Goal: Information Seeking & Learning: Learn about a topic

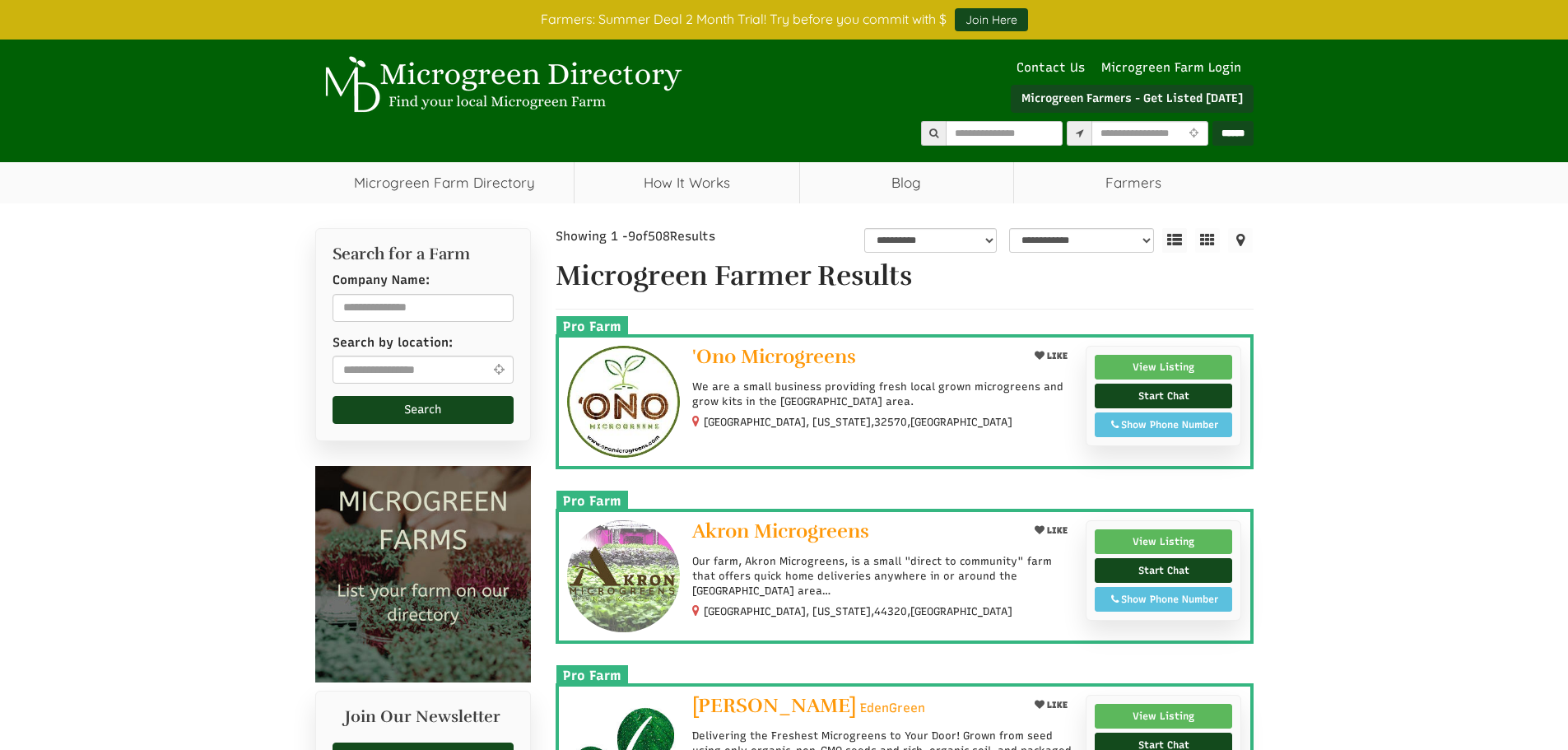
select select "Language Translate Widget"
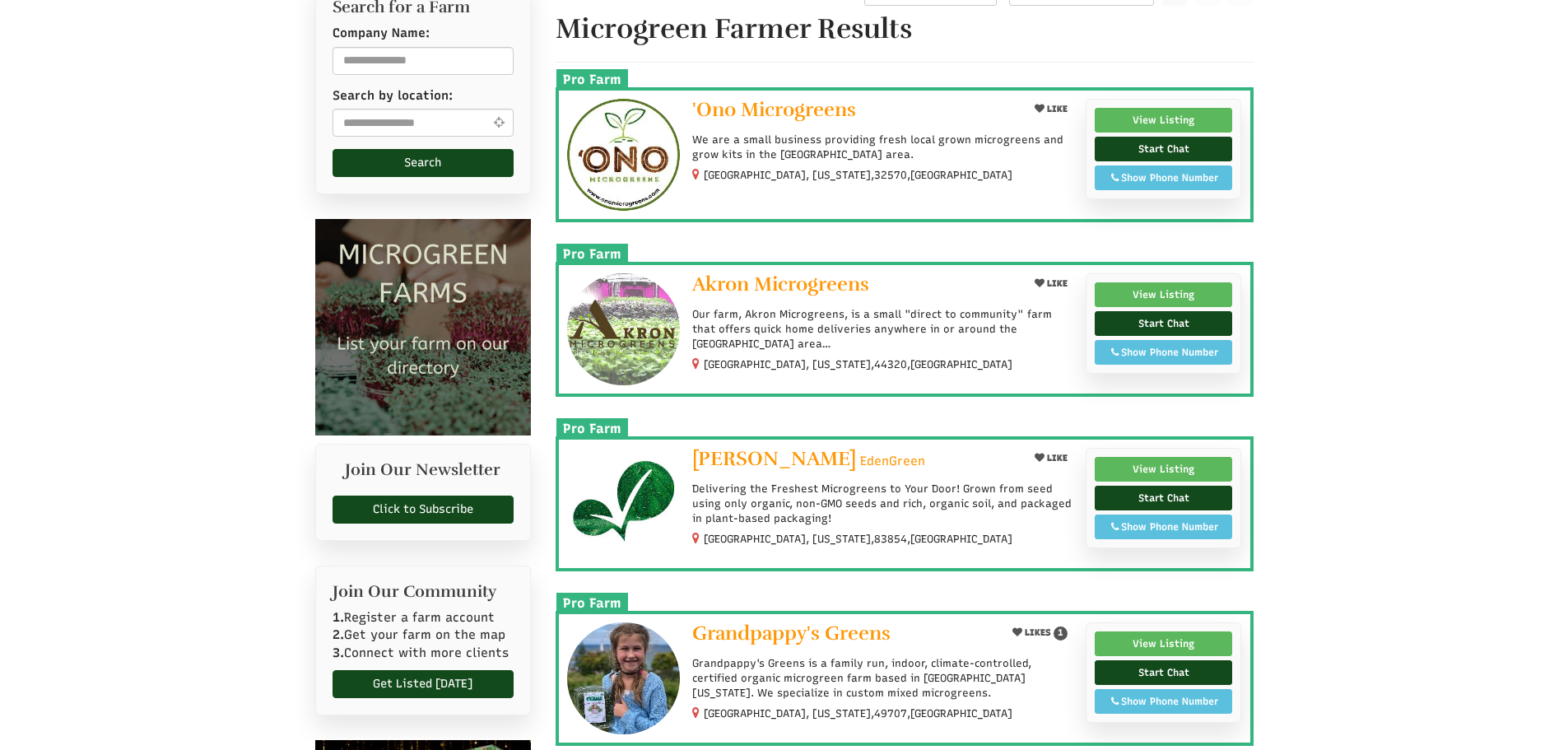
scroll to position [329, 0]
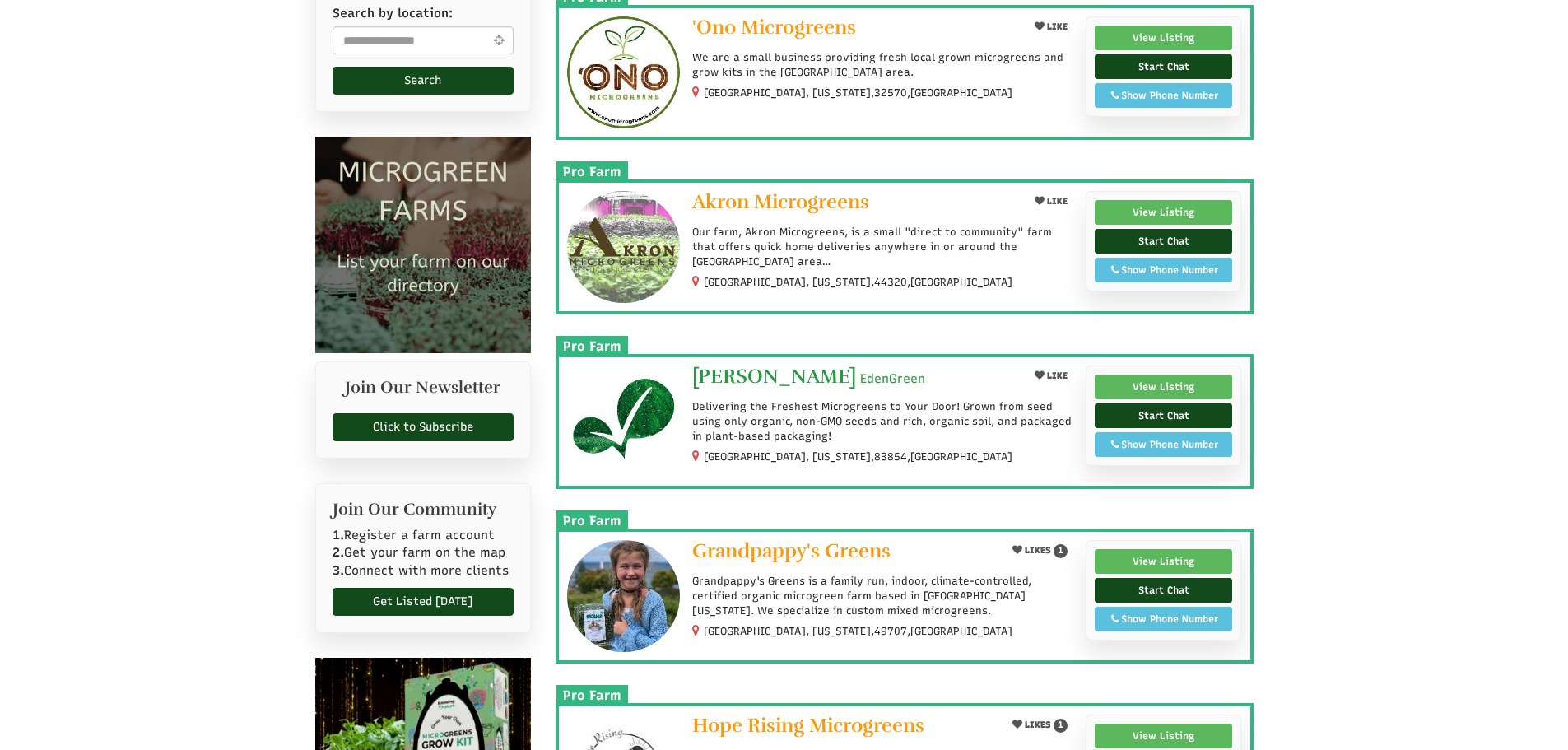
click at [794, 372] on span "[PERSON_NAME]" at bounding box center [775, 376] width 164 height 24
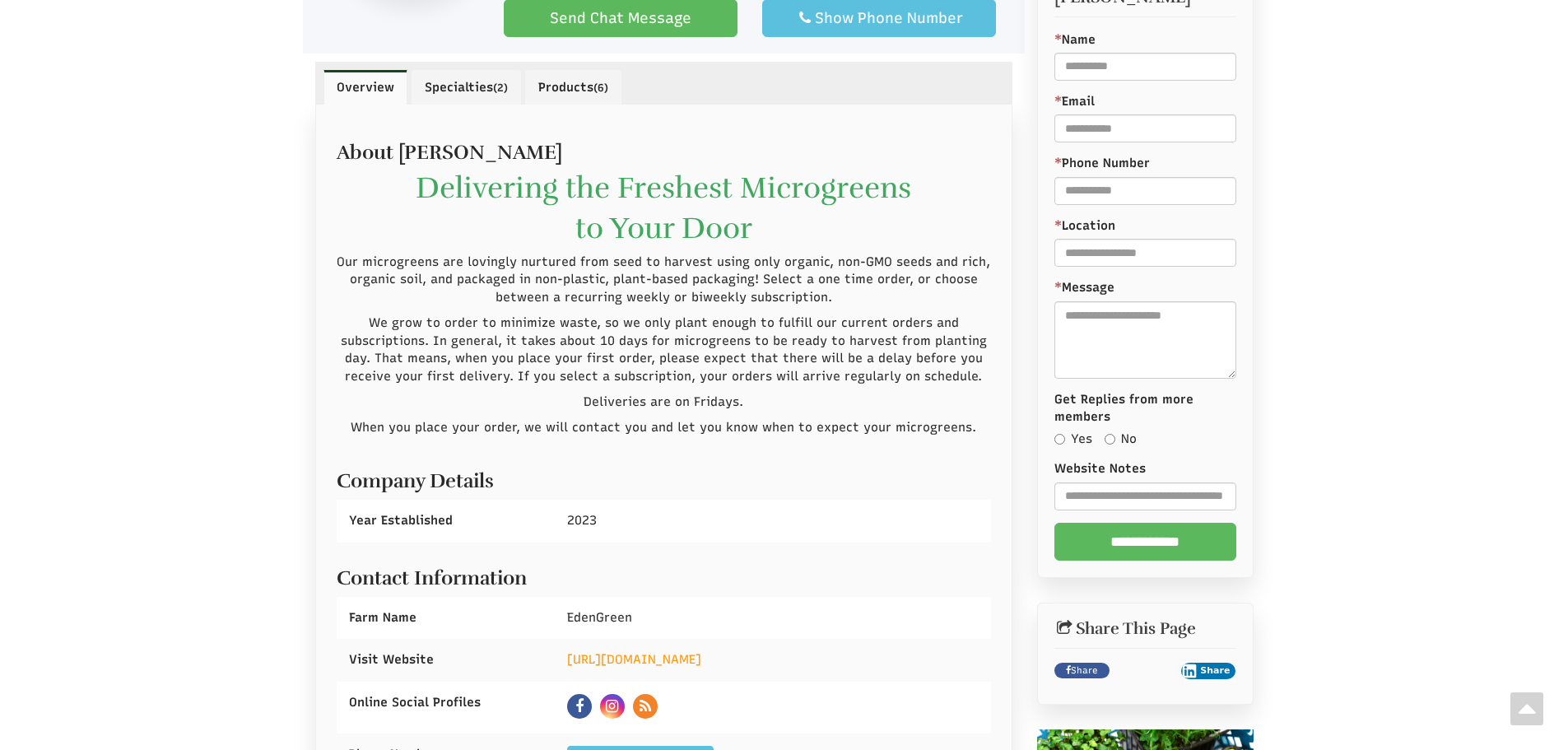
scroll to position [905, 0]
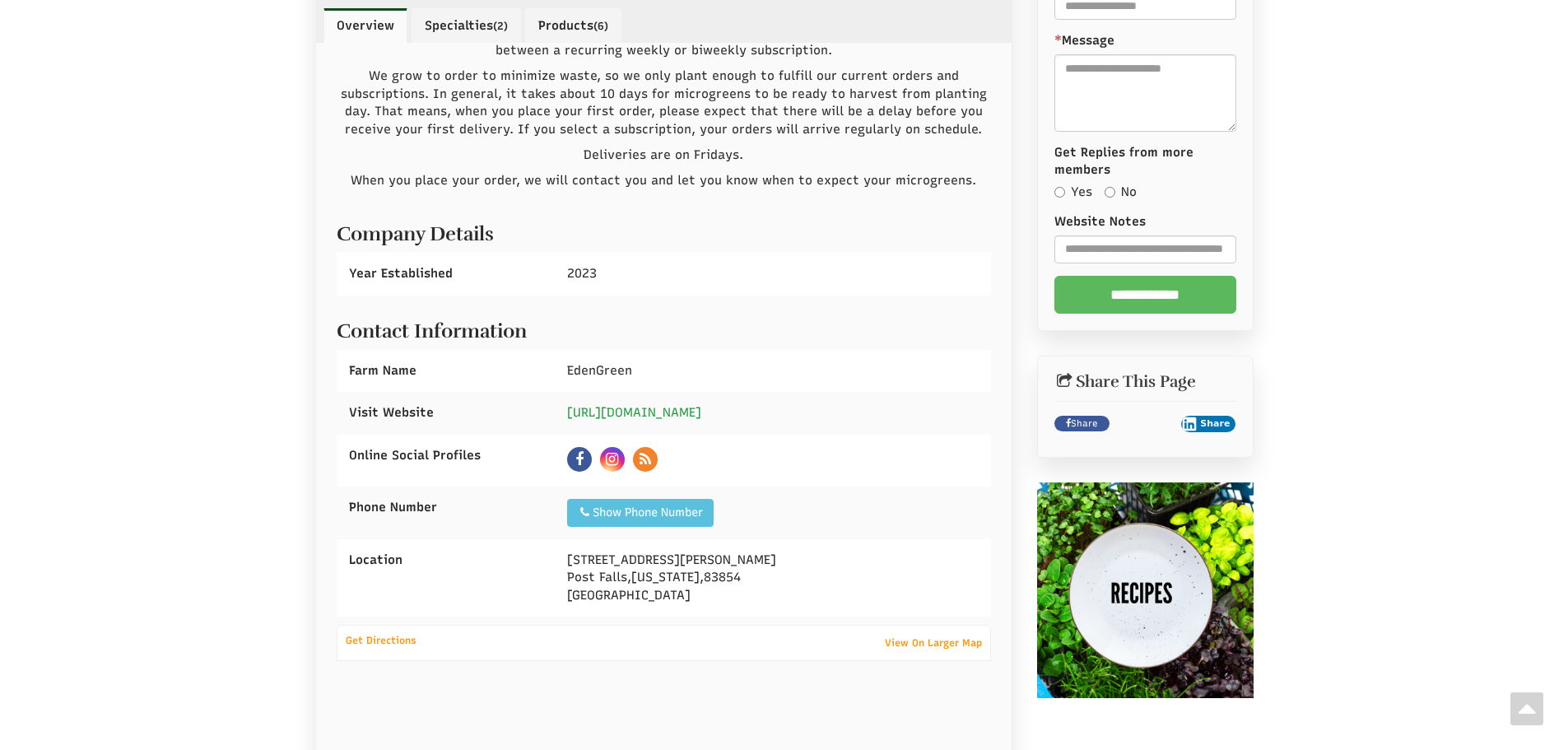
click at [656, 414] on link "https://www.myedengreen.com" at bounding box center [634, 412] width 134 height 14
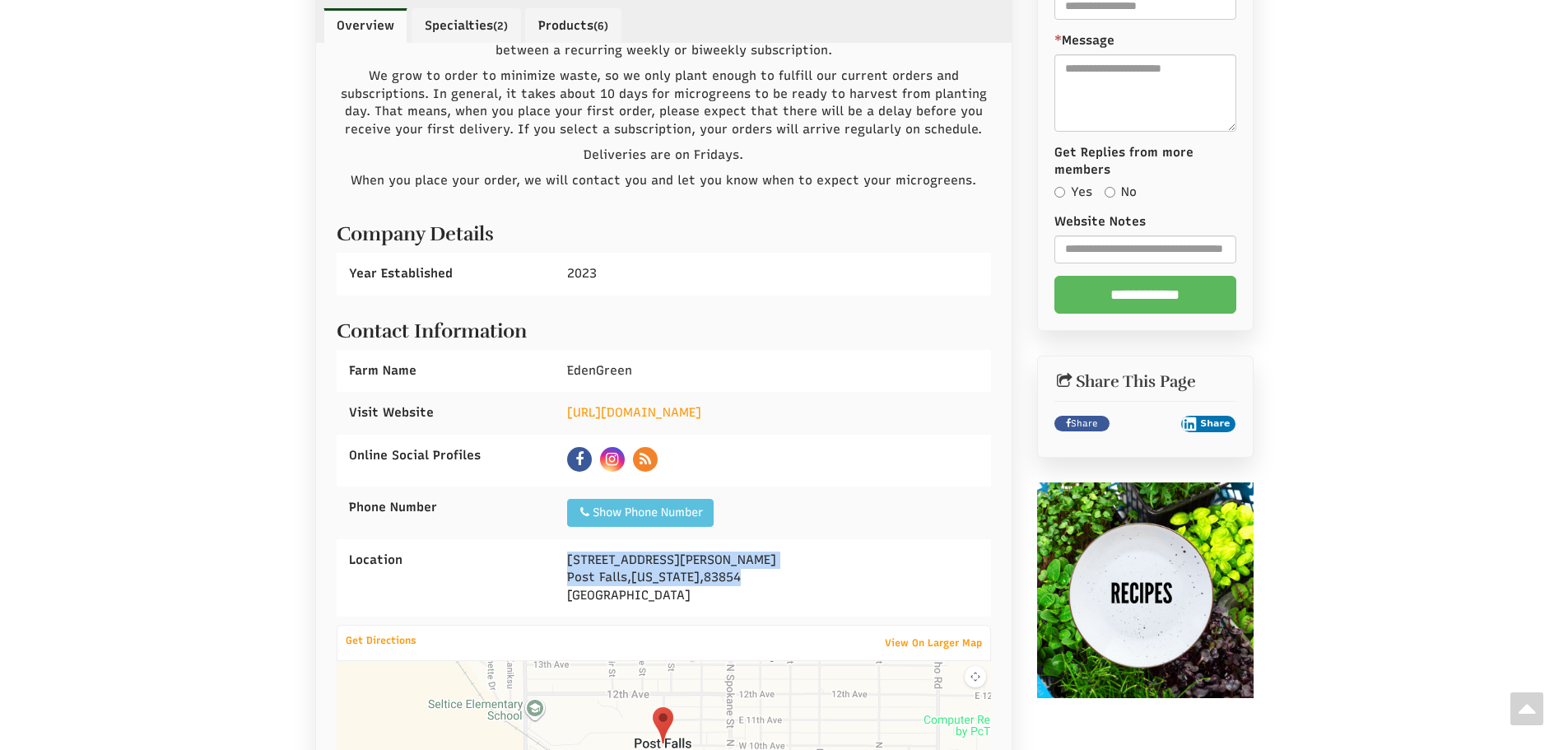
drag, startPoint x: 732, startPoint y: 573, endPoint x: 568, endPoint y: 562, distance: 164.4
click at [568, 562] on div "2679 Partridge Loop Post Falls , Idaho , 83854 United States" at bounding box center [773, 578] width 436 height 78
copy div "2679 Partridge Loop Post Falls , Idaho , 83854"
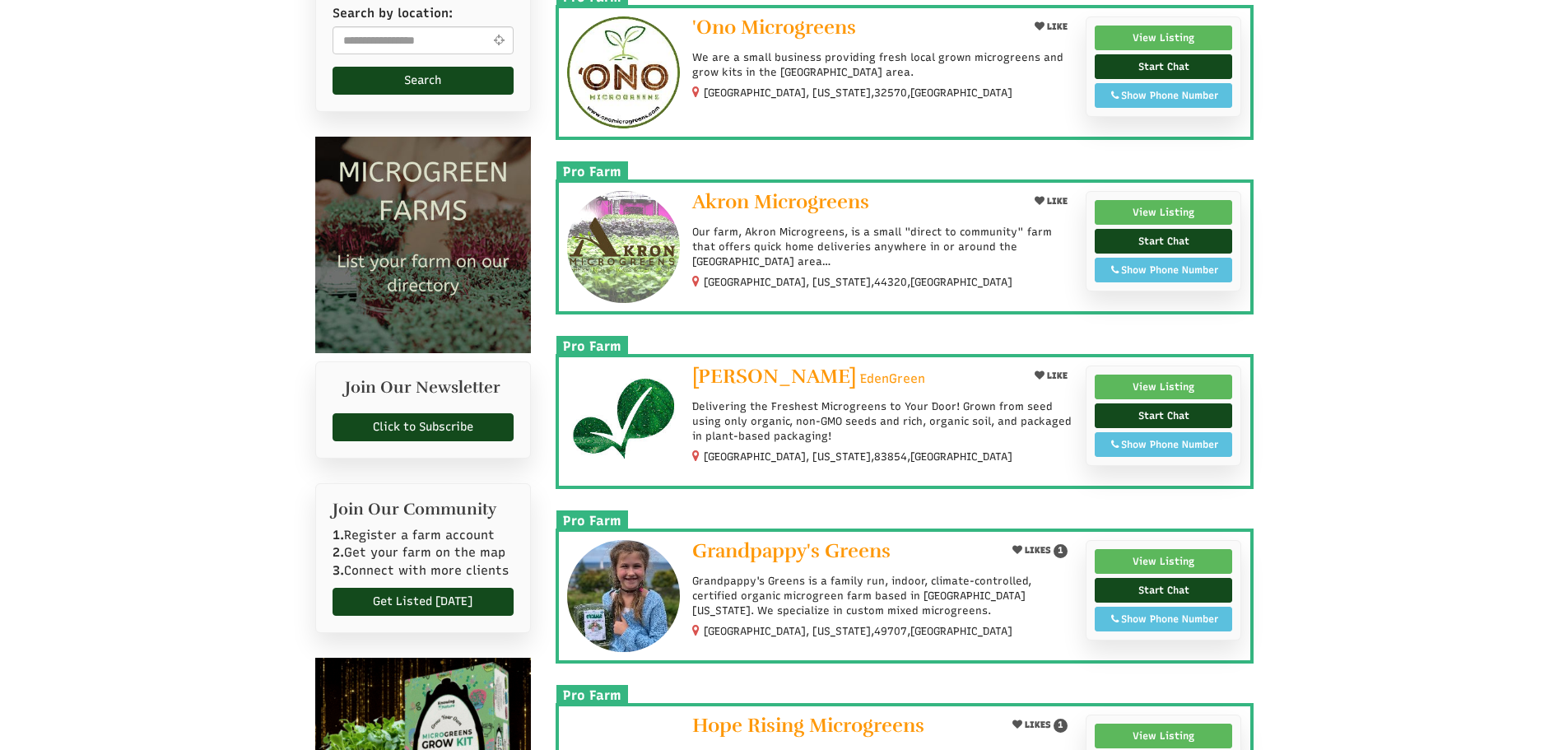
select select "Language Translate Widget"
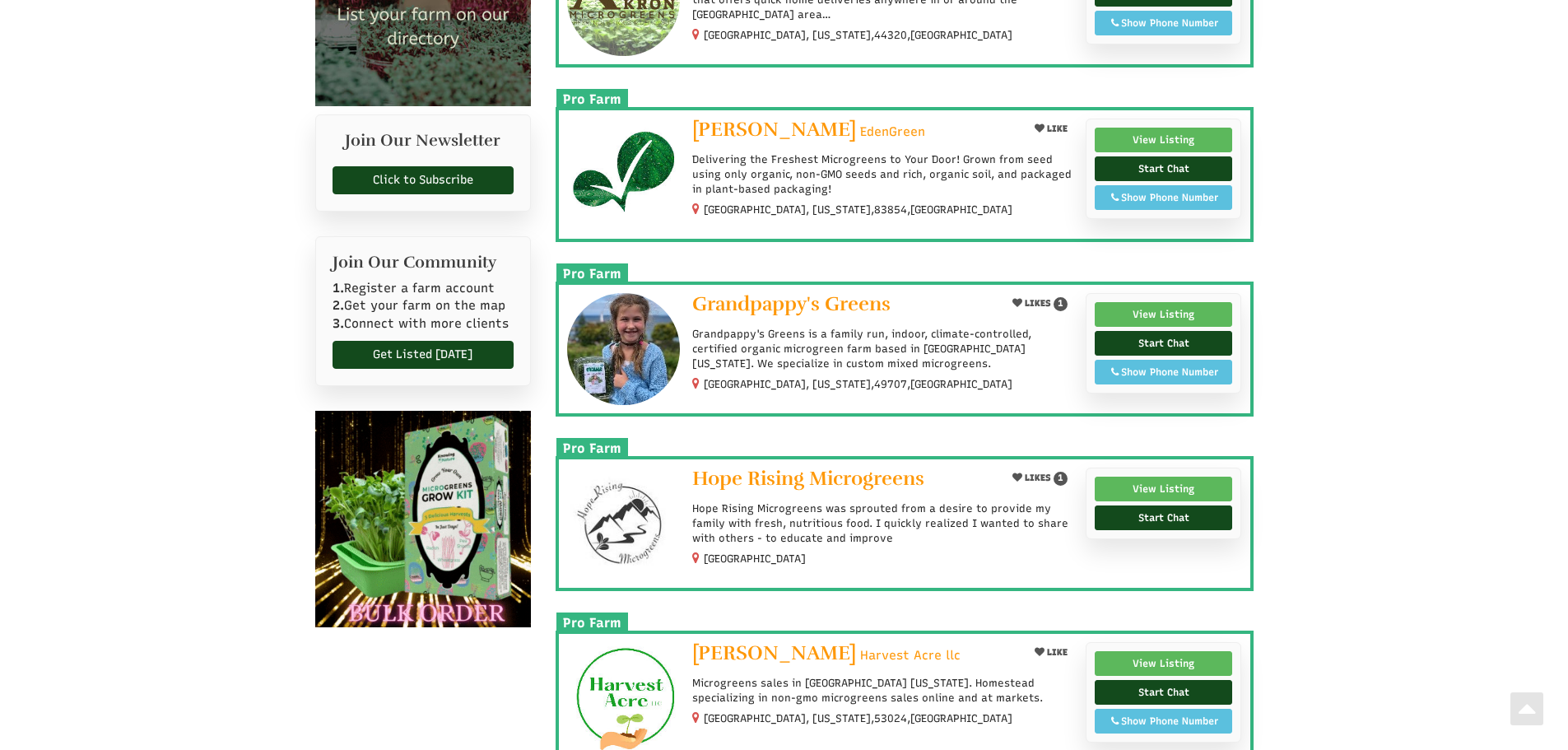
scroll to position [494, 0]
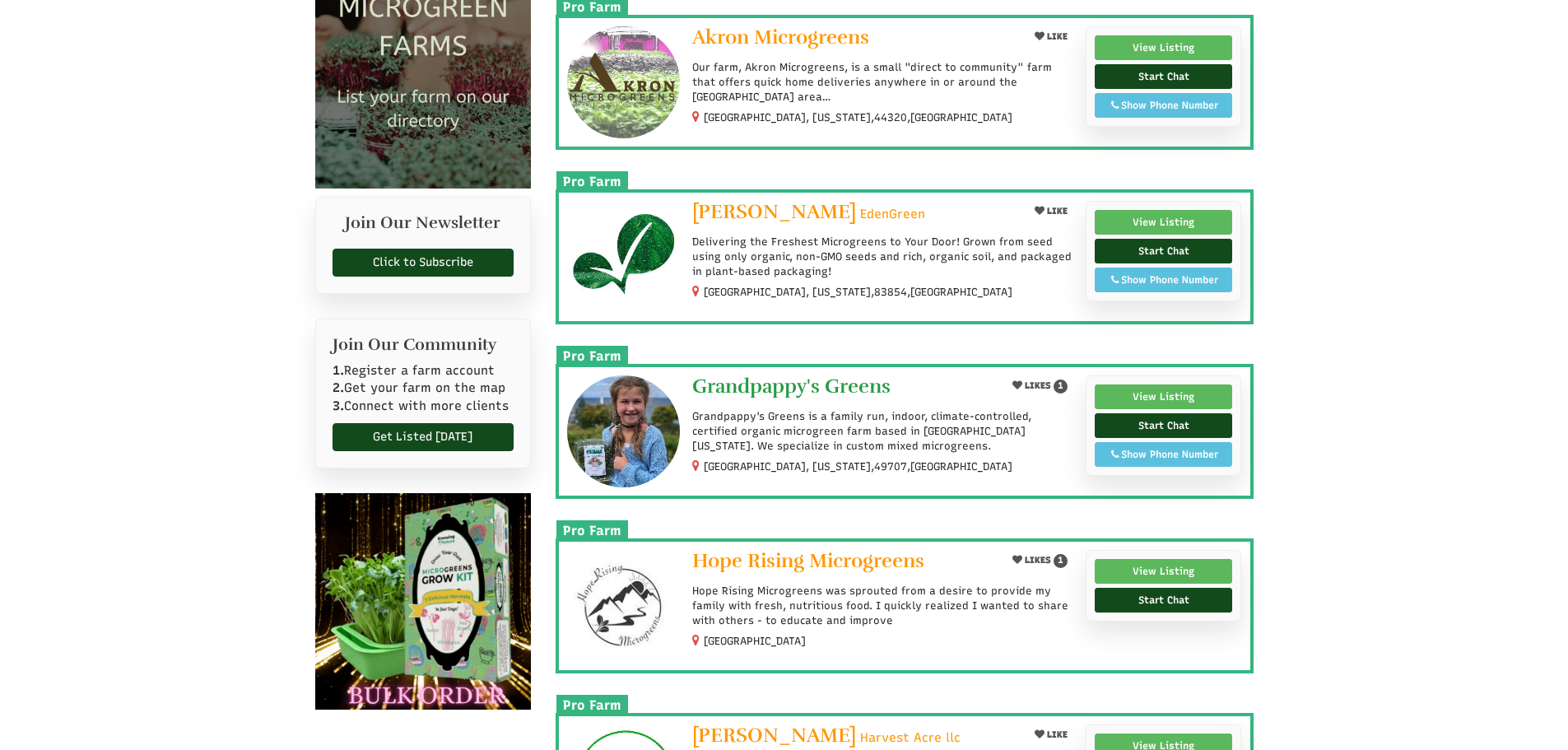
click at [814, 383] on span "Grandpappy's Greens" at bounding box center [792, 385] width 198 height 24
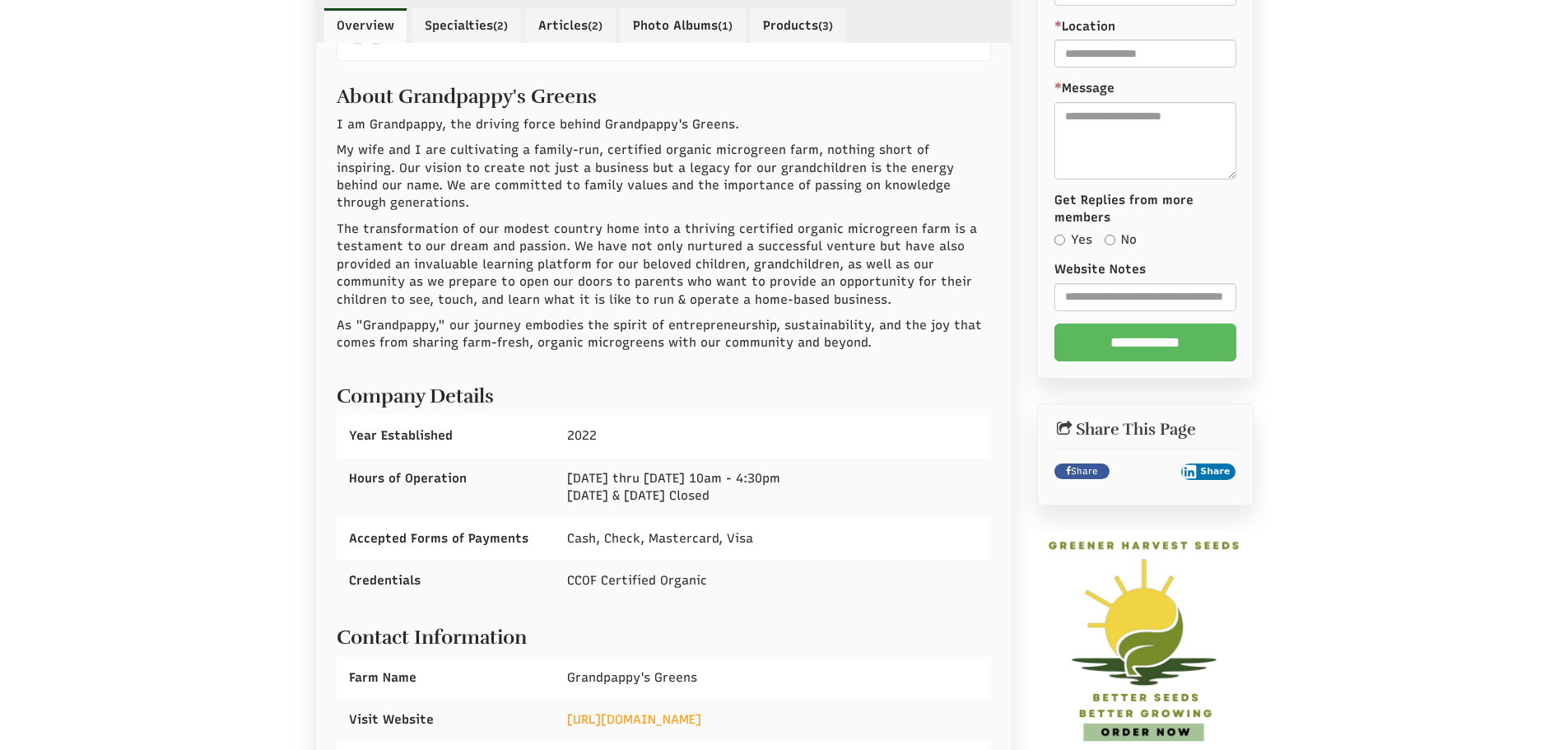
scroll to position [658, 0]
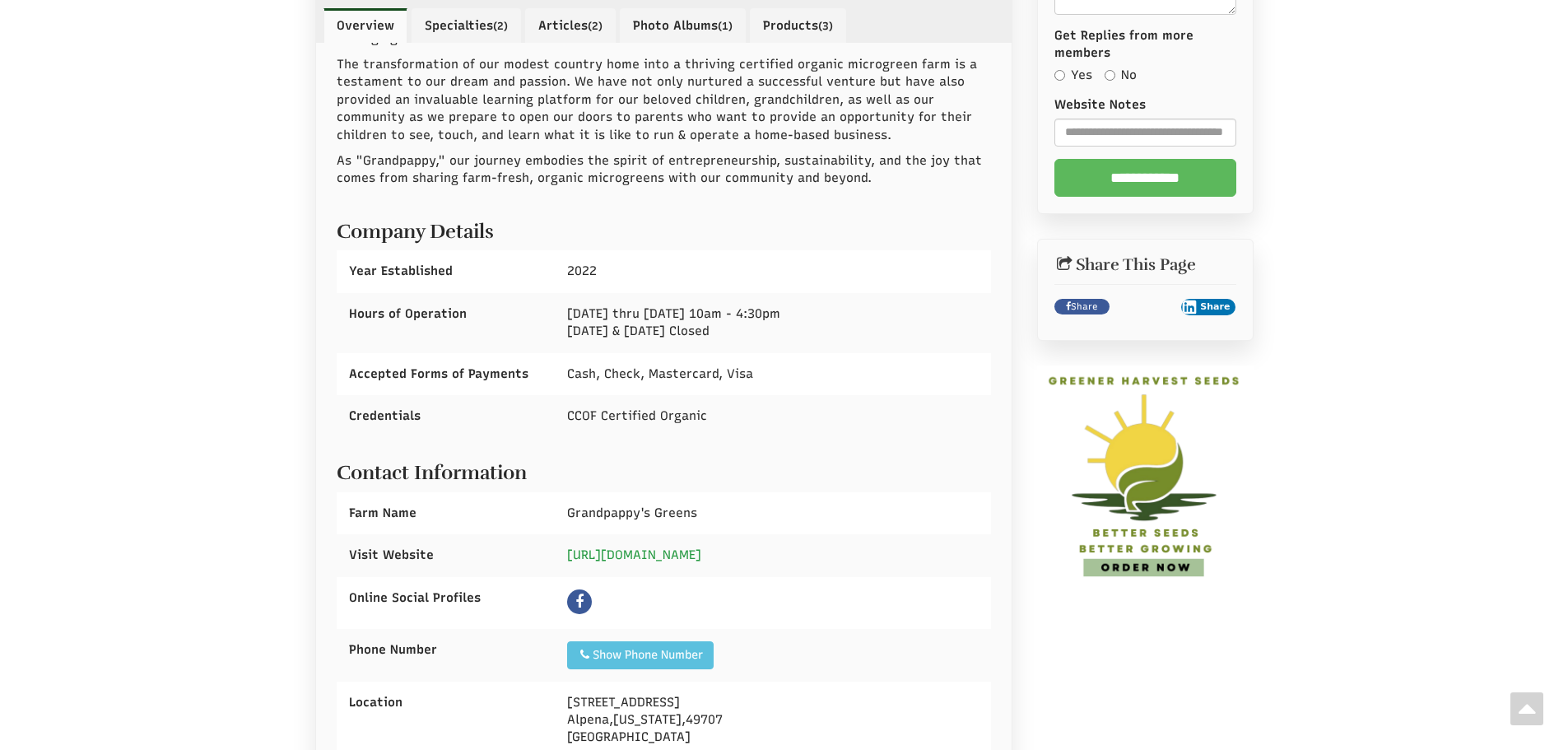
click at [687, 547] on link "https://www.grandpappysgreens.com" at bounding box center [634, 554] width 134 height 14
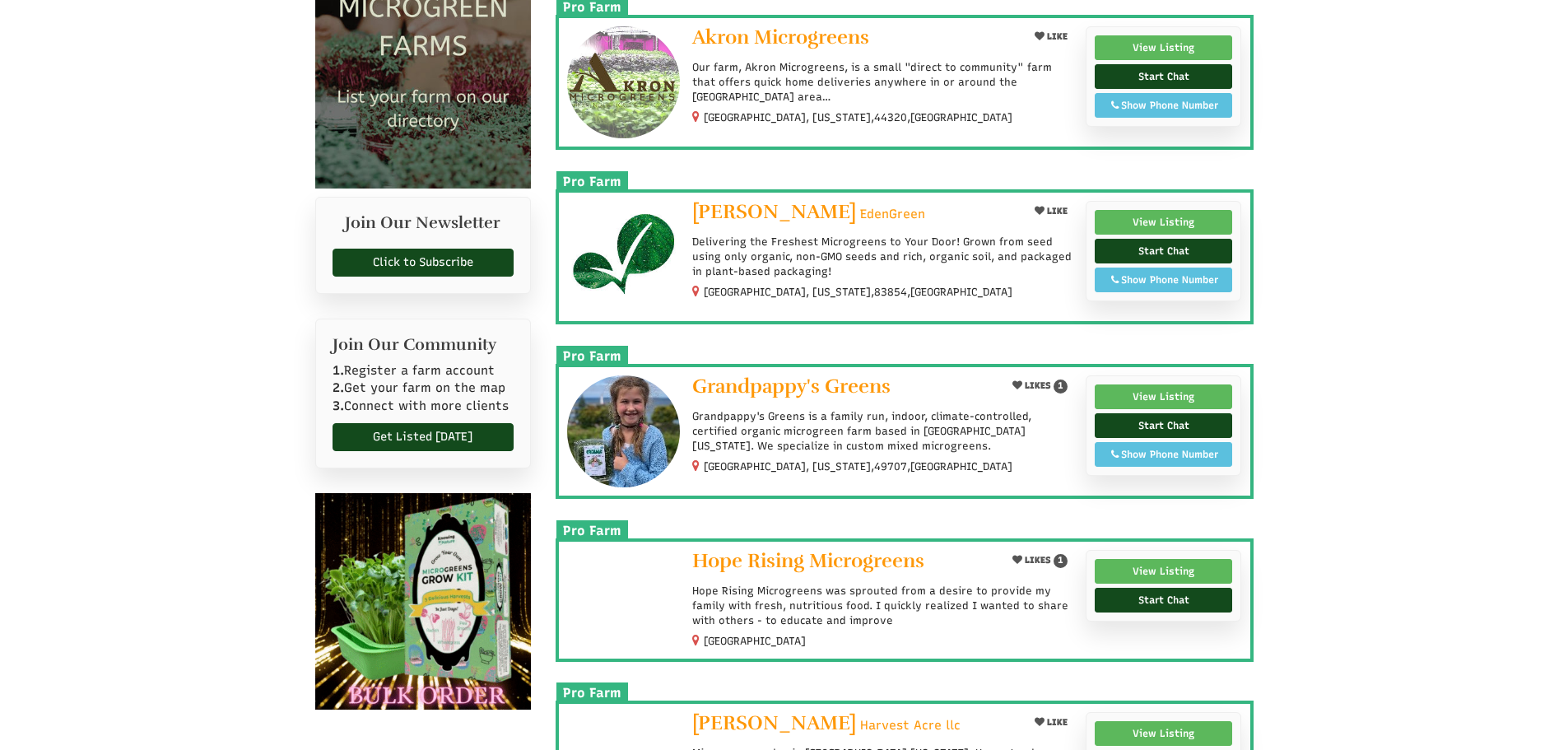
select select "Language Translate Widget"
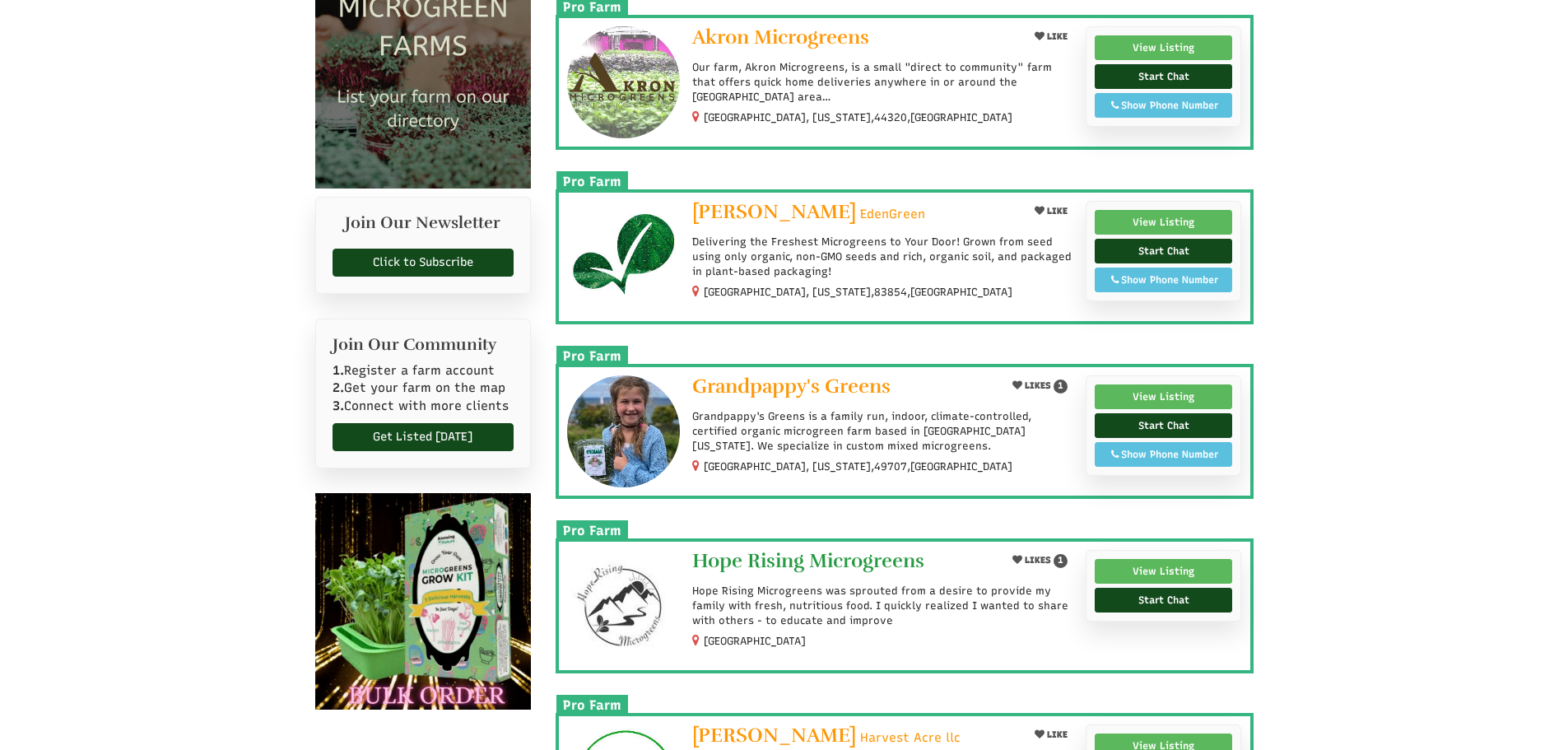
scroll to position [658, 0]
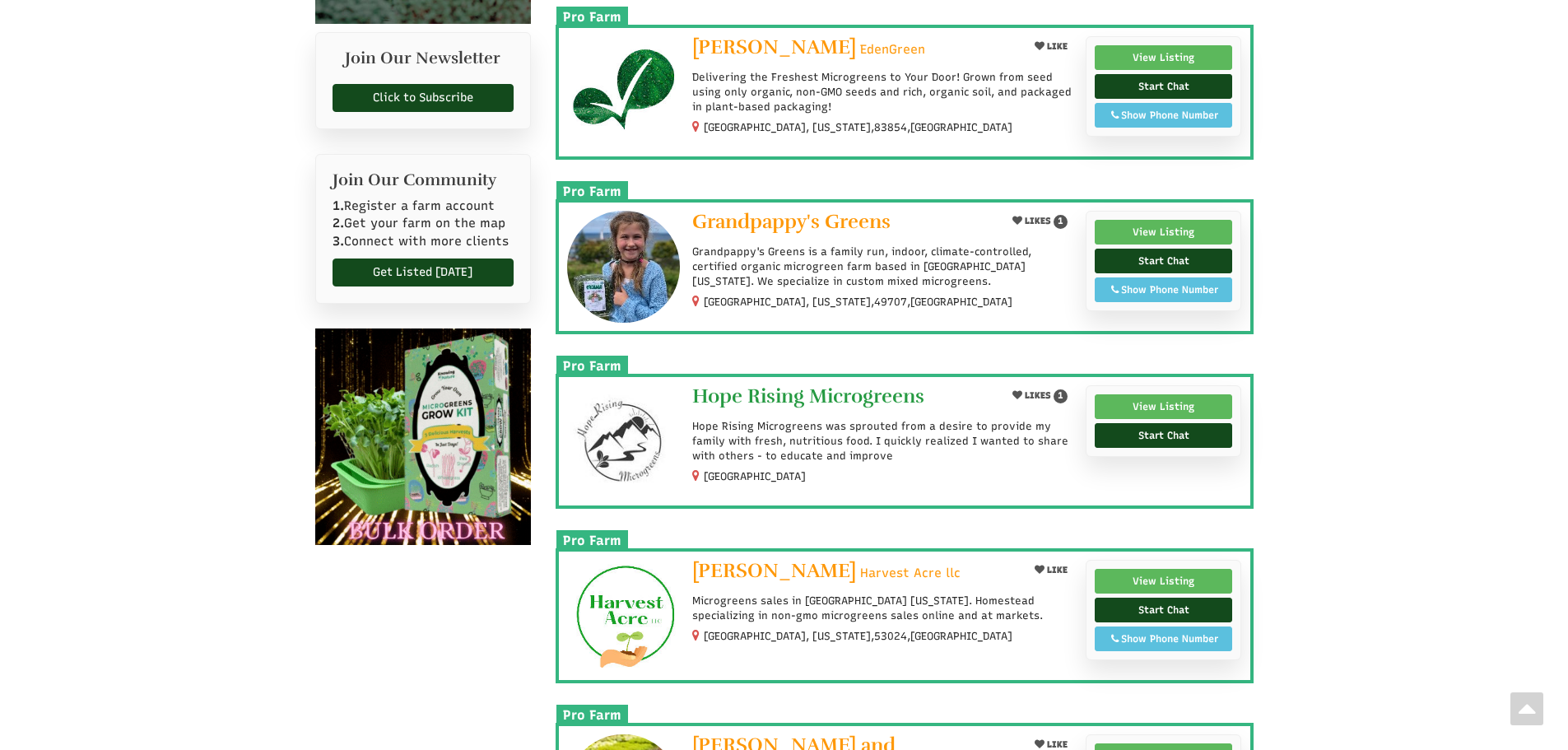
click at [812, 400] on span "Hope Rising Microgreens" at bounding box center [808, 395] width 232 height 24
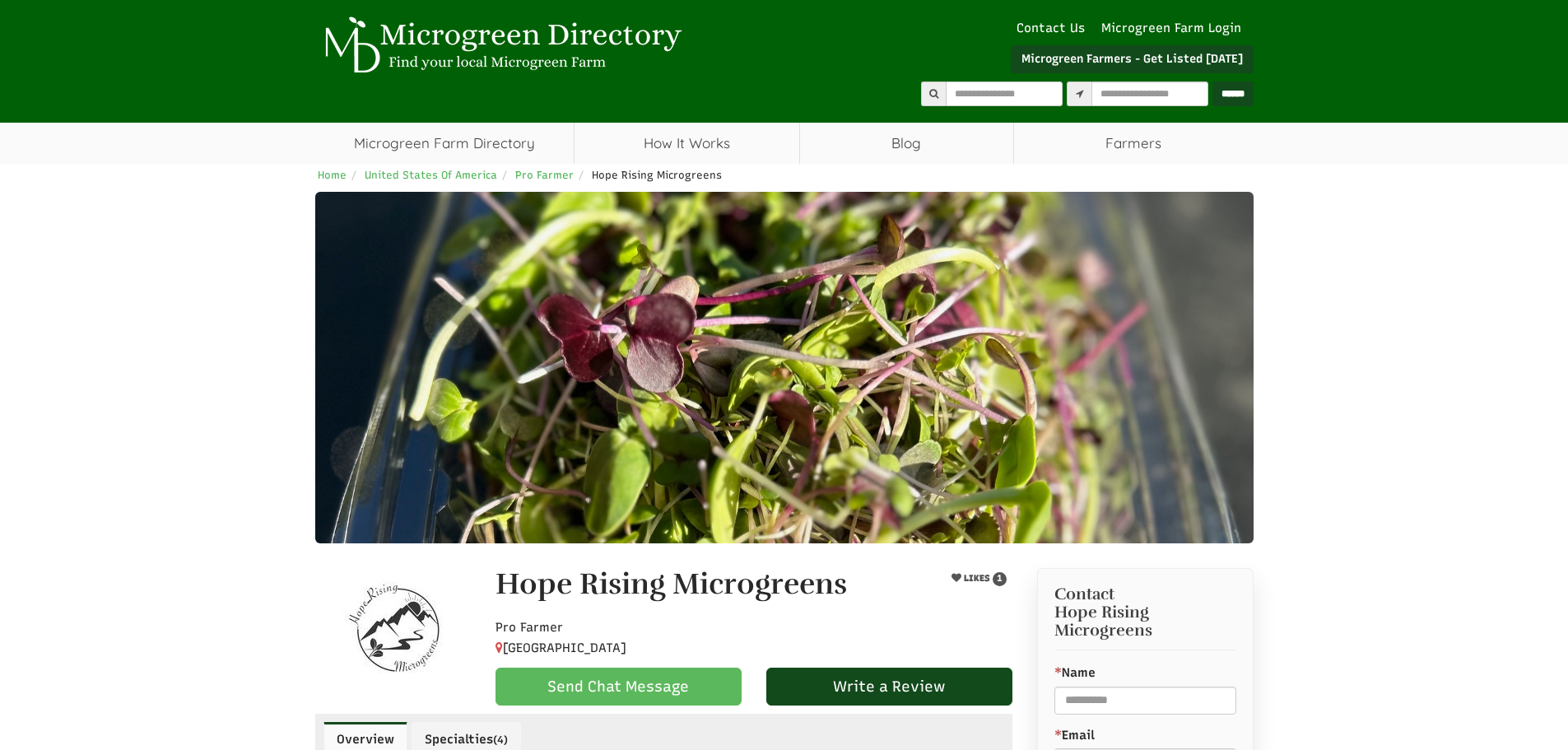
select select "Language Translate Widget"
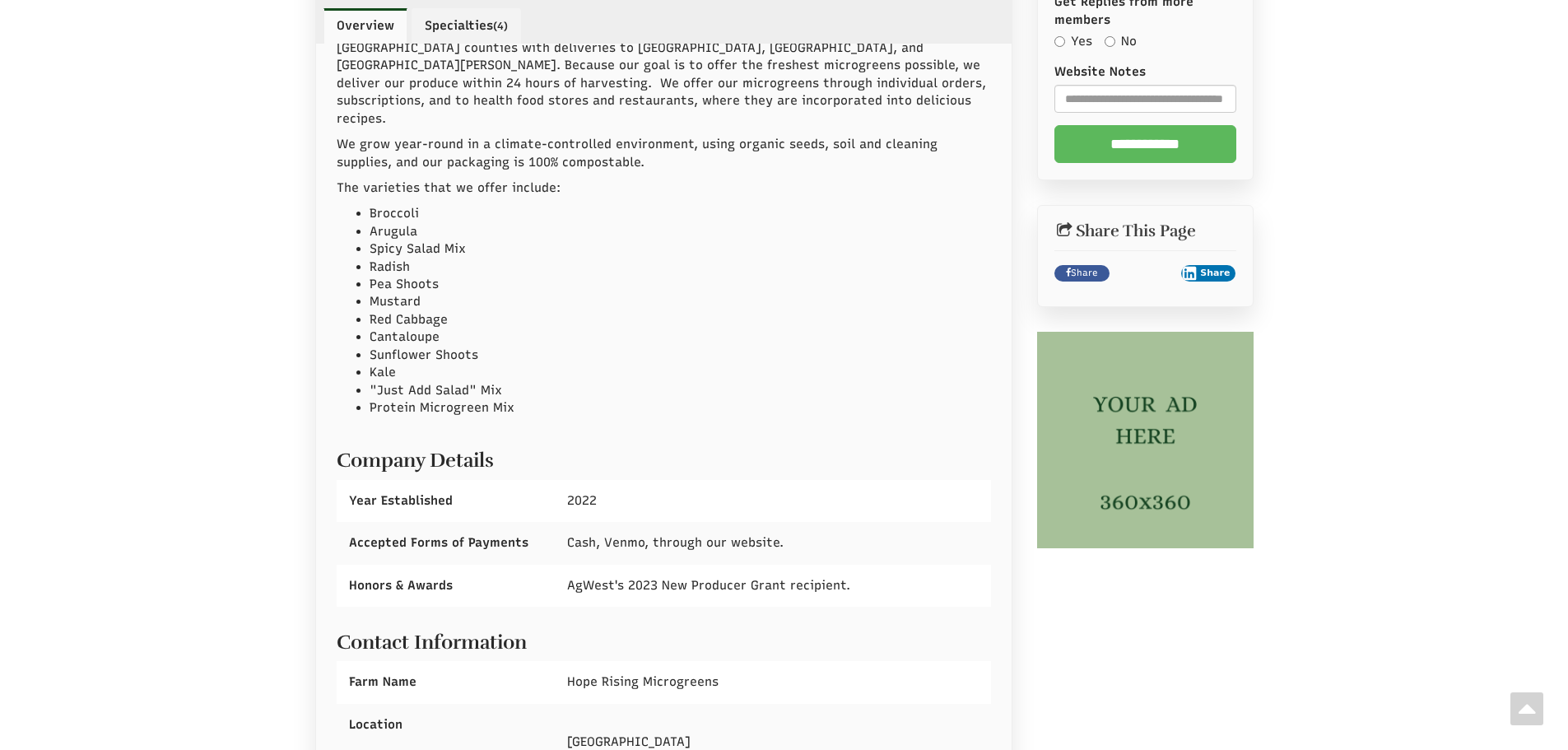
scroll to position [329, 0]
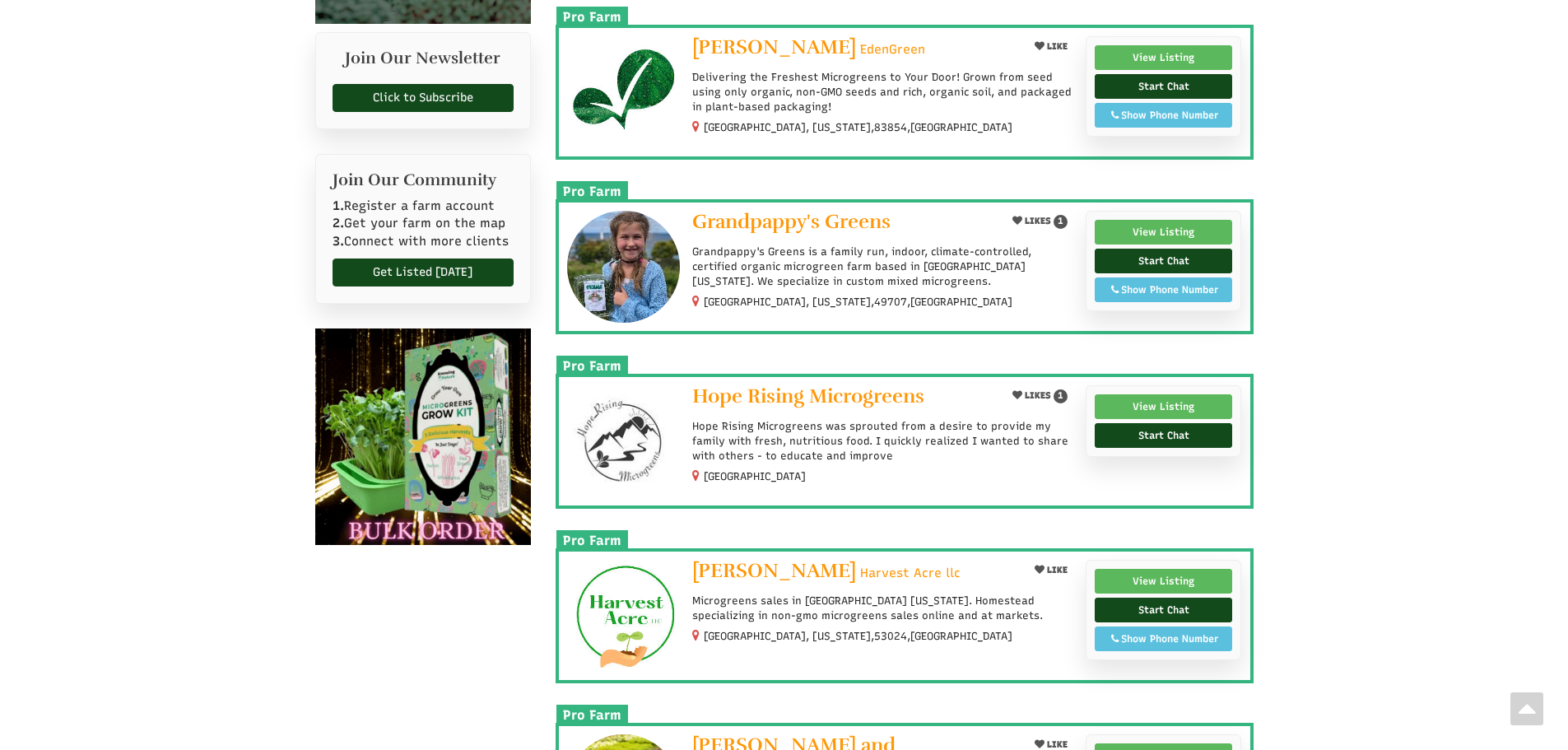
scroll to position [823, 0]
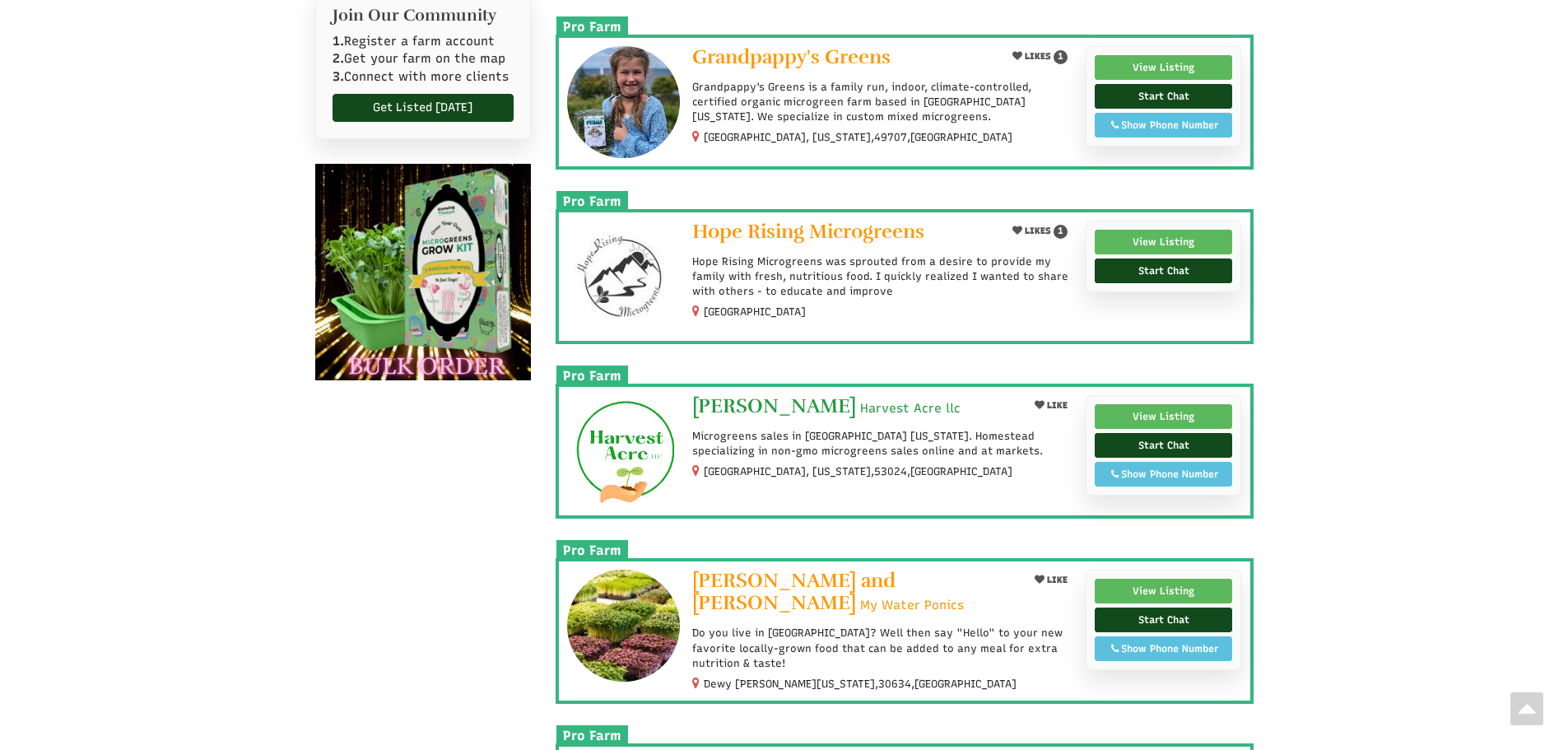
click at [860, 407] on span "Harvest Acre llc" at bounding box center [910, 408] width 100 height 17
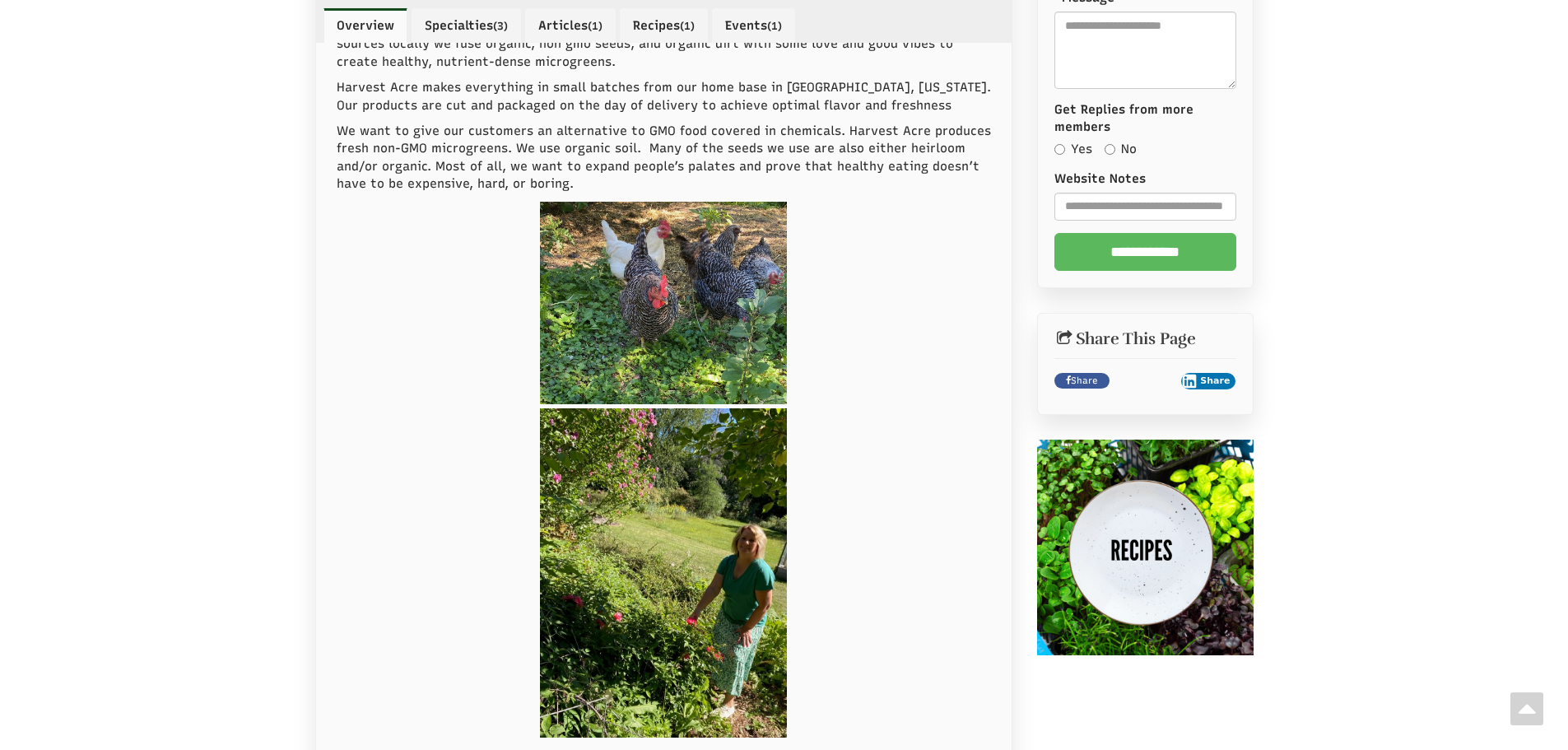
scroll to position [1481, 0]
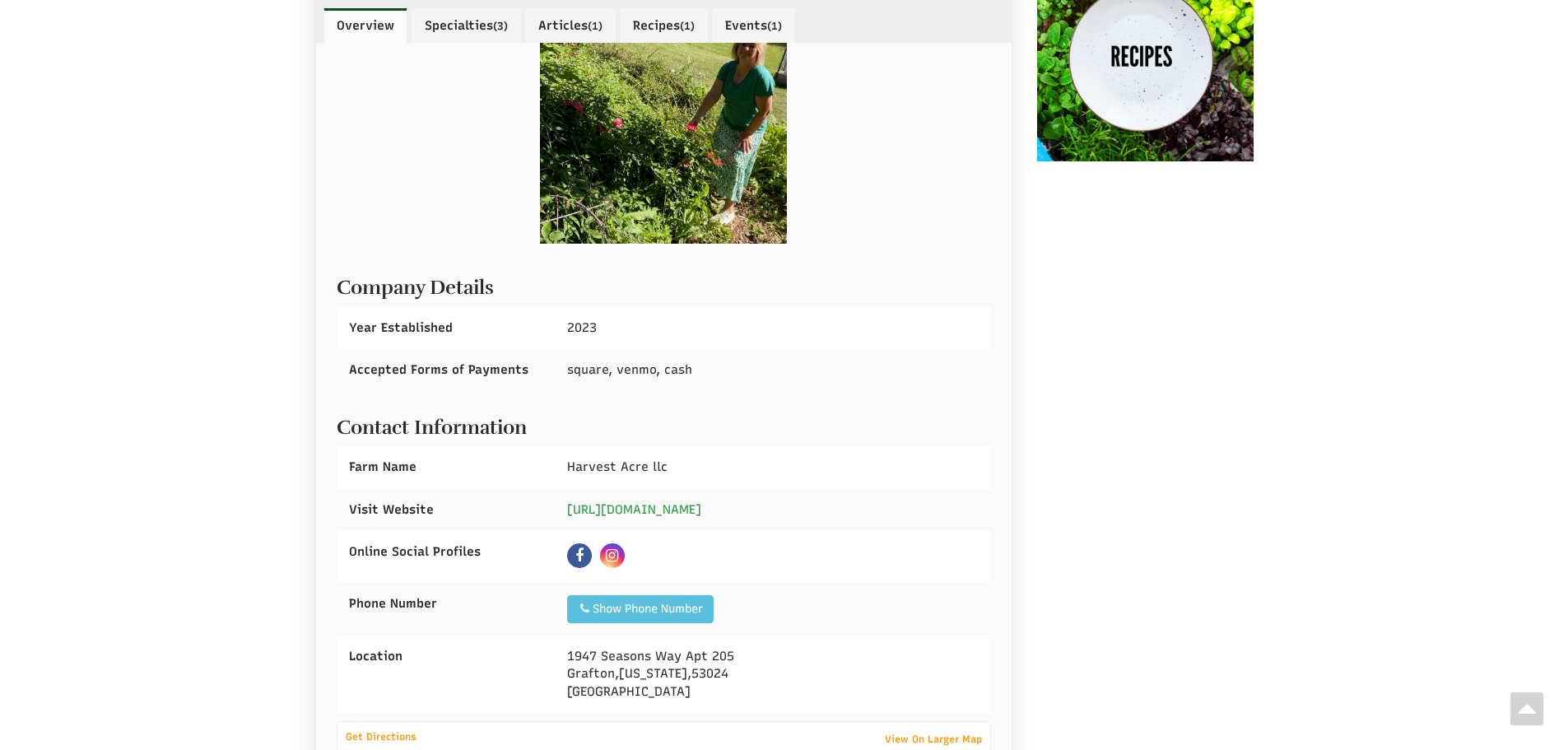
click at [651, 502] on link "https://www.harvestacre.net" at bounding box center [634, 509] width 134 height 14
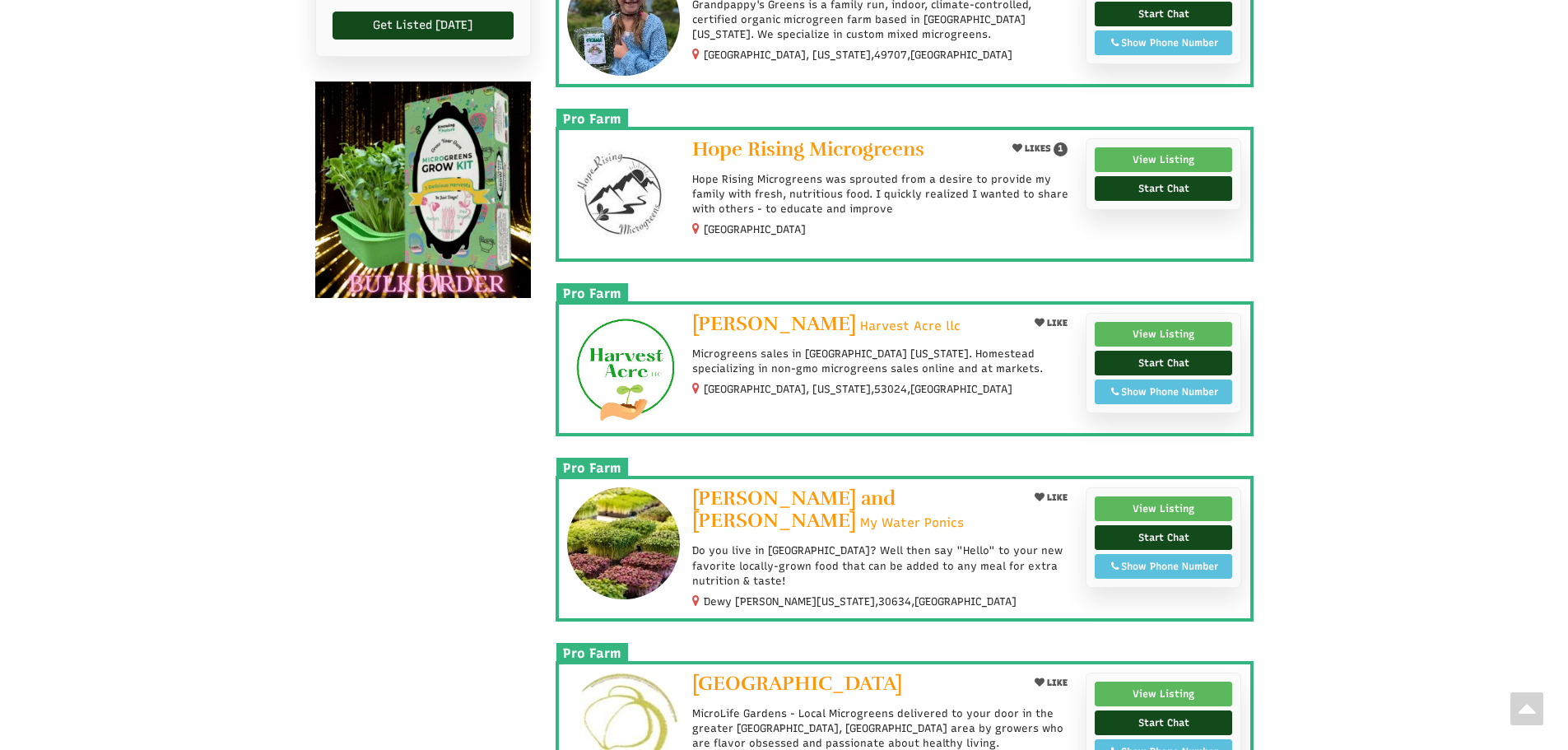
scroll to position [1070, 0]
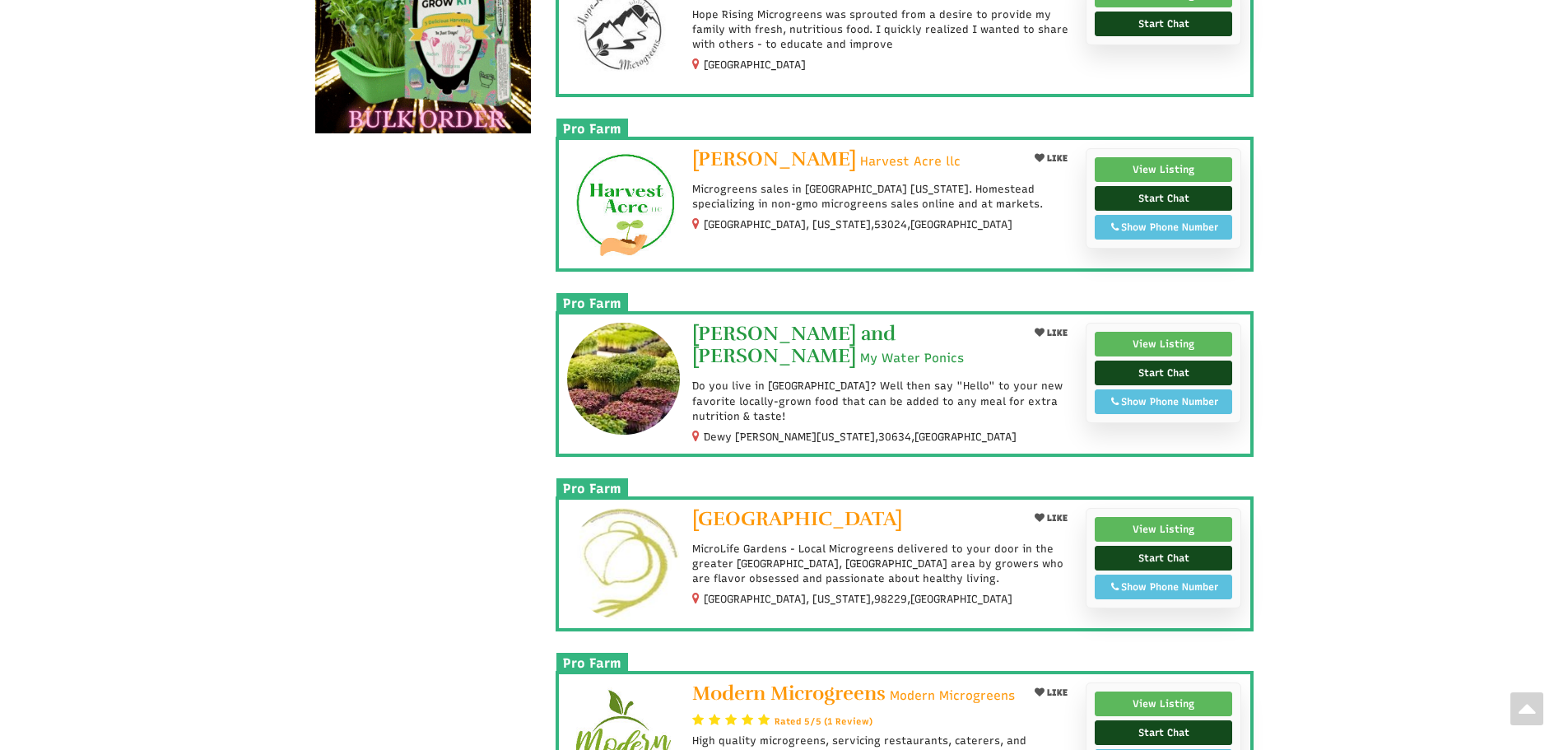
click at [843, 332] on span "[PERSON_NAME] and [PERSON_NAME]" at bounding box center [794, 344] width 204 height 47
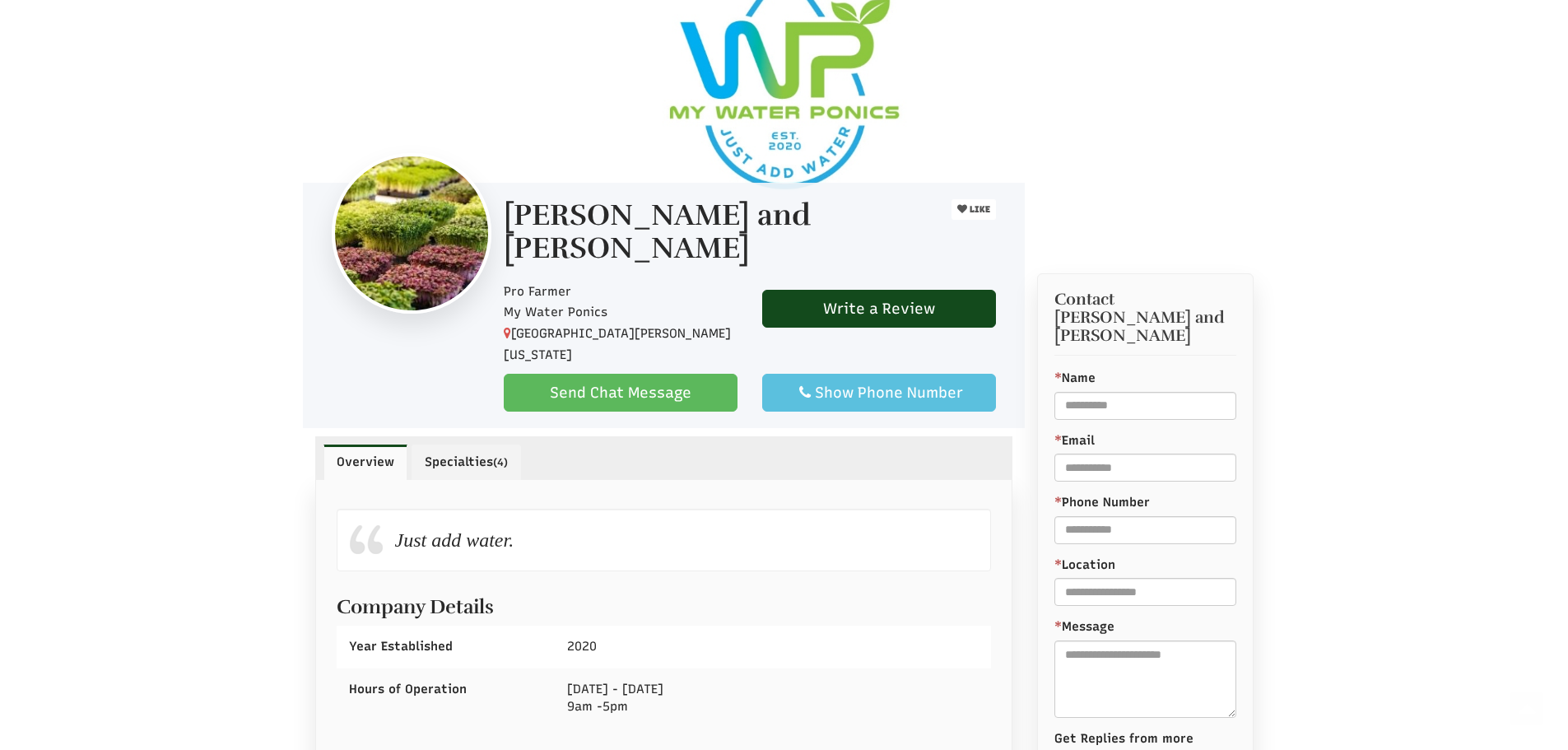
scroll to position [658, 0]
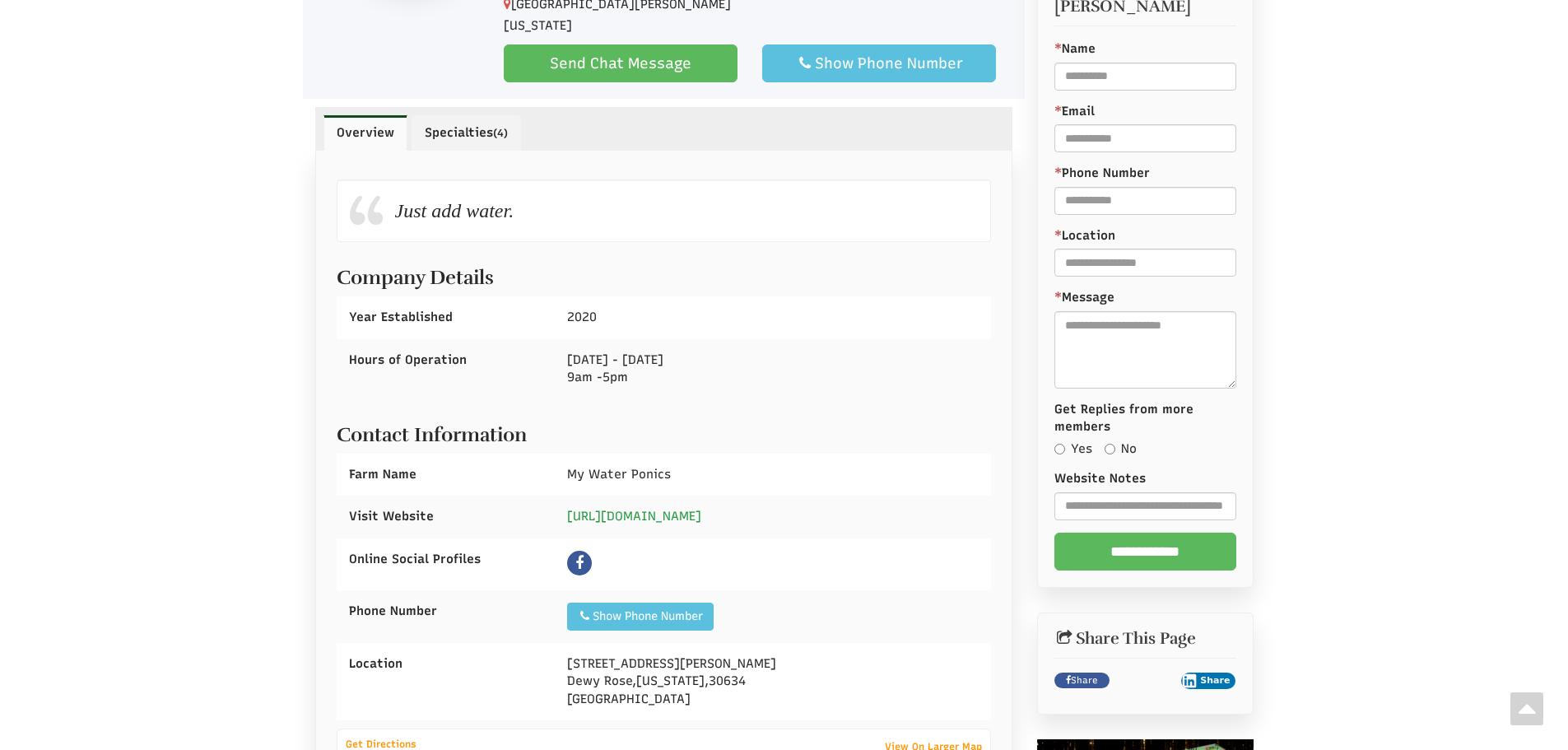
click at [692, 508] on link "https://www.mywaterponics.com/" at bounding box center [634, 516] width 134 height 14
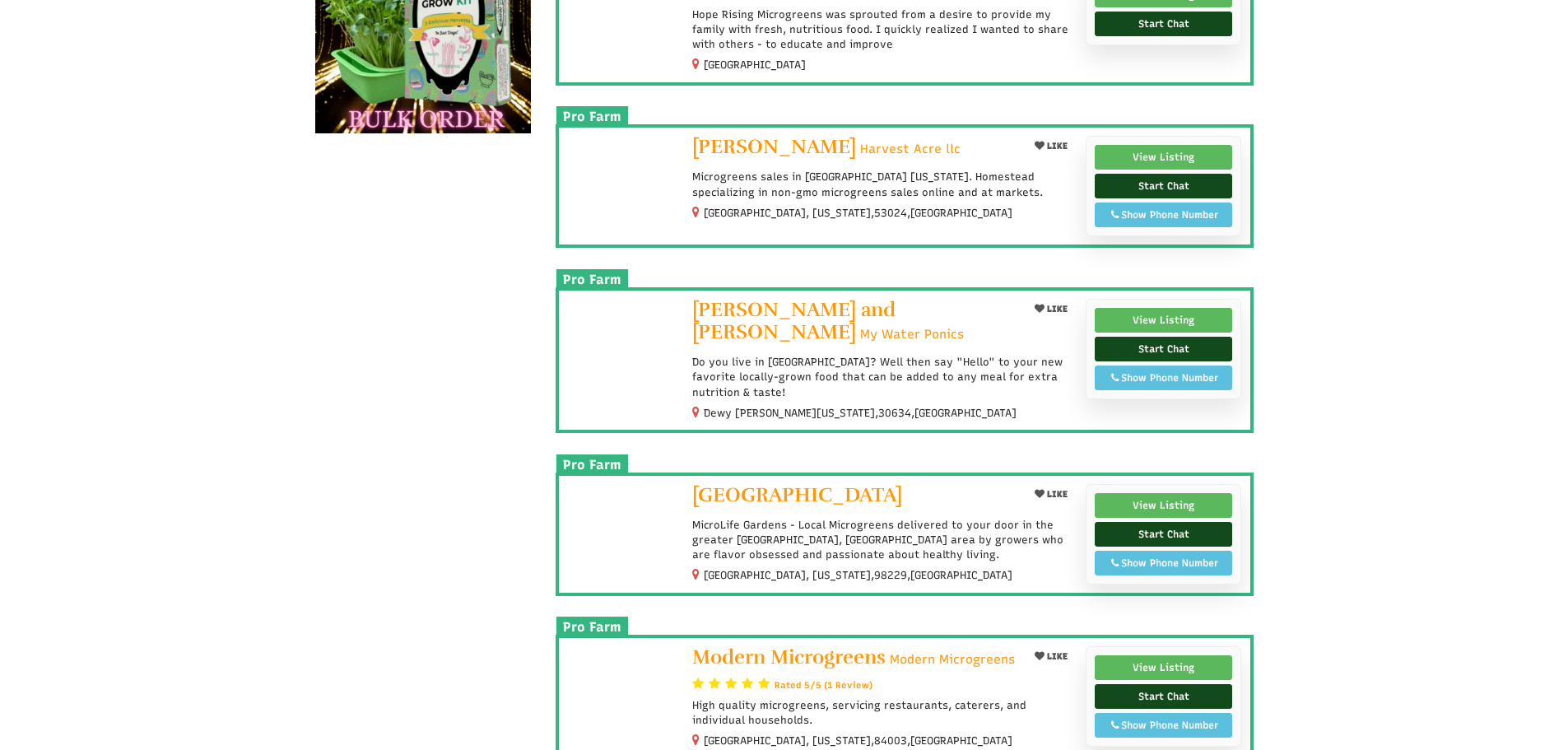
scroll to position [1070, 0]
select select "Language Translate Widget"
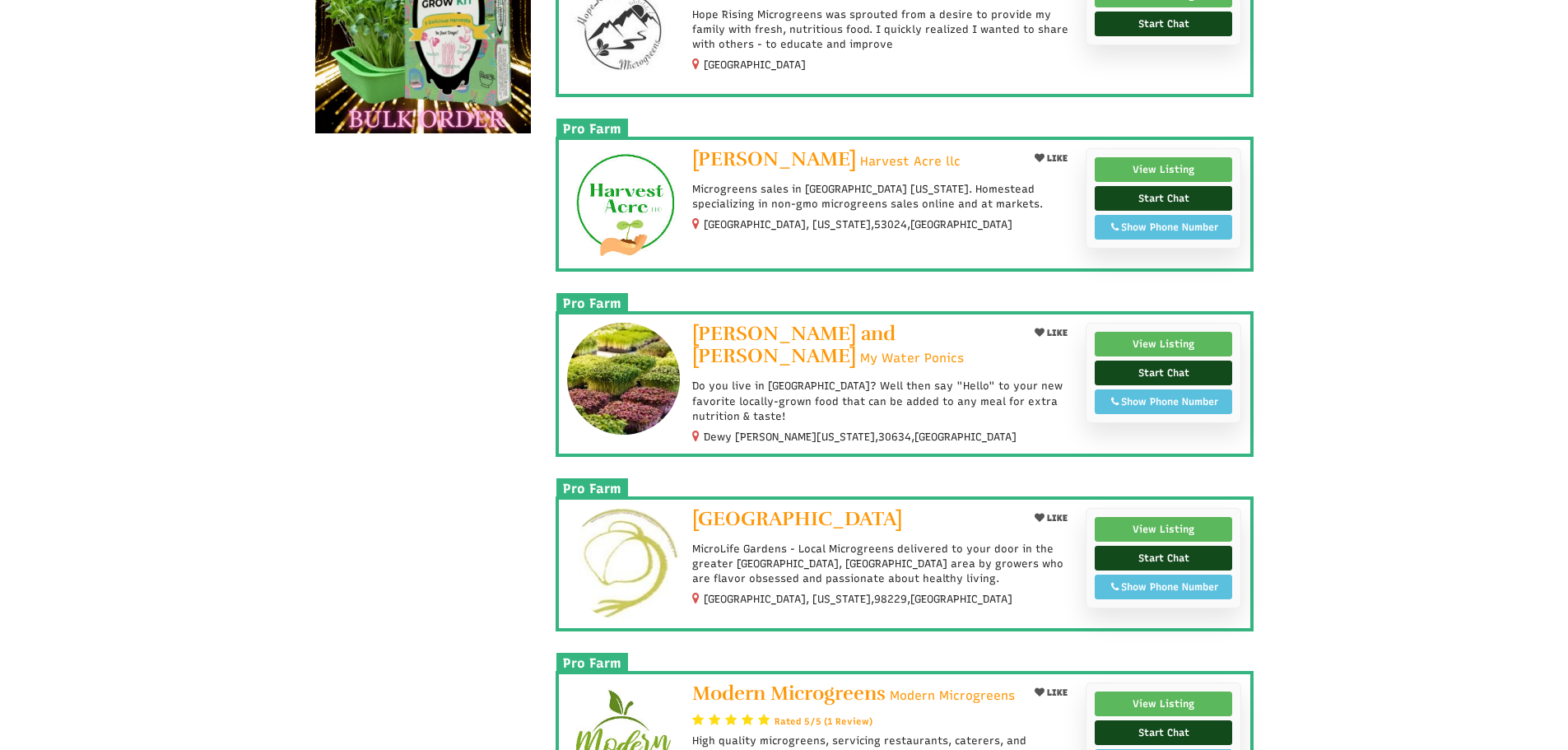
scroll to position [1152, 0]
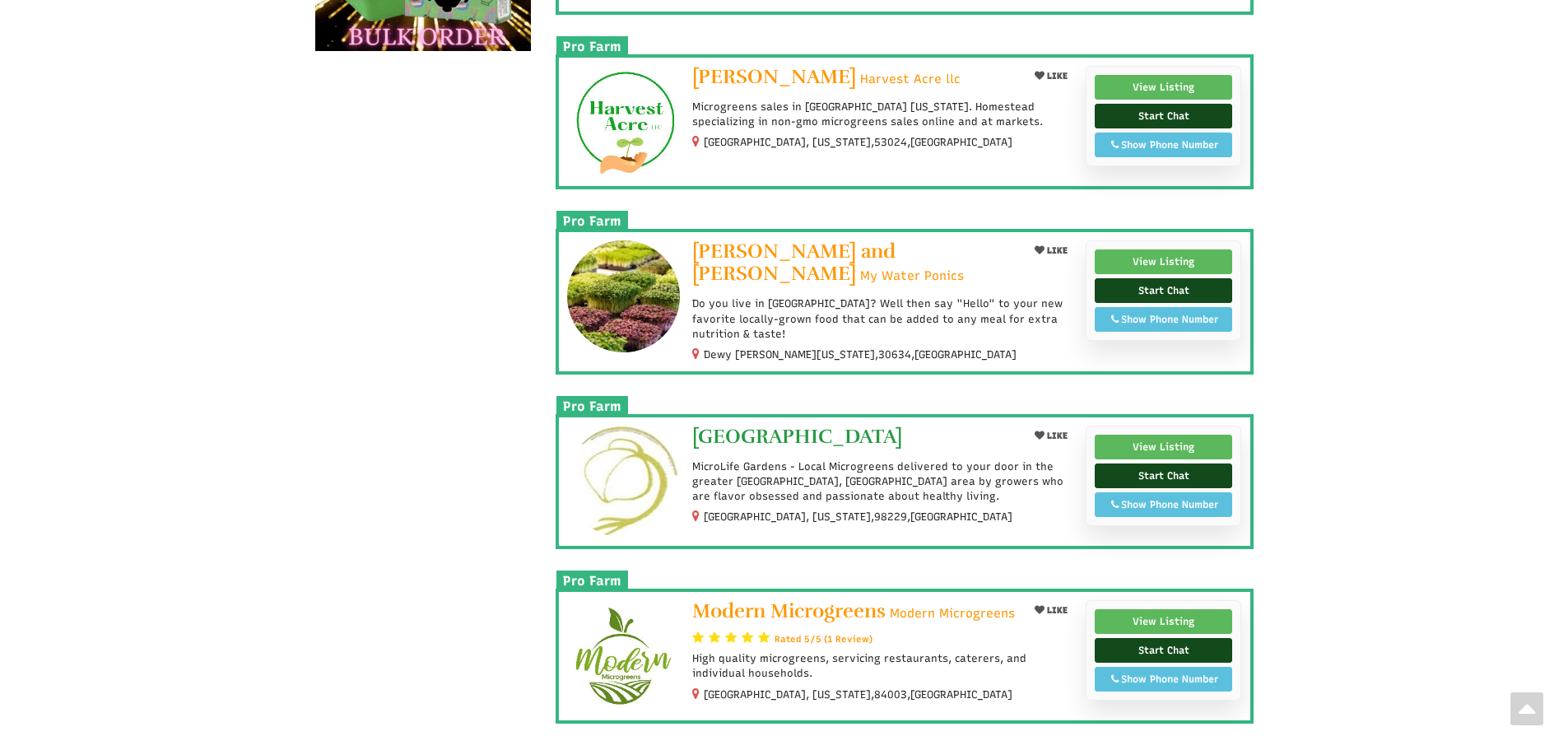
click at [819, 428] on span "[GEOGRAPHIC_DATA]" at bounding box center [797, 435] width 210 height 24
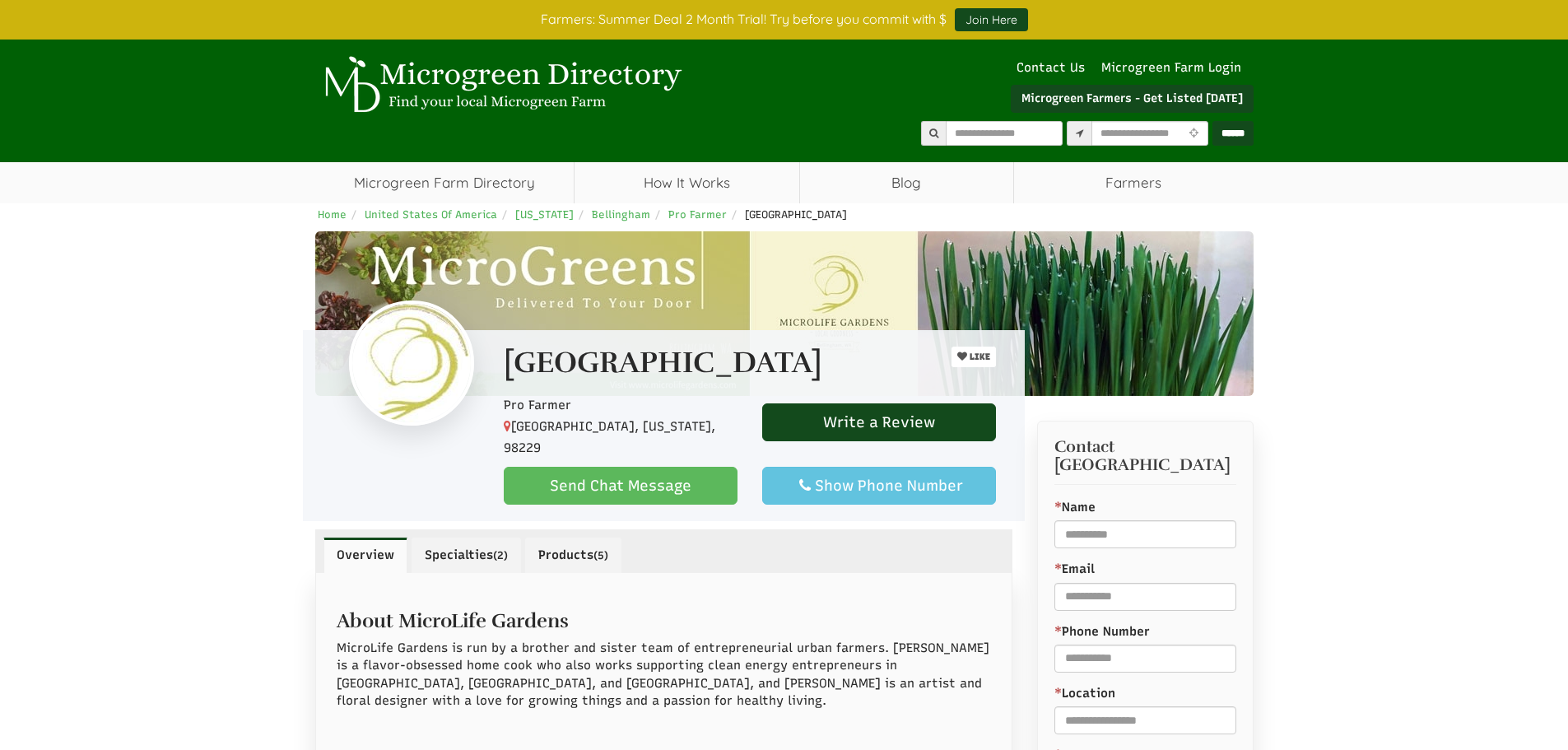
select select "Language Translate Widget"
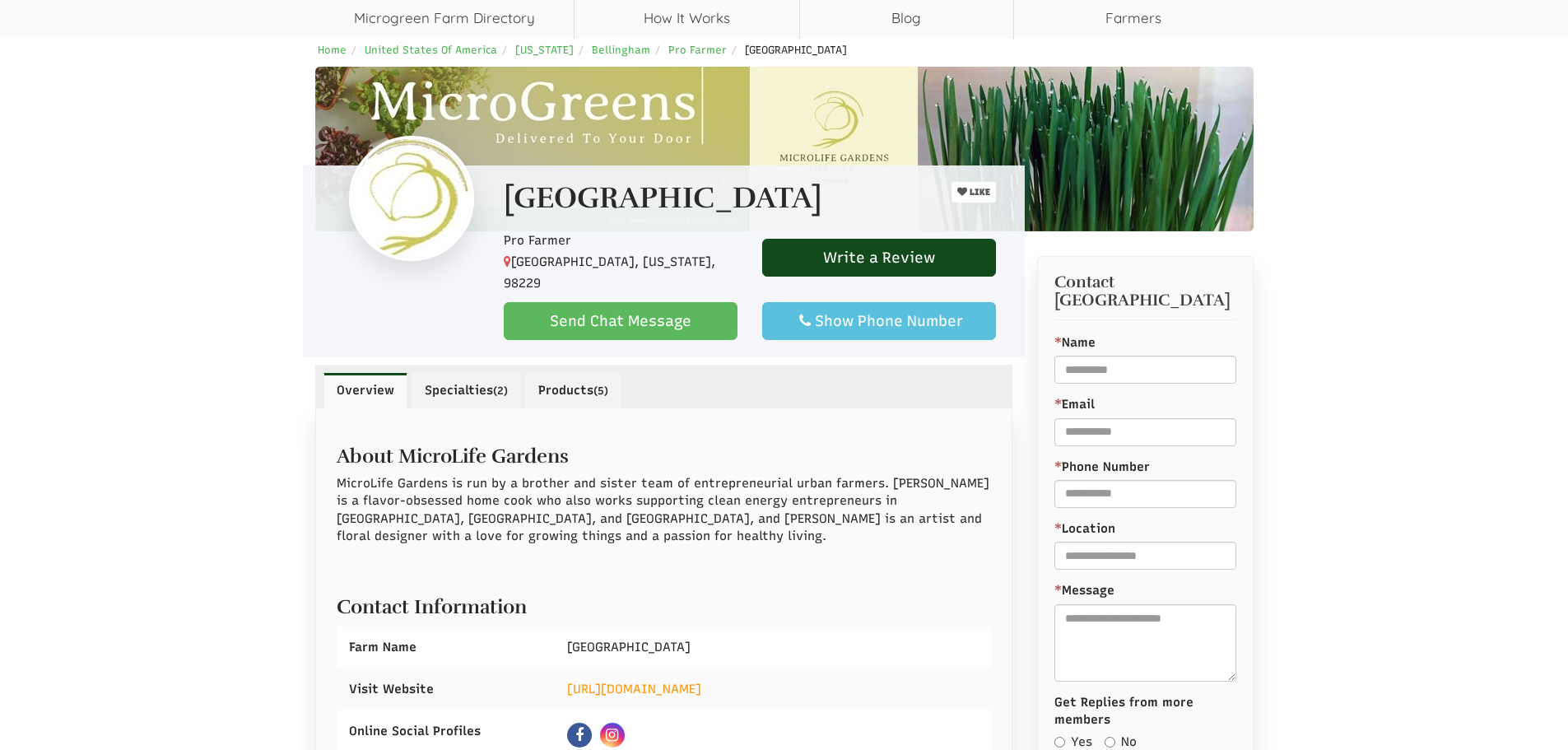
scroll to position [411, 0]
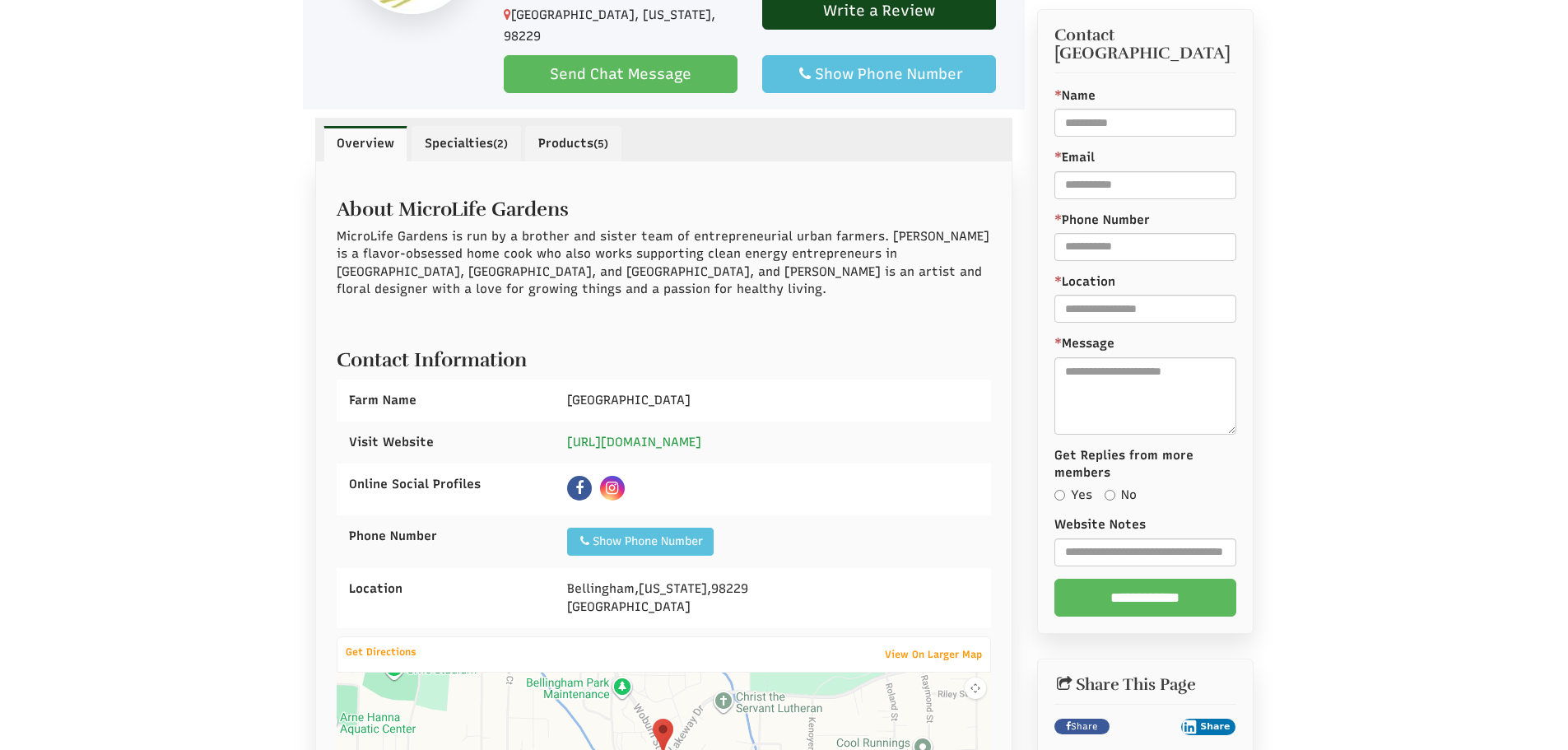
click at [701, 434] on link "https://www.microlifegardens.com/bellingham" at bounding box center [634, 442] width 134 height 14
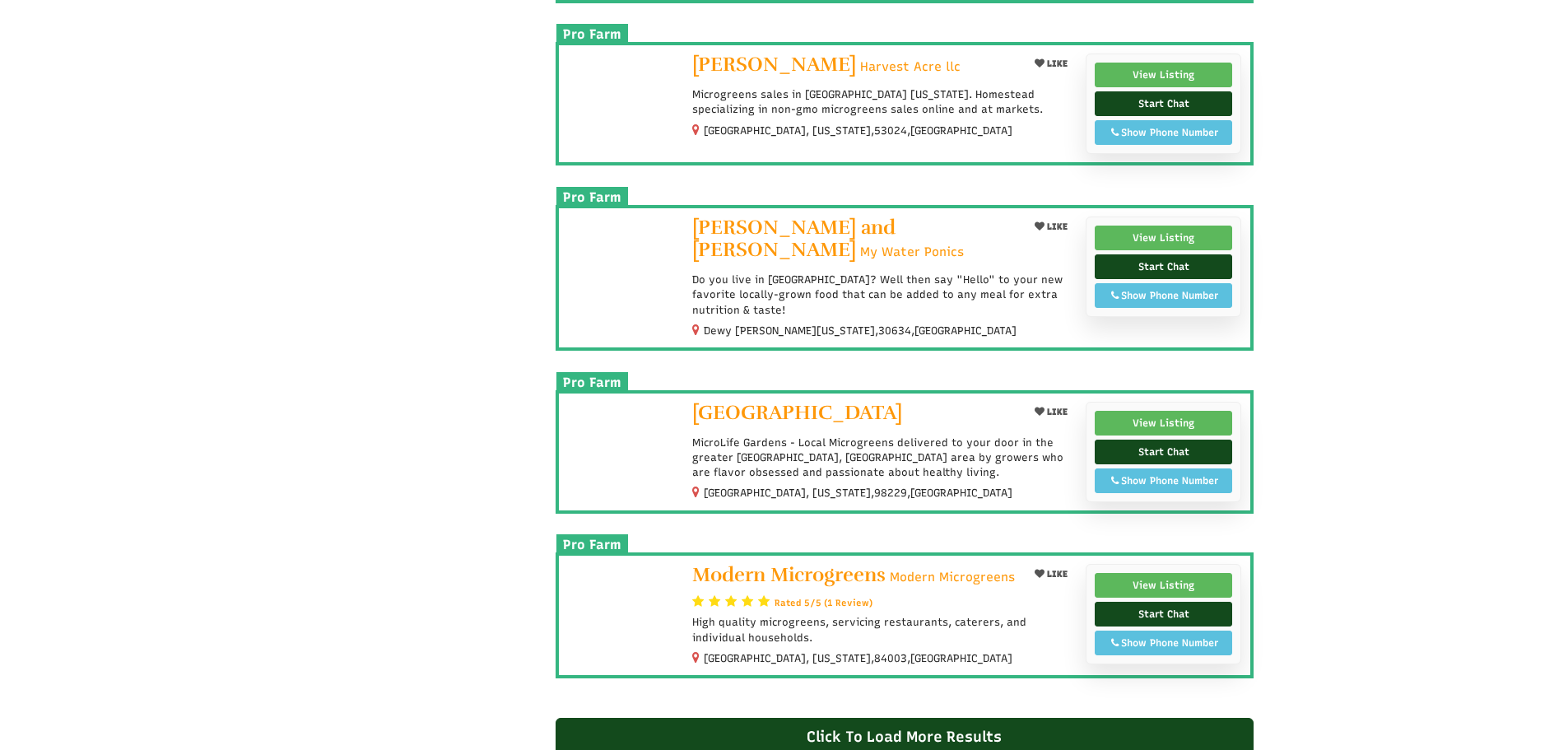
scroll to position [1152, 0]
select select "Language Translate Widget"
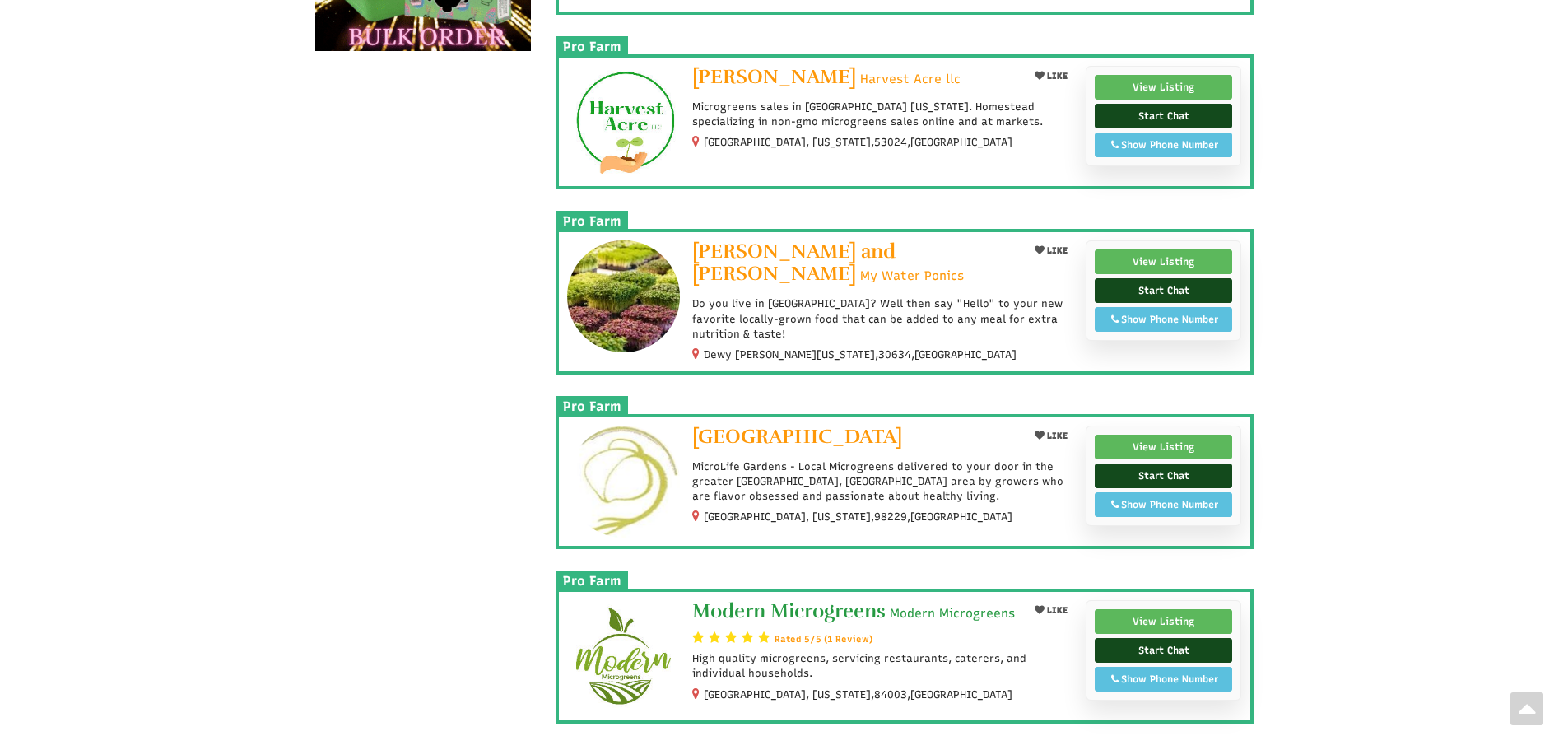
click at [785, 603] on span "Modern Microgreens" at bounding box center [789, 610] width 194 height 24
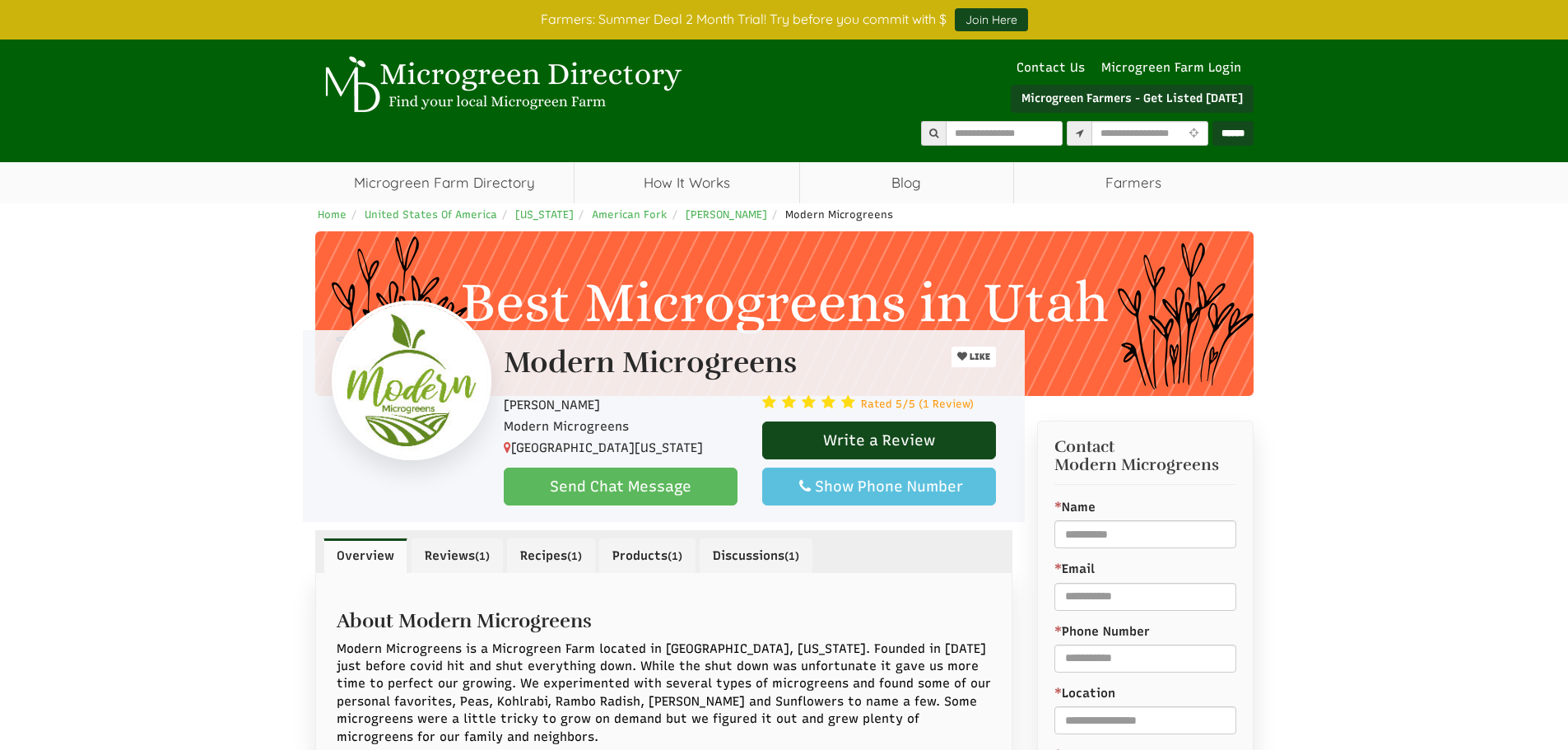
select select "Language Translate Widget"
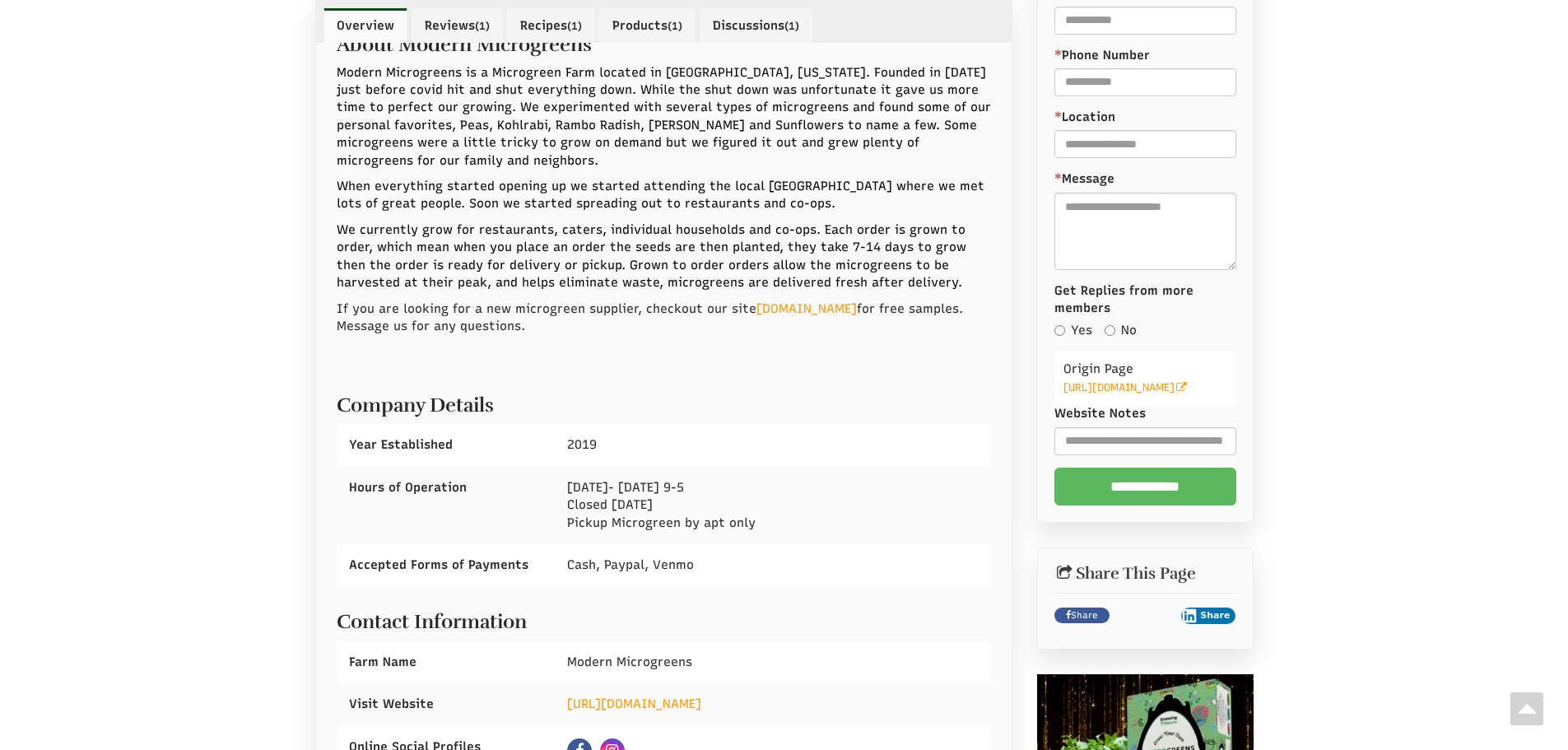
scroll to position [658, 0]
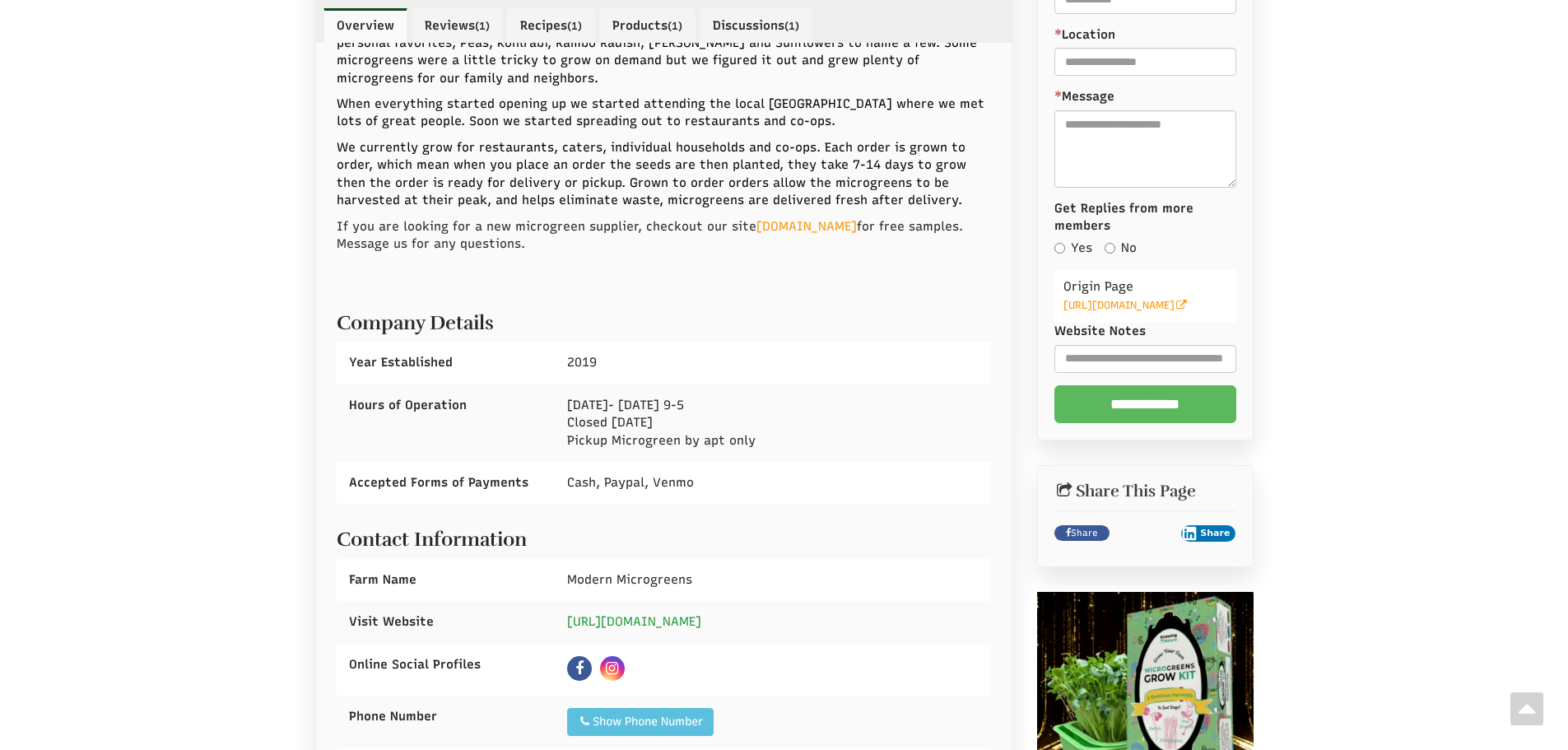
click at [668, 621] on link "https://www.modernmicrogreens.us" at bounding box center [634, 621] width 134 height 14
click at [857, 224] on link "www.ModernMicrogreens.us" at bounding box center [806, 226] width 100 height 14
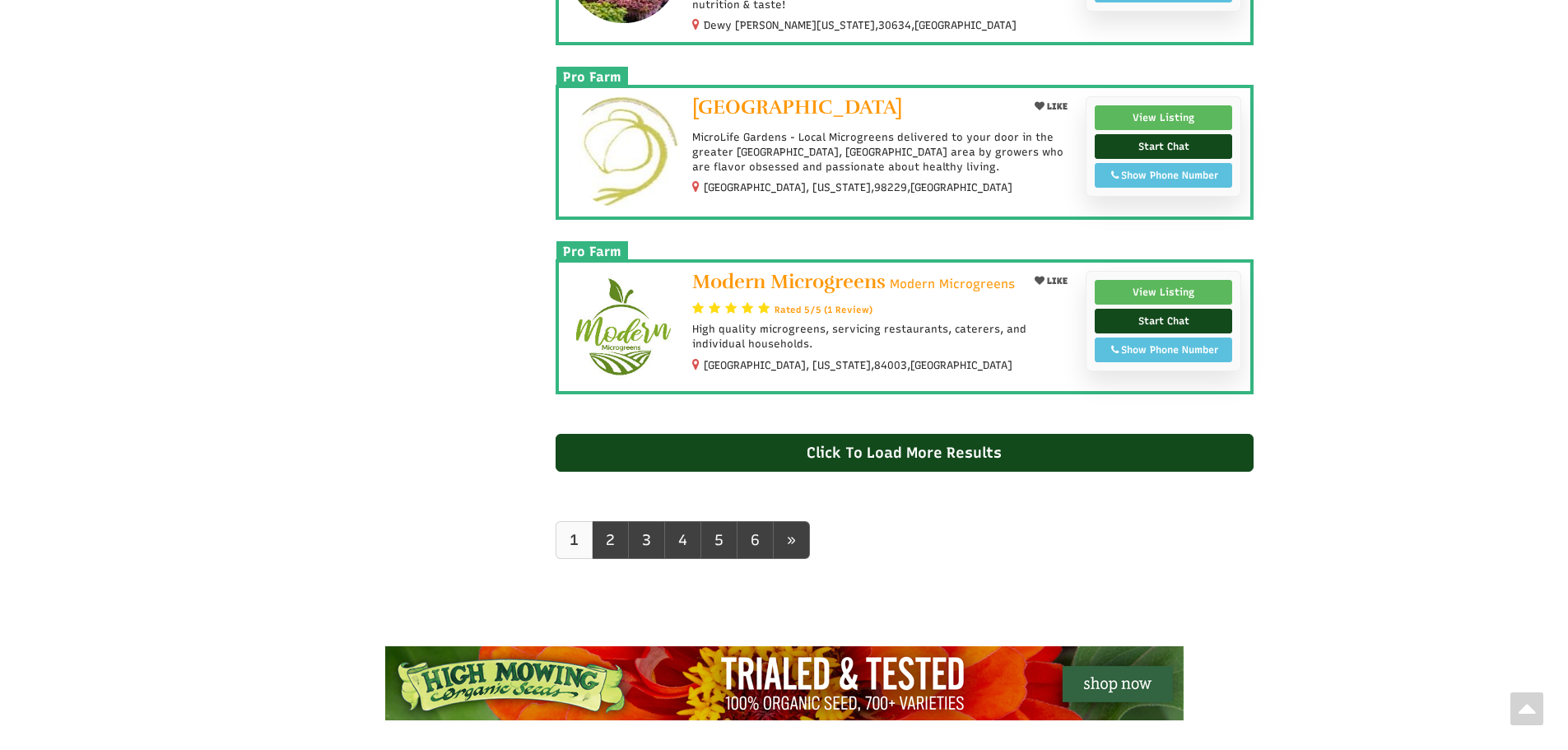
scroll to position [1564, 0]
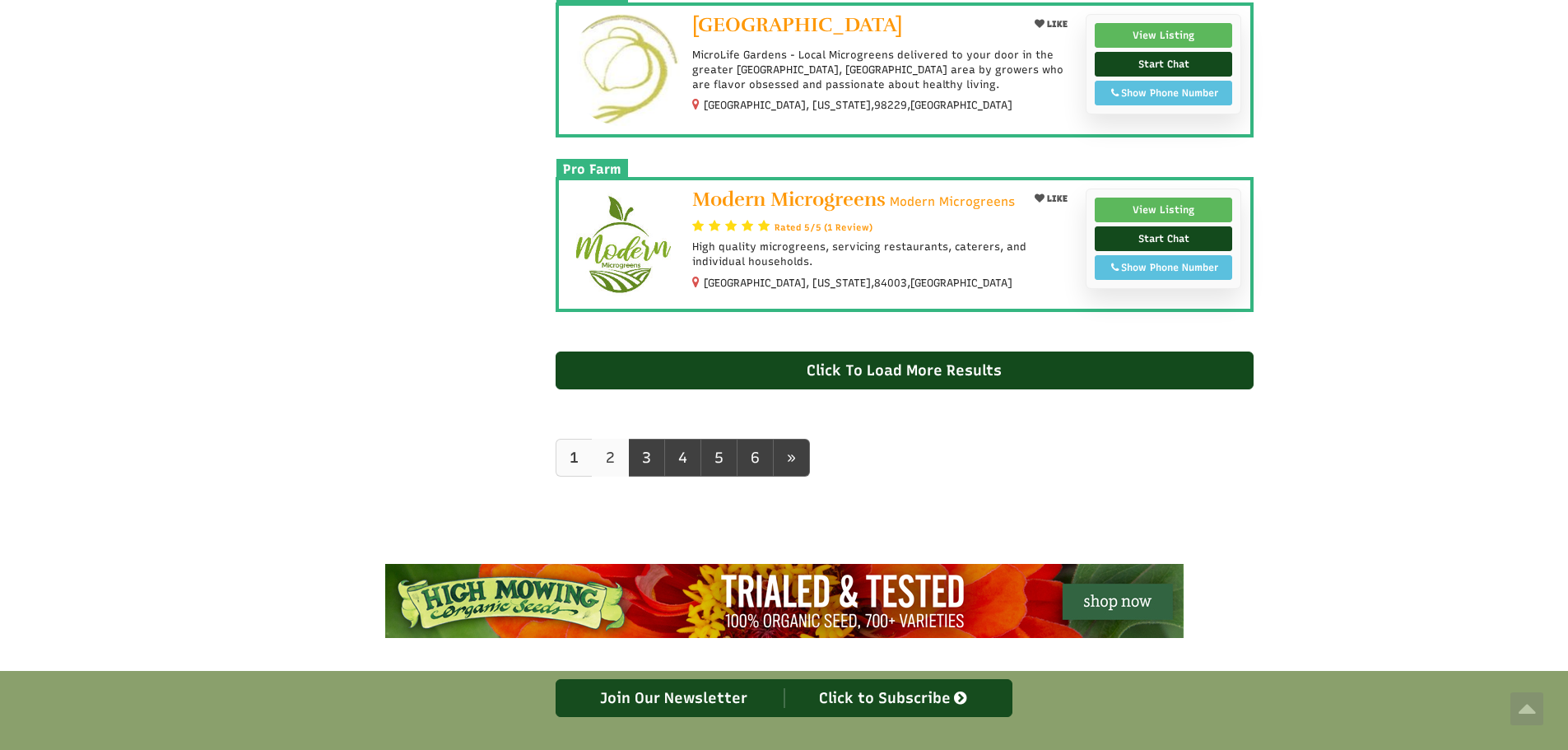
click at [610, 457] on link "2" at bounding box center [610, 458] width 37 height 38
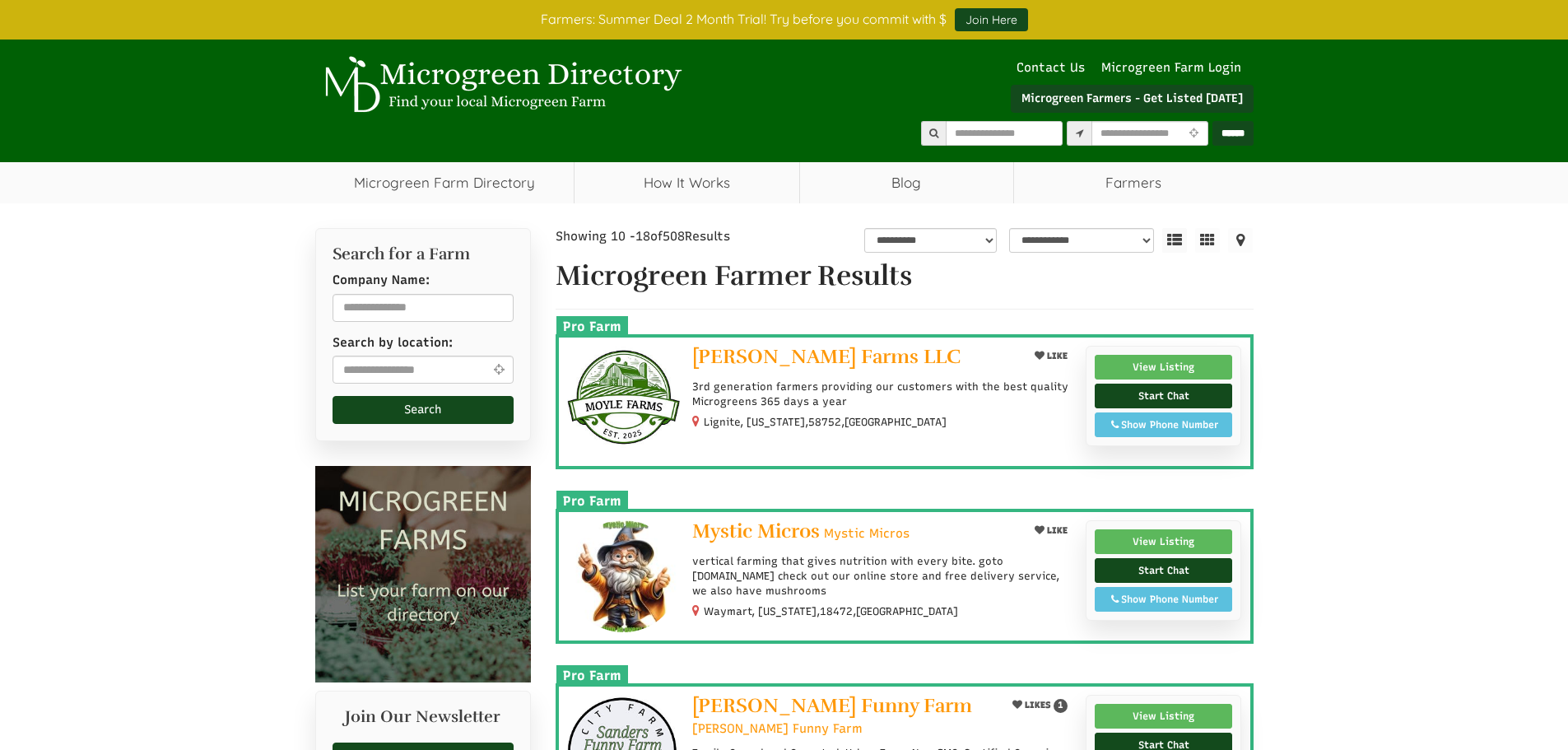
select select "Language Translate Widget"
click at [773, 351] on span "Moyle Farms LLC" at bounding box center [827, 356] width 269 height 24
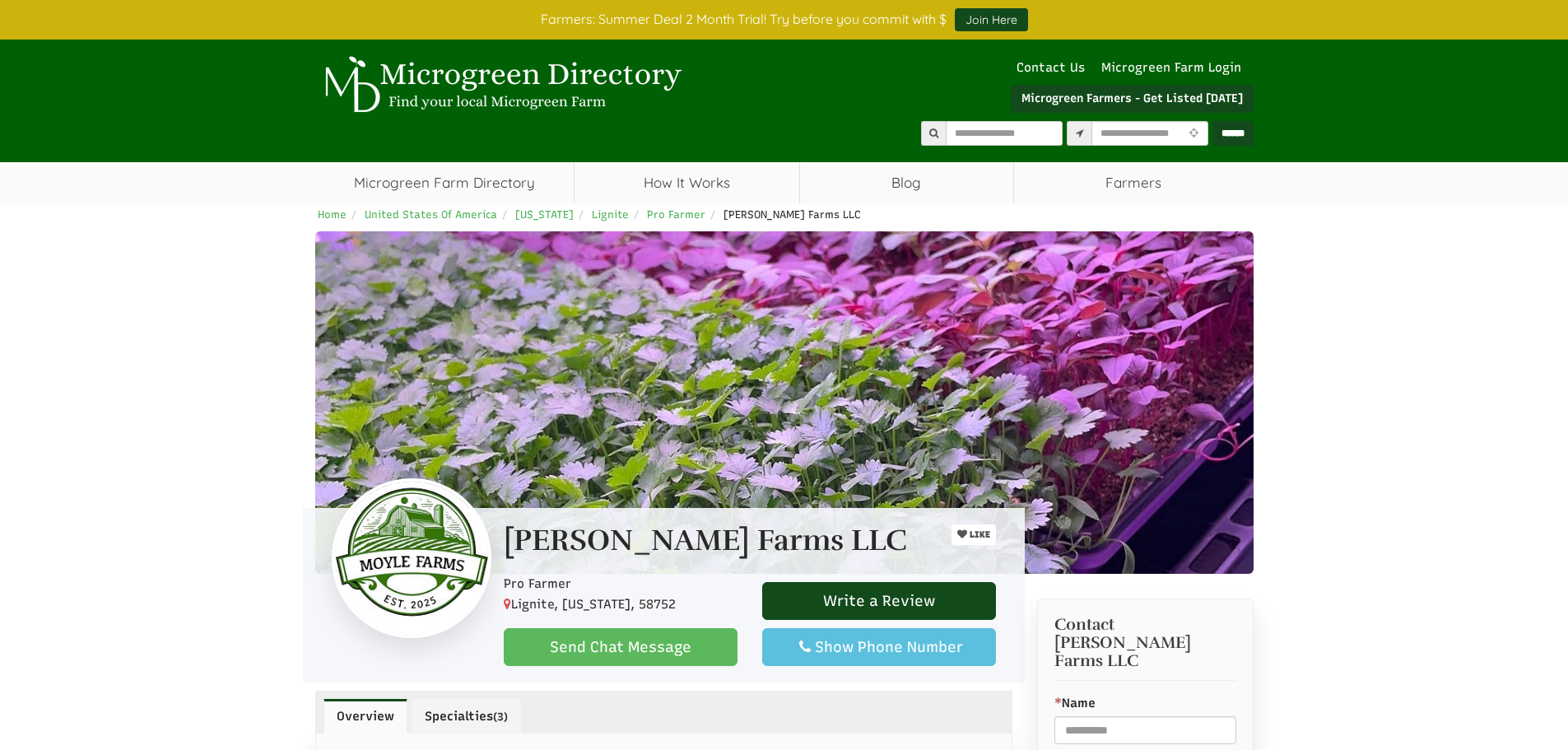
select select "Language Translate Widget"
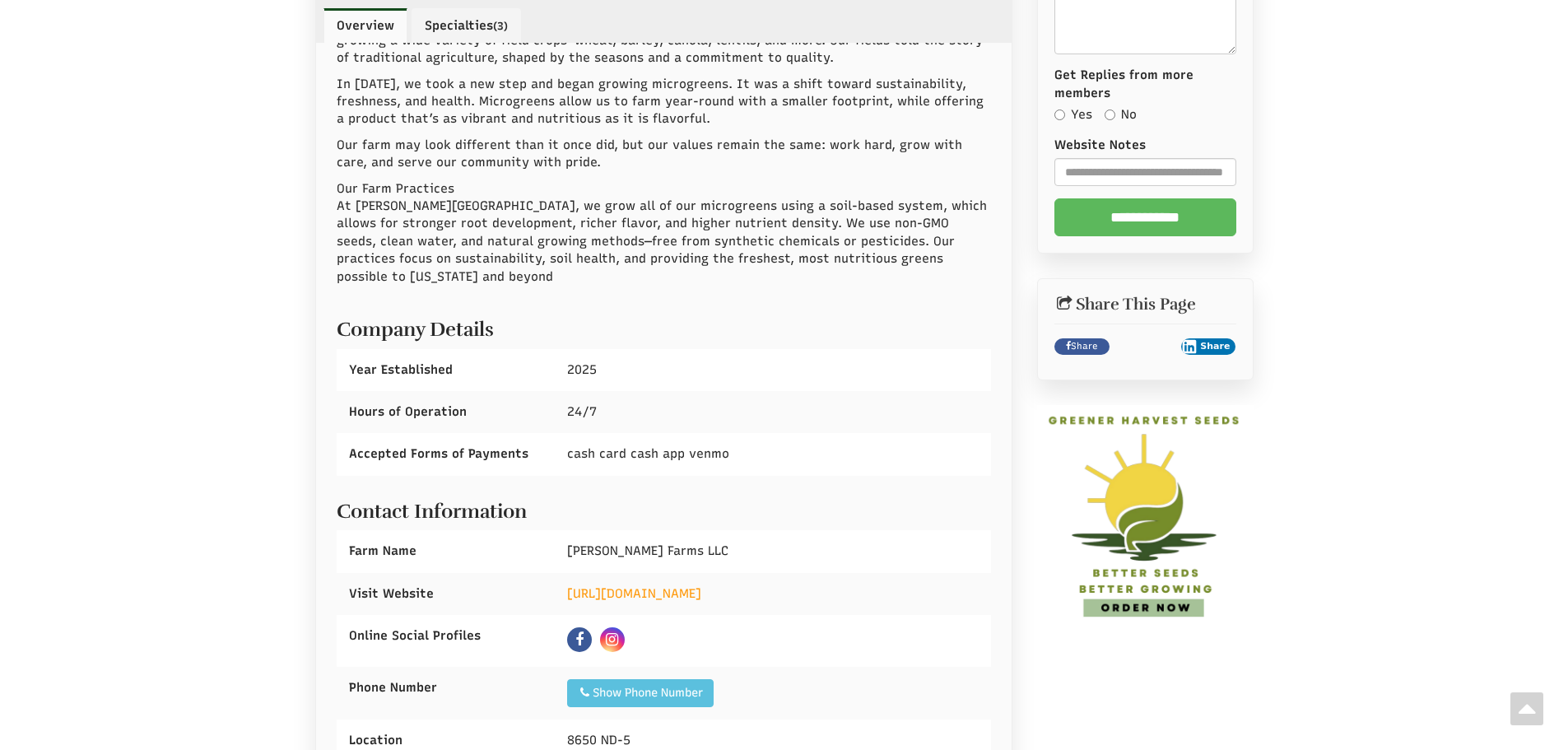
scroll to position [1234, 0]
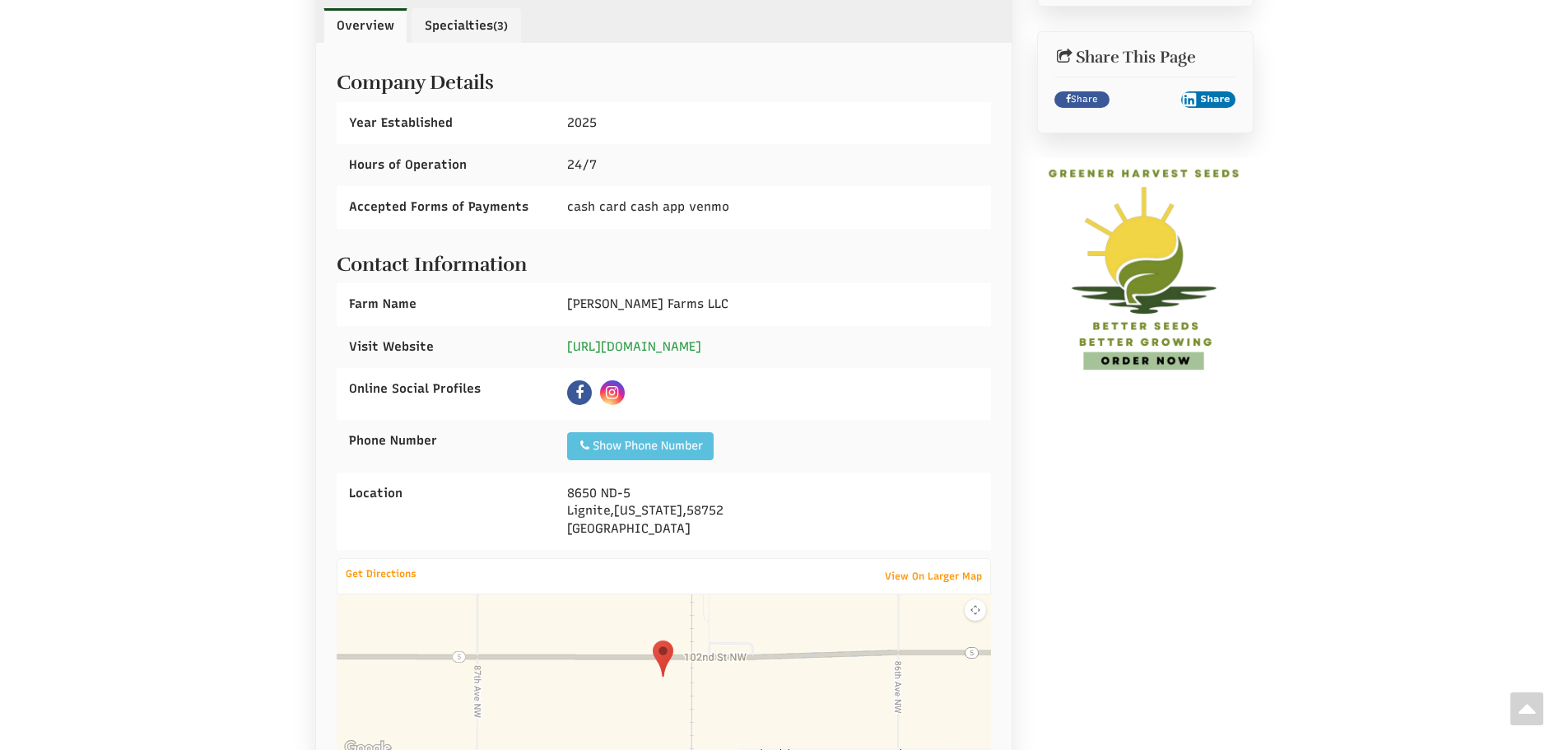
click at [663, 339] on link "http://www.moylefarms.com" at bounding box center [634, 346] width 134 height 14
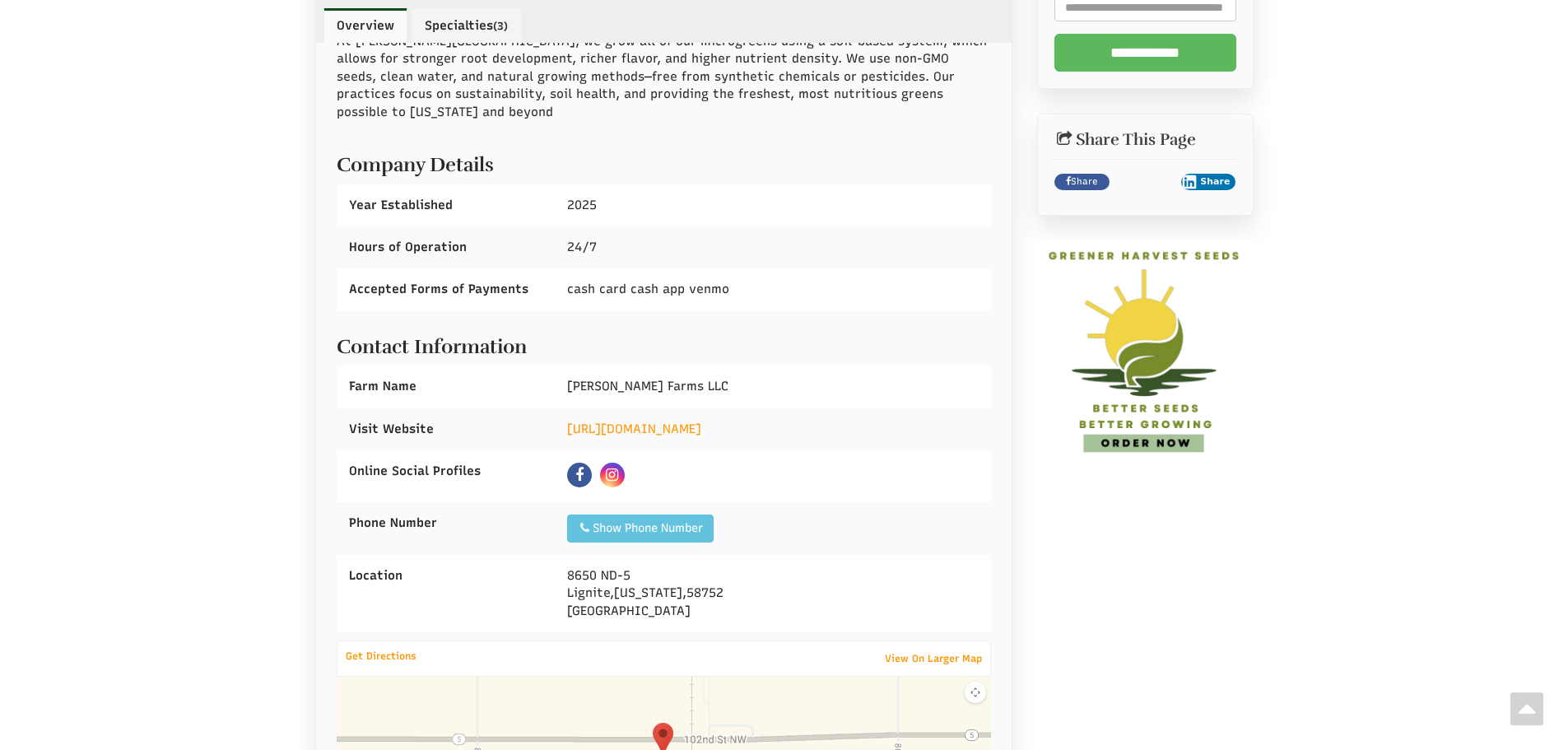
click at [700, 520] on div "Show Phone Number" at bounding box center [640, 528] width 125 height 16
drag, startPoint x: 707, startPoint y: 517, endPoint x: 616, endPoint y: 521, distance: 91.1
click at [591, 515] on div "Show Phone Number Call: 1 701-334-0150" at bounding box center [638, 528] width 142 height 28
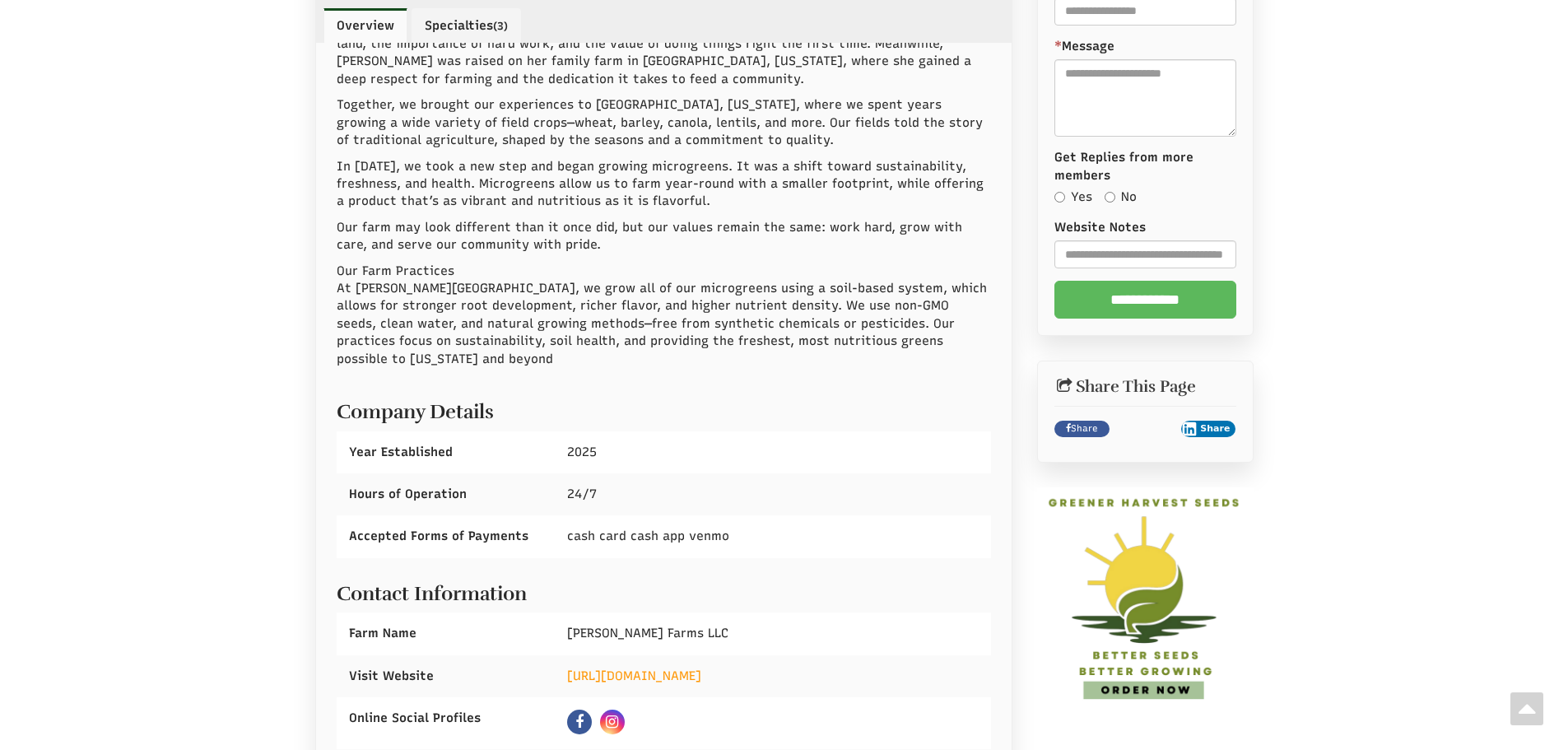
scroll to position [658, 0]
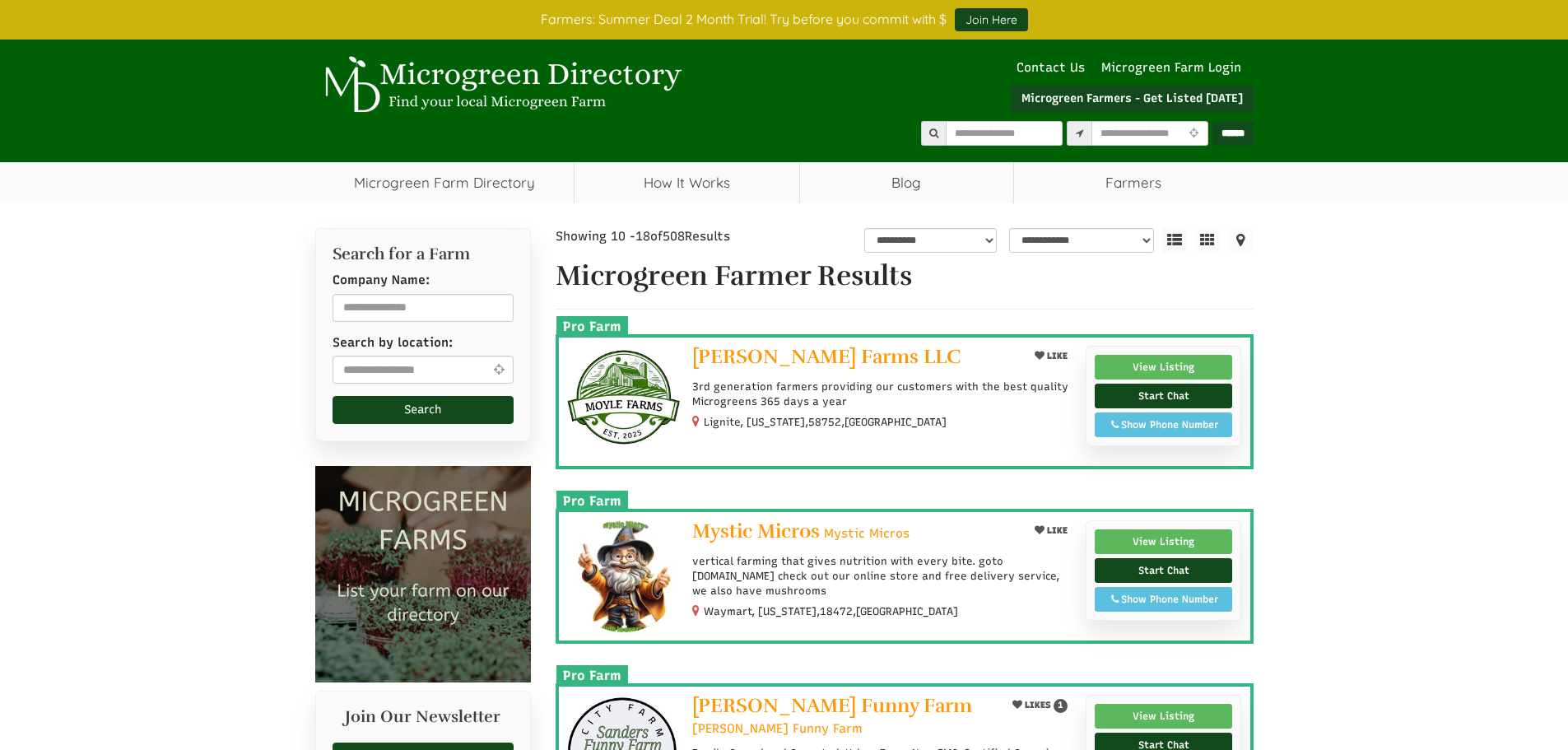
select select "Language Translate Widget"
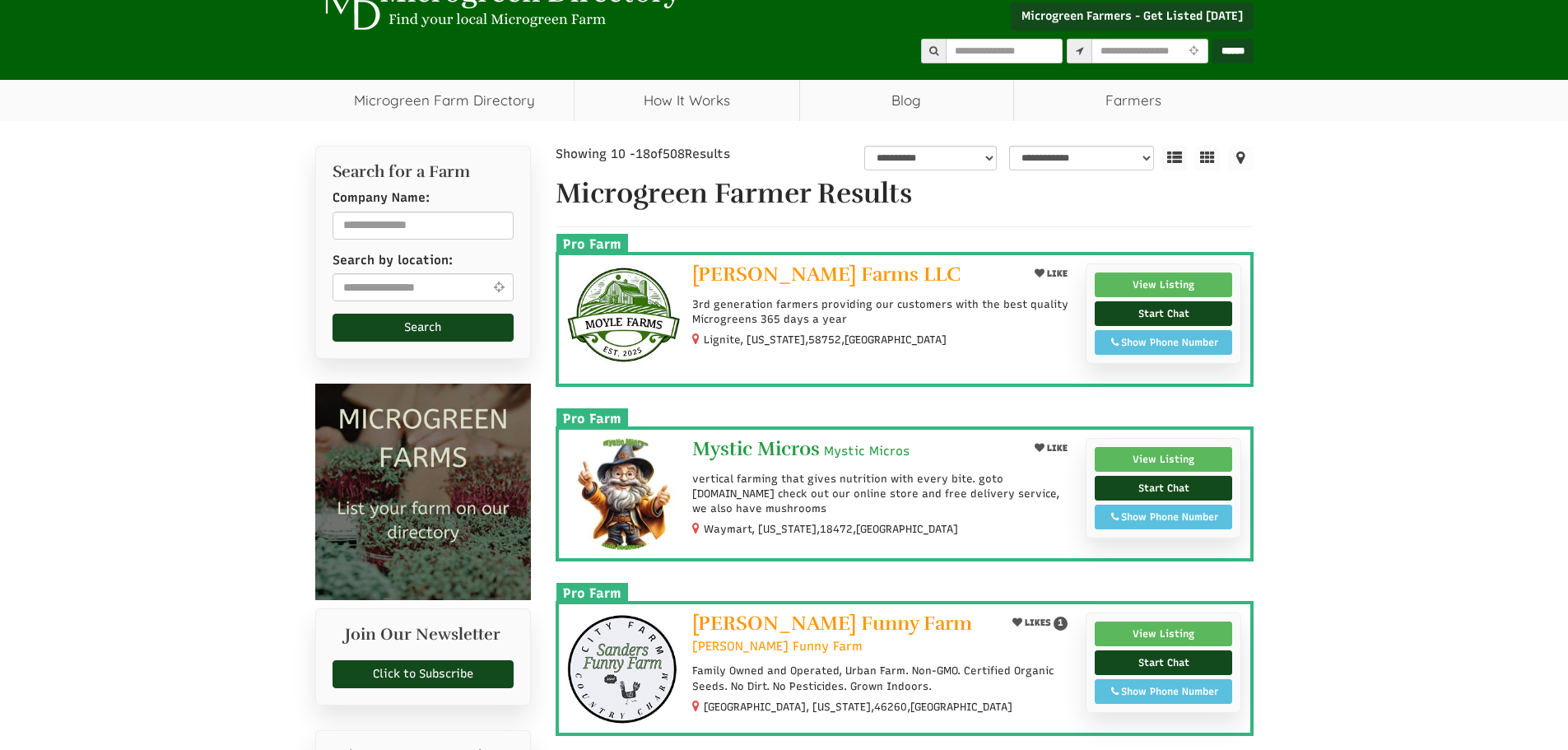
click at [799, 448] on span "Mystic Micros" at bounding box center [756, 448] width 128 height 24
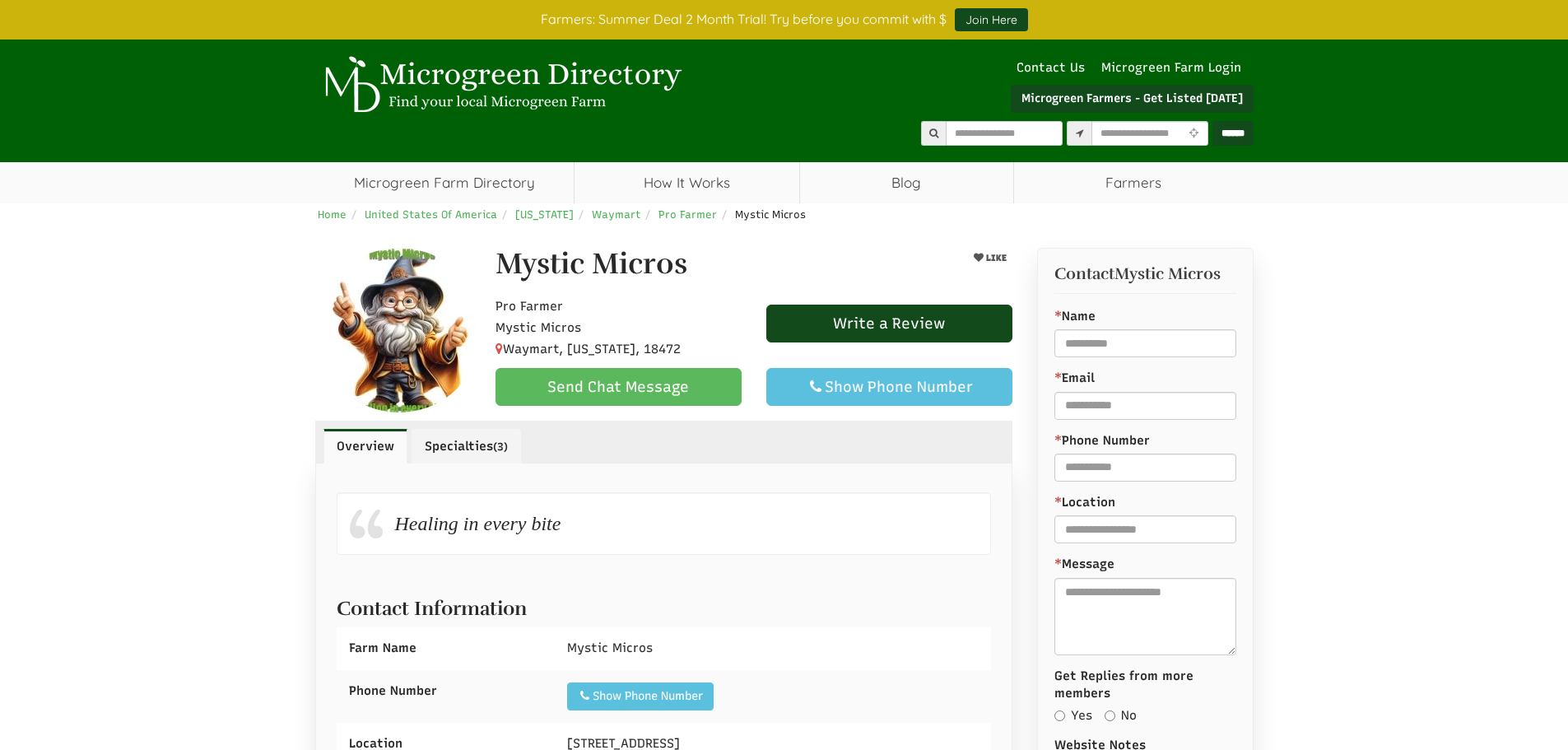
scroll to position [411, 0]
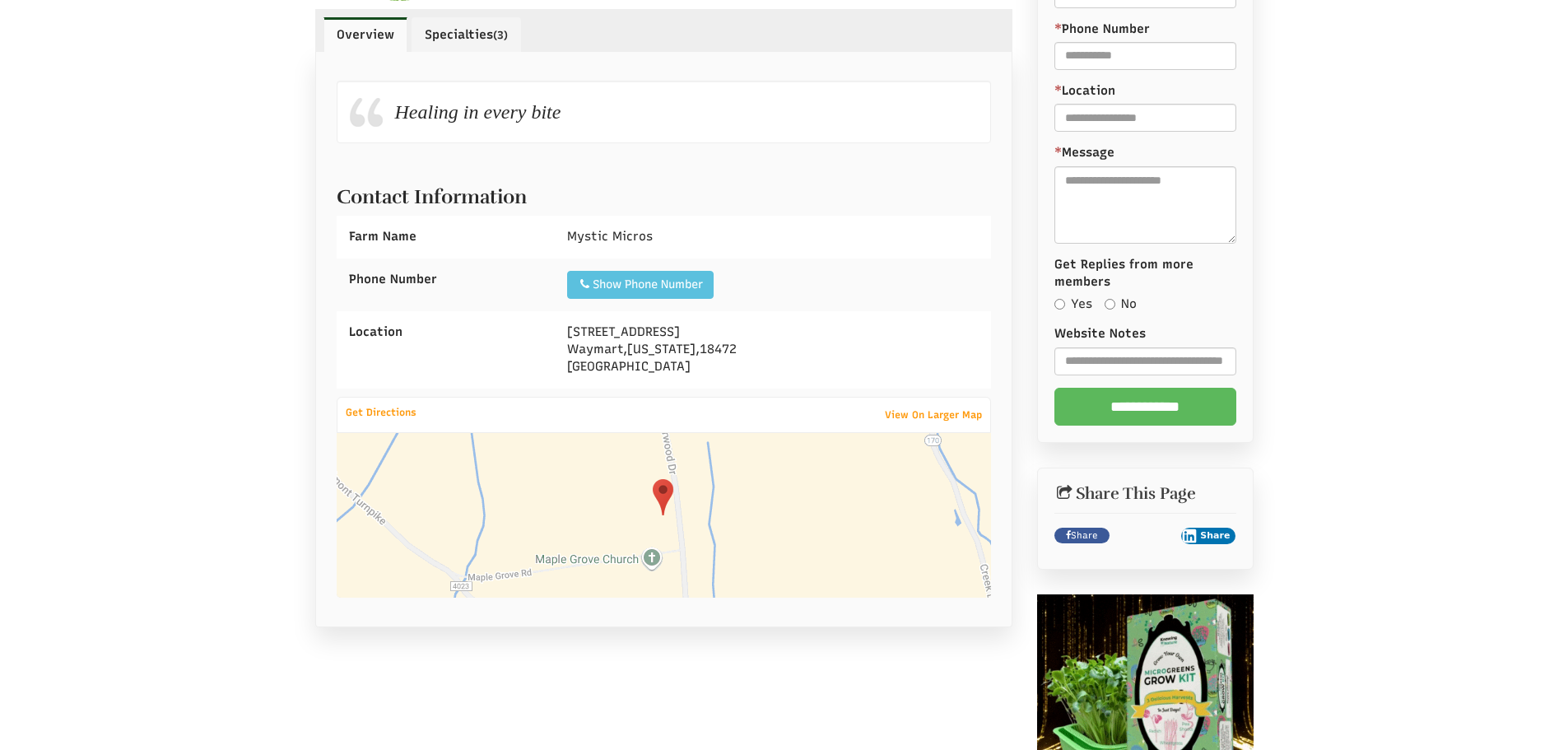
select select "Language Translate Widget"
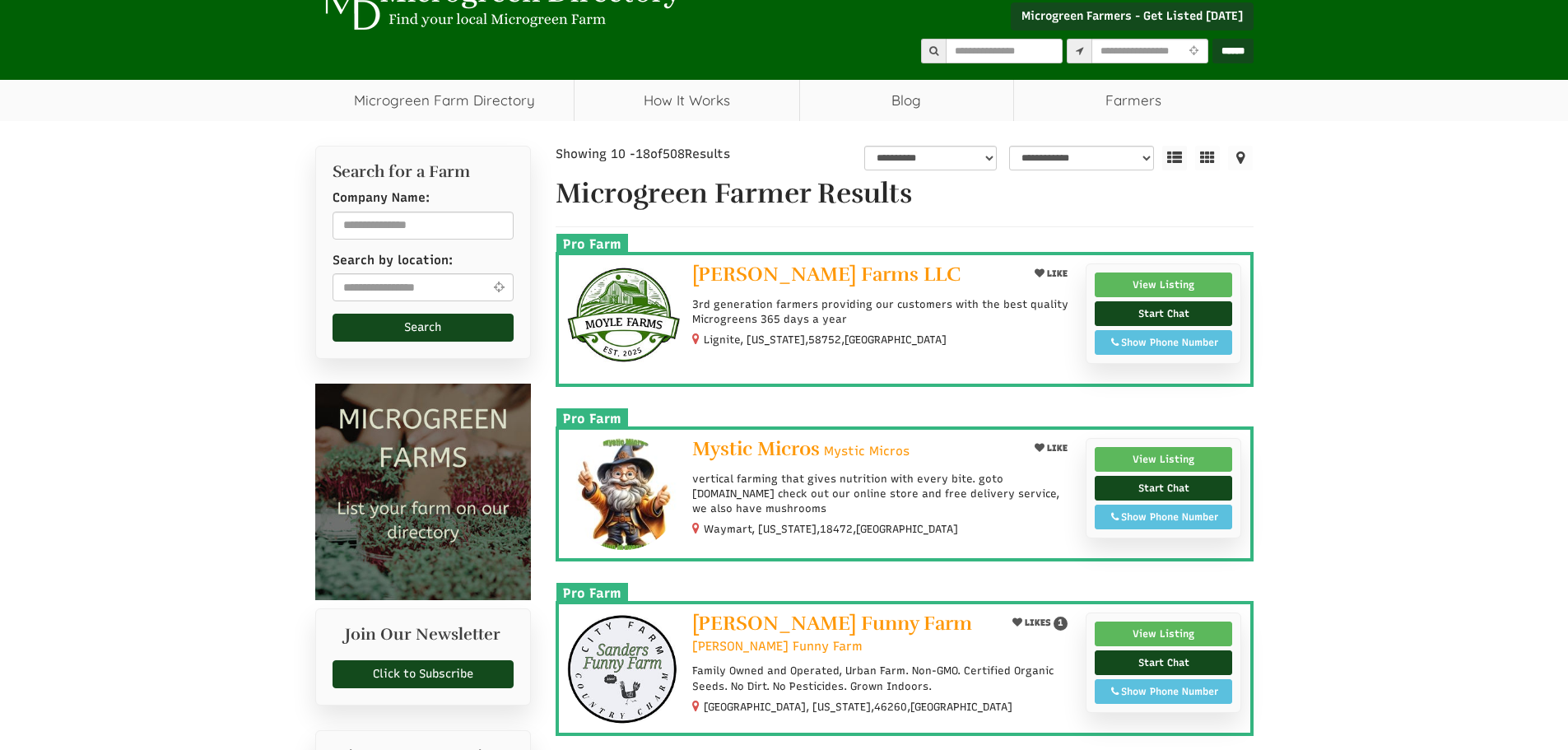
select select "Language Translate Widget"
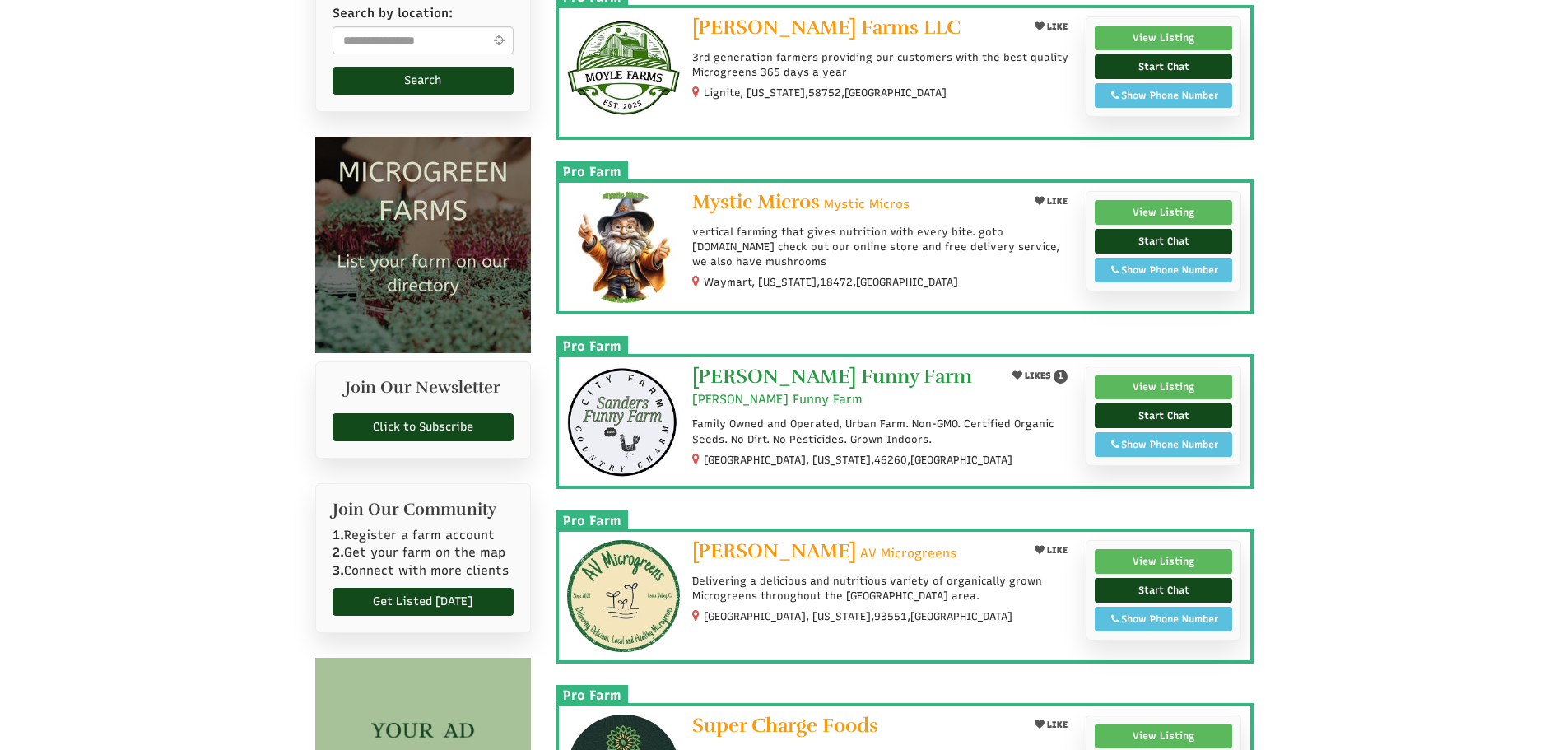
click at [786, 376] on span "Sanders Funny Farm" at bounding box center [832, 376] width 280 height 24
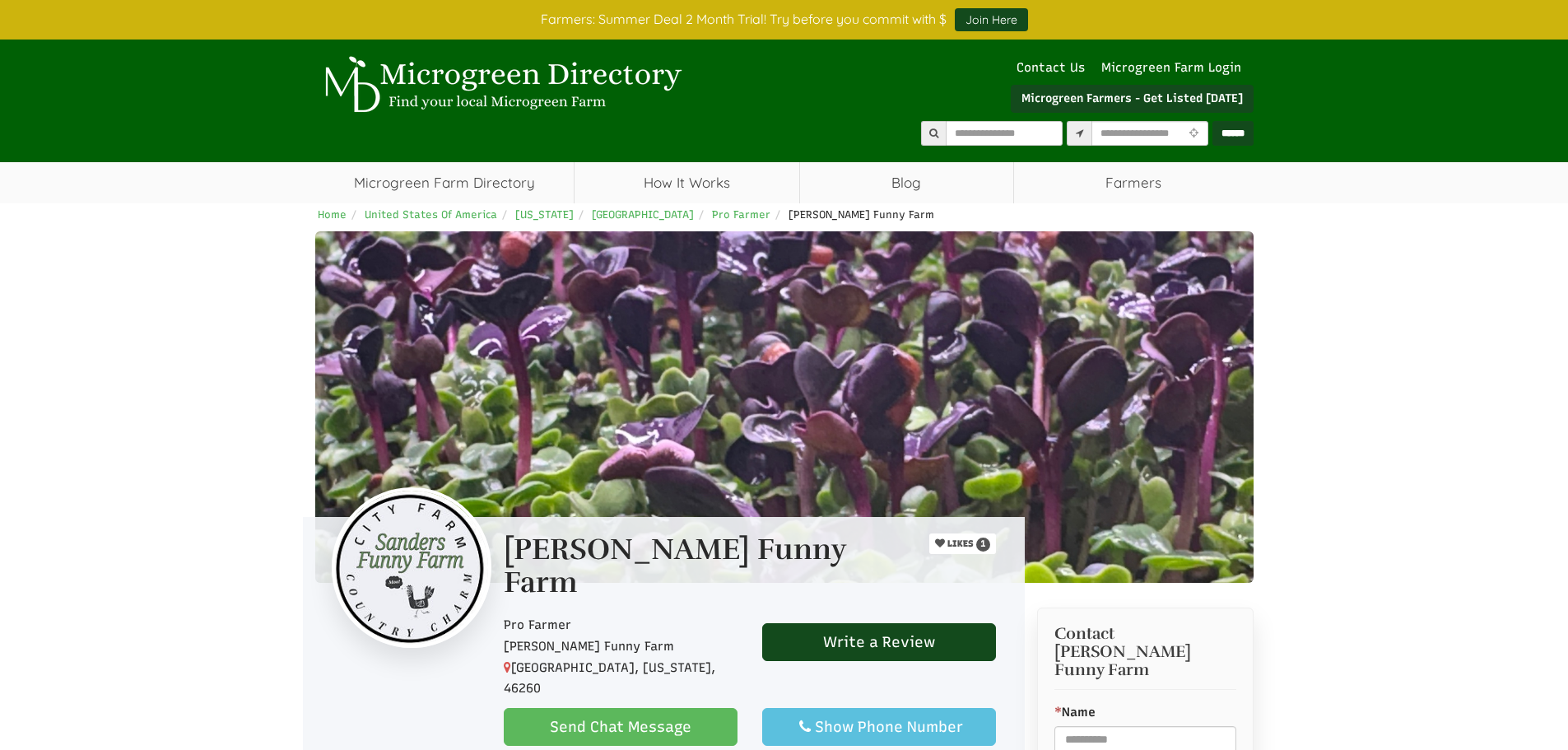
select select "Language Translate Widget"
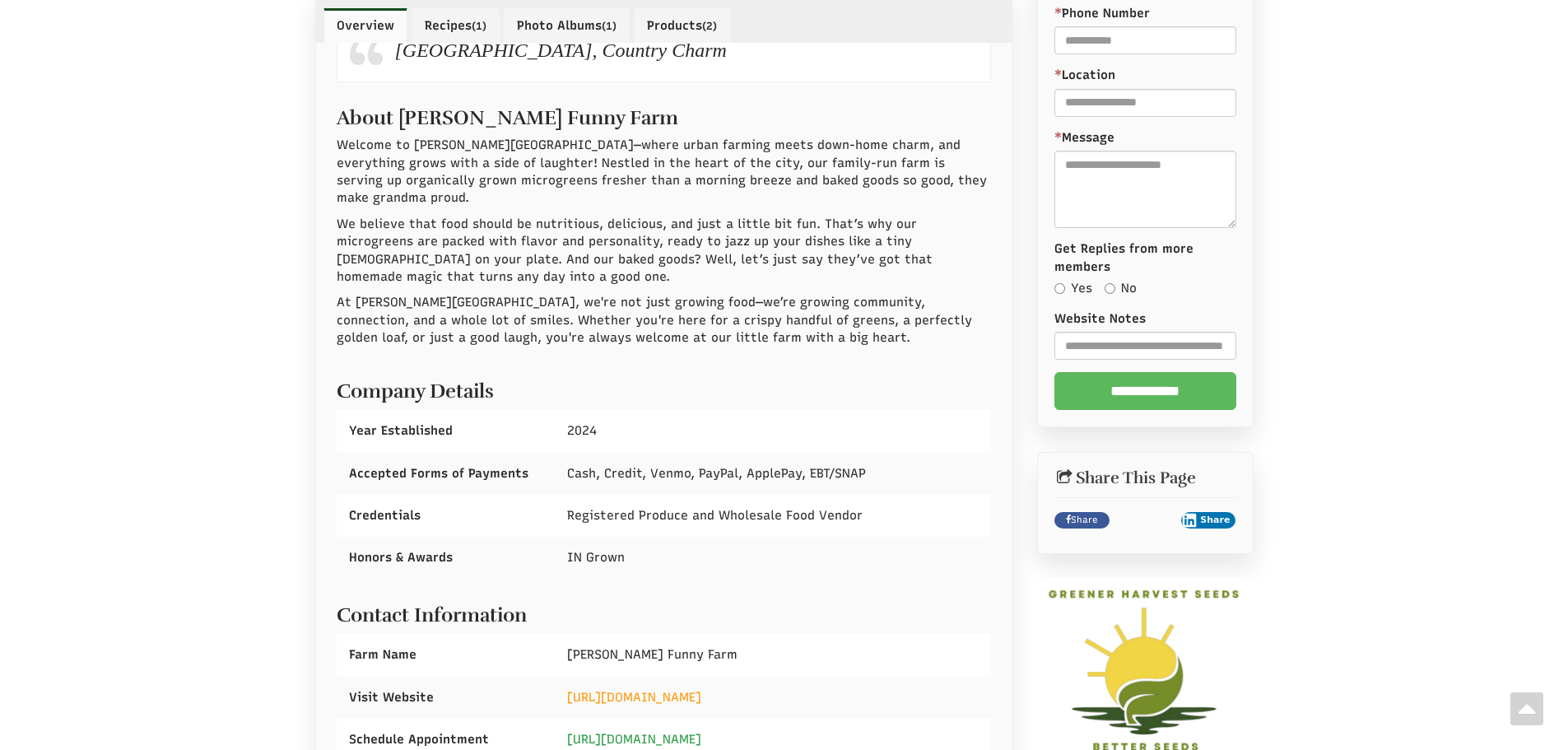
scroll to position [988, 0]
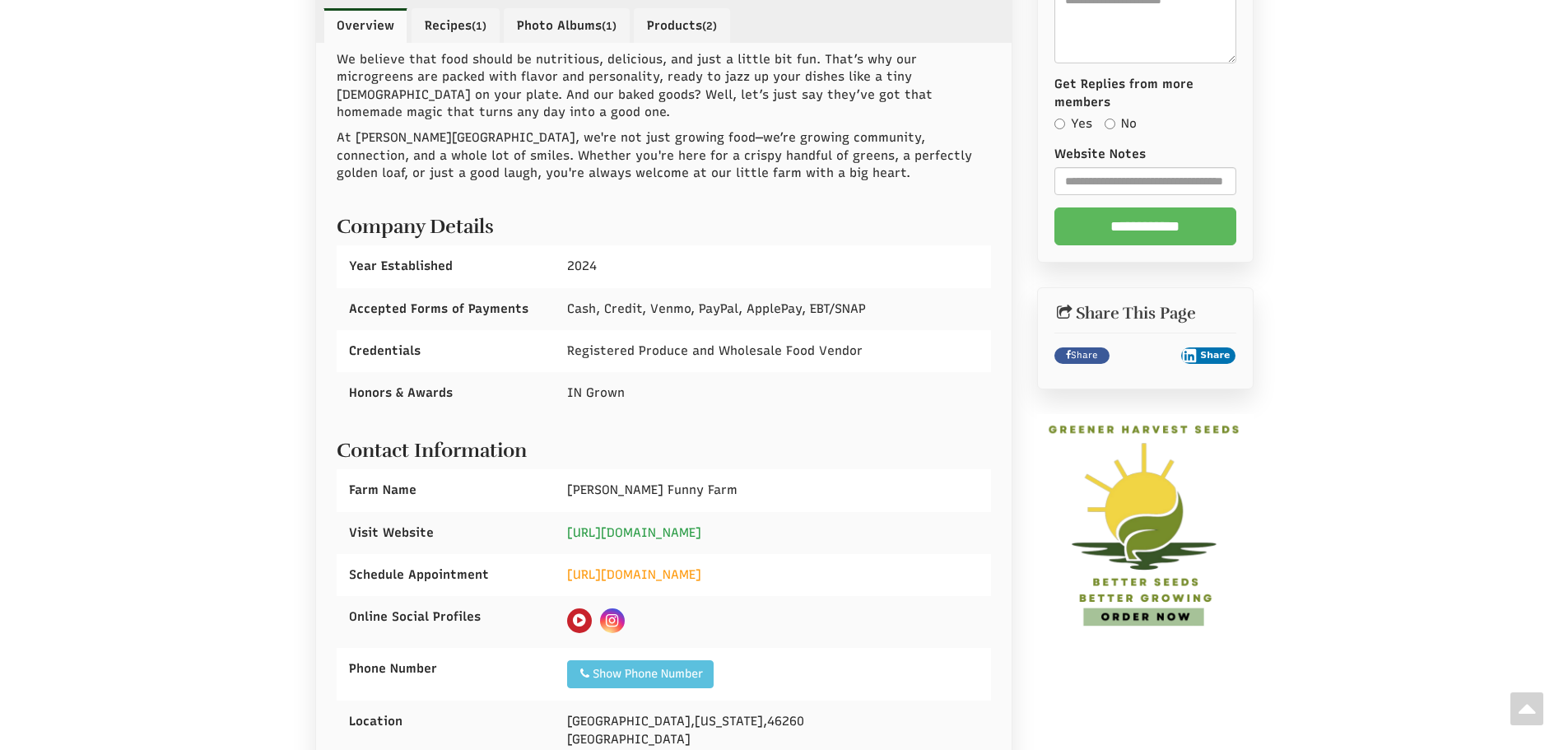
click at [701, 525] on link "[URL][DOMAIN_NAME]" at bounding box center [634, 532] width 134 height 14
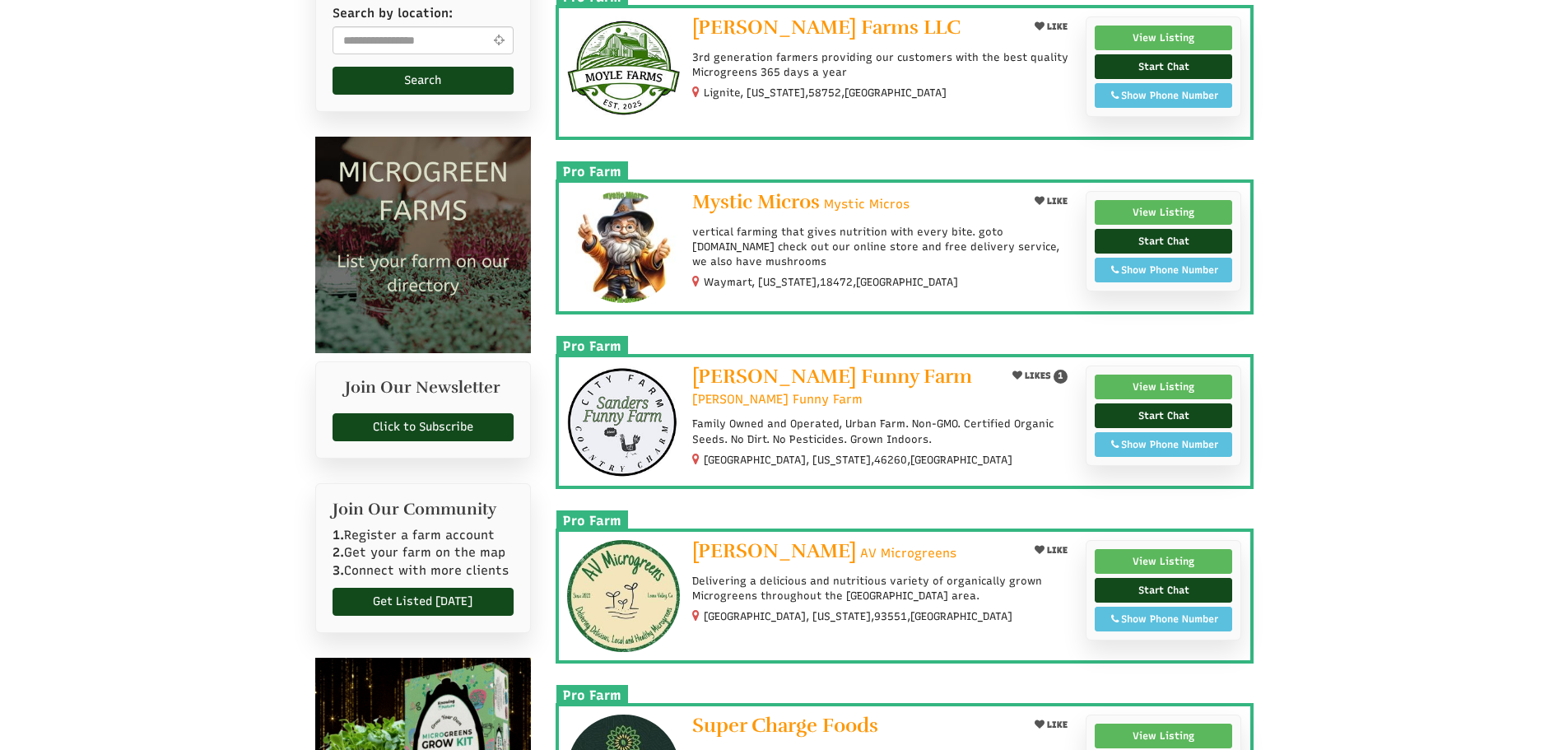
scroll to position [576, 0]
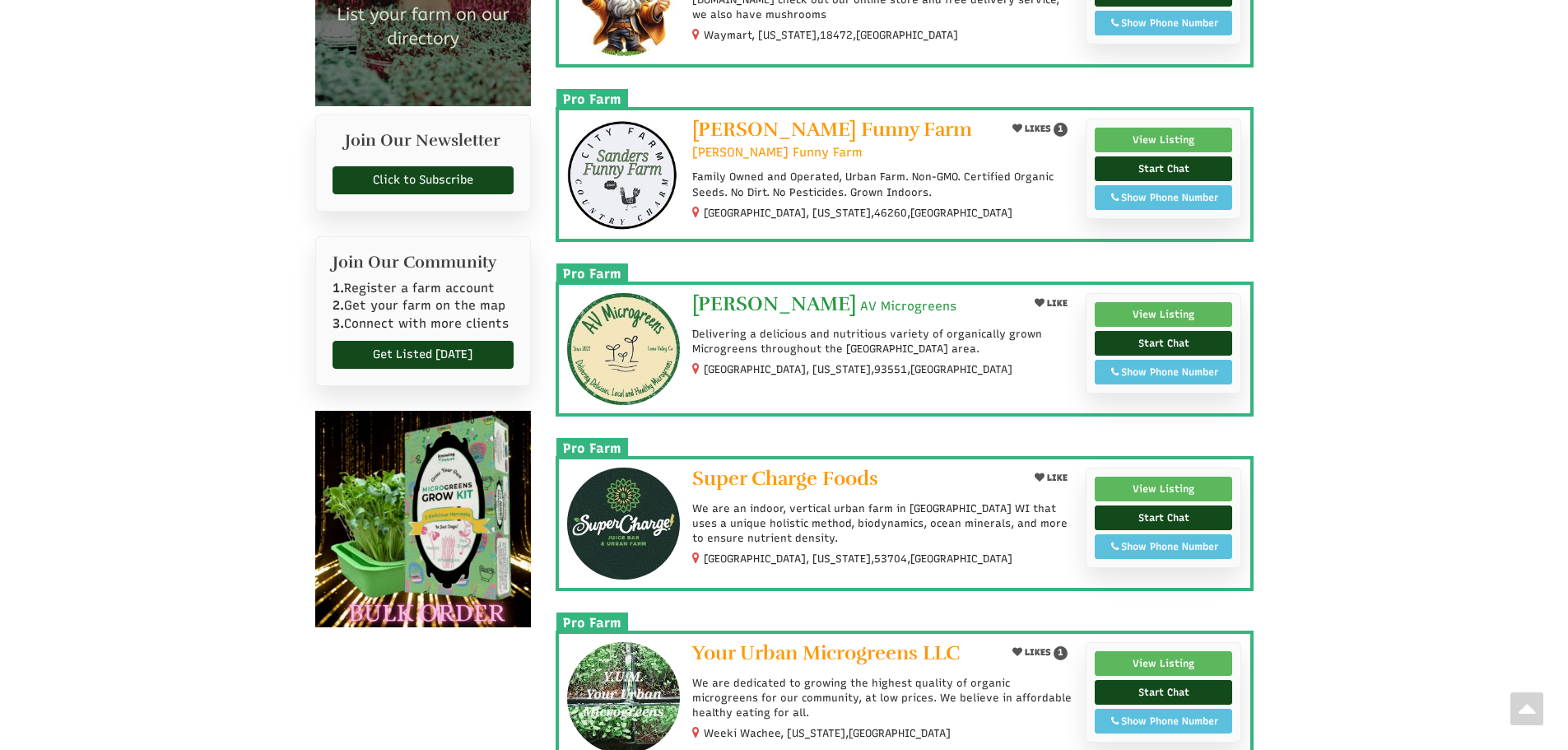
click at [840, 308] on span "[PERSON_NAME]" at bounding box center [775, 303] width 164 height 24
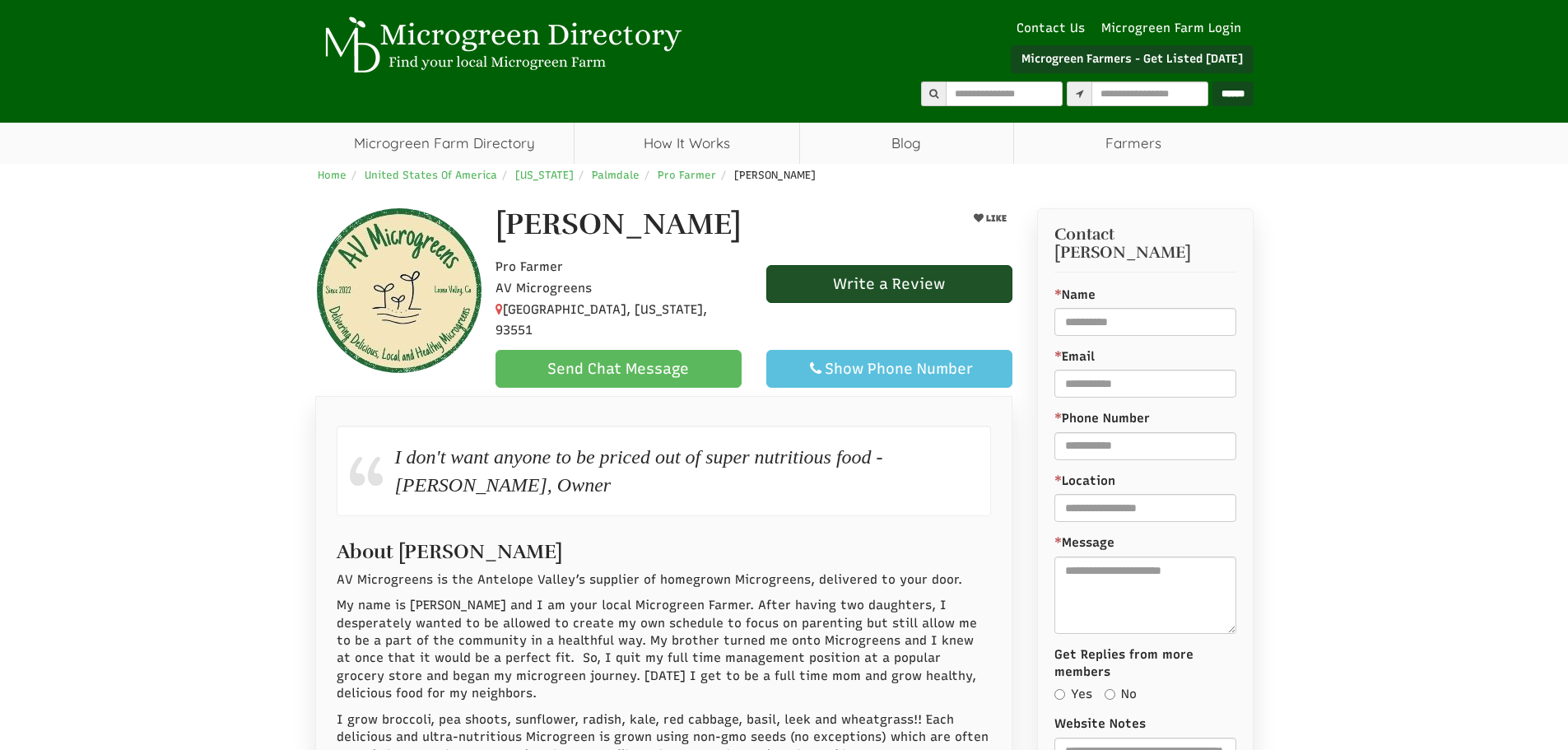
select select "Language Translate Widget"
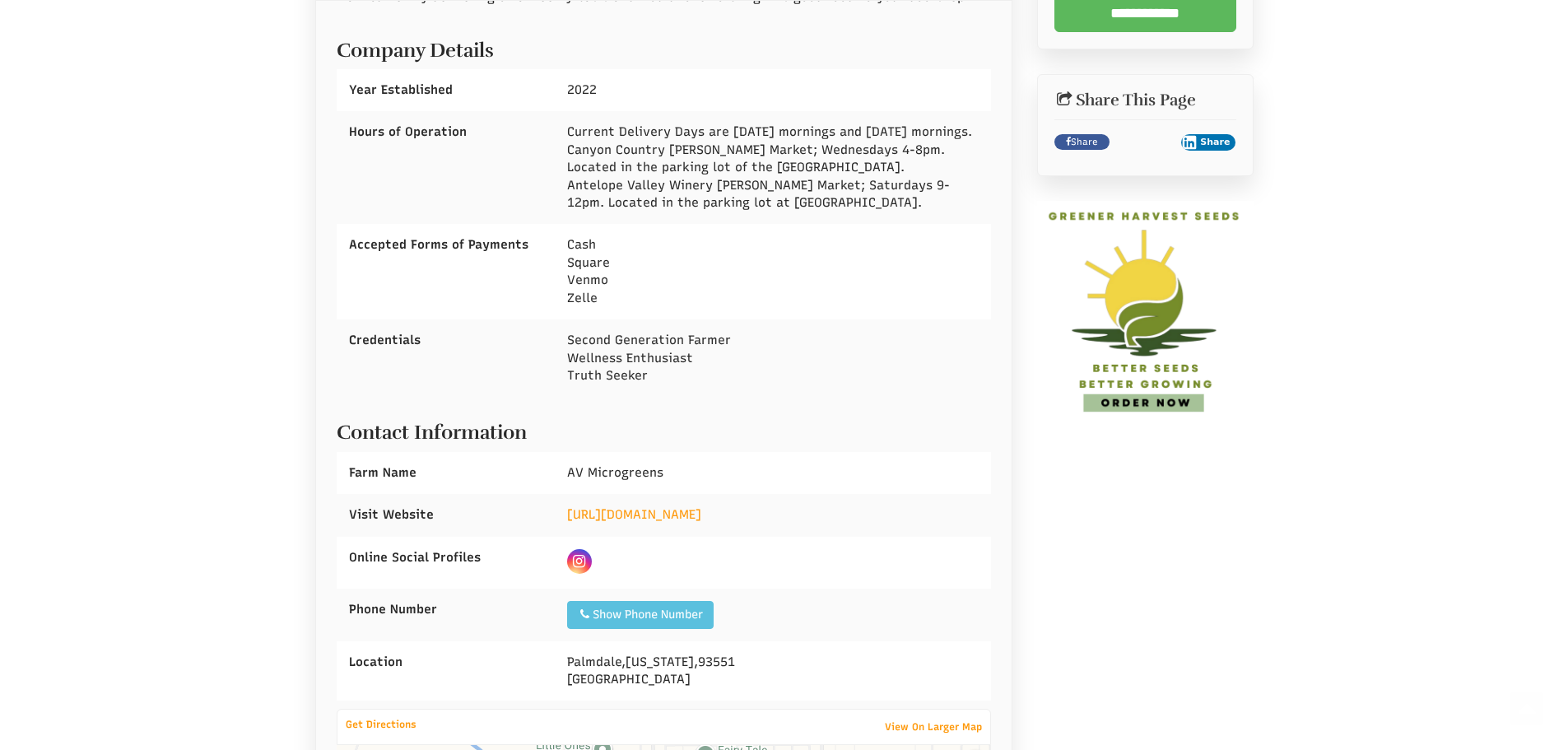
scroll to position [905, 0]
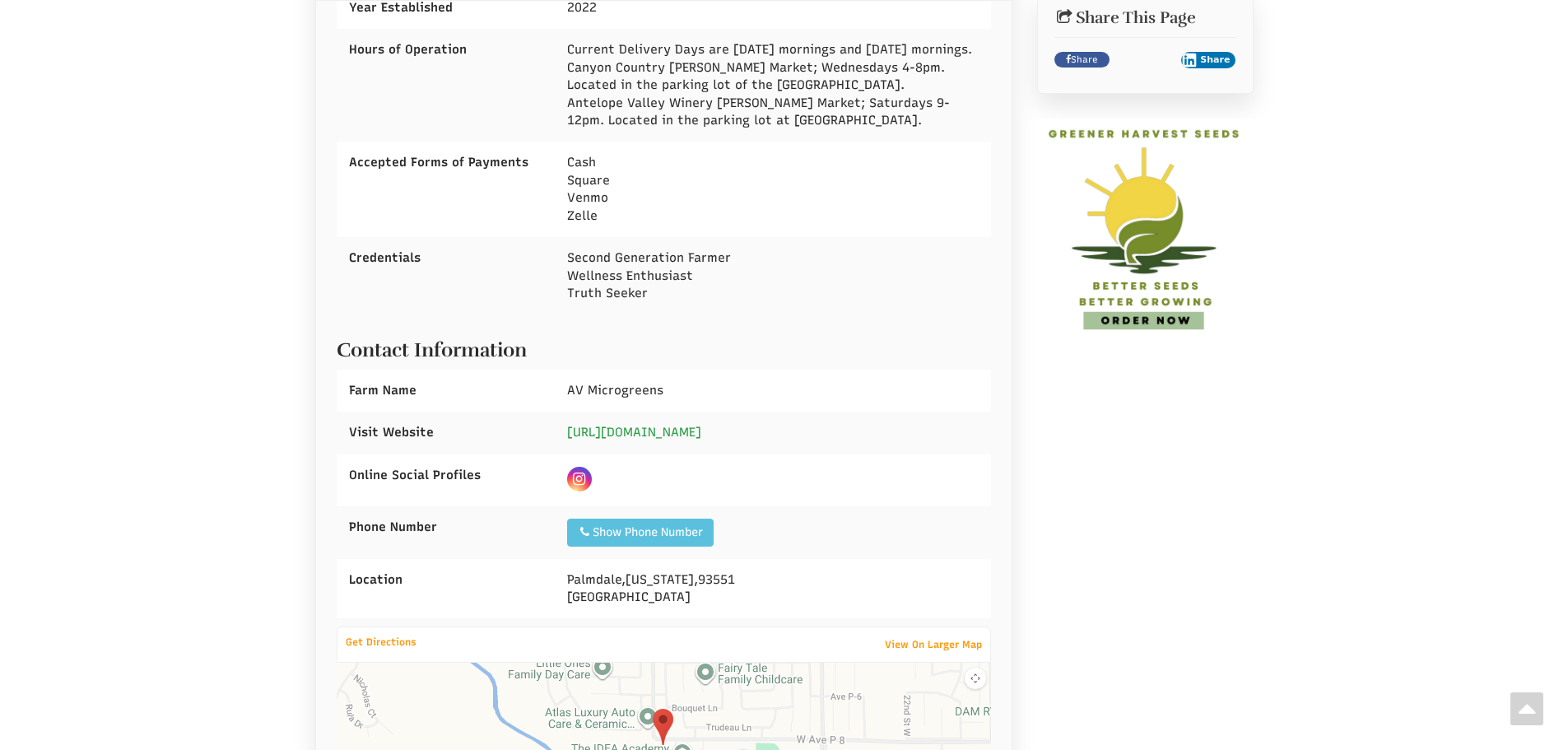
click at [701, 437] on link "[URL][DOMAIN_NAME]" at bounding box center [634, 432] width 134 height 14
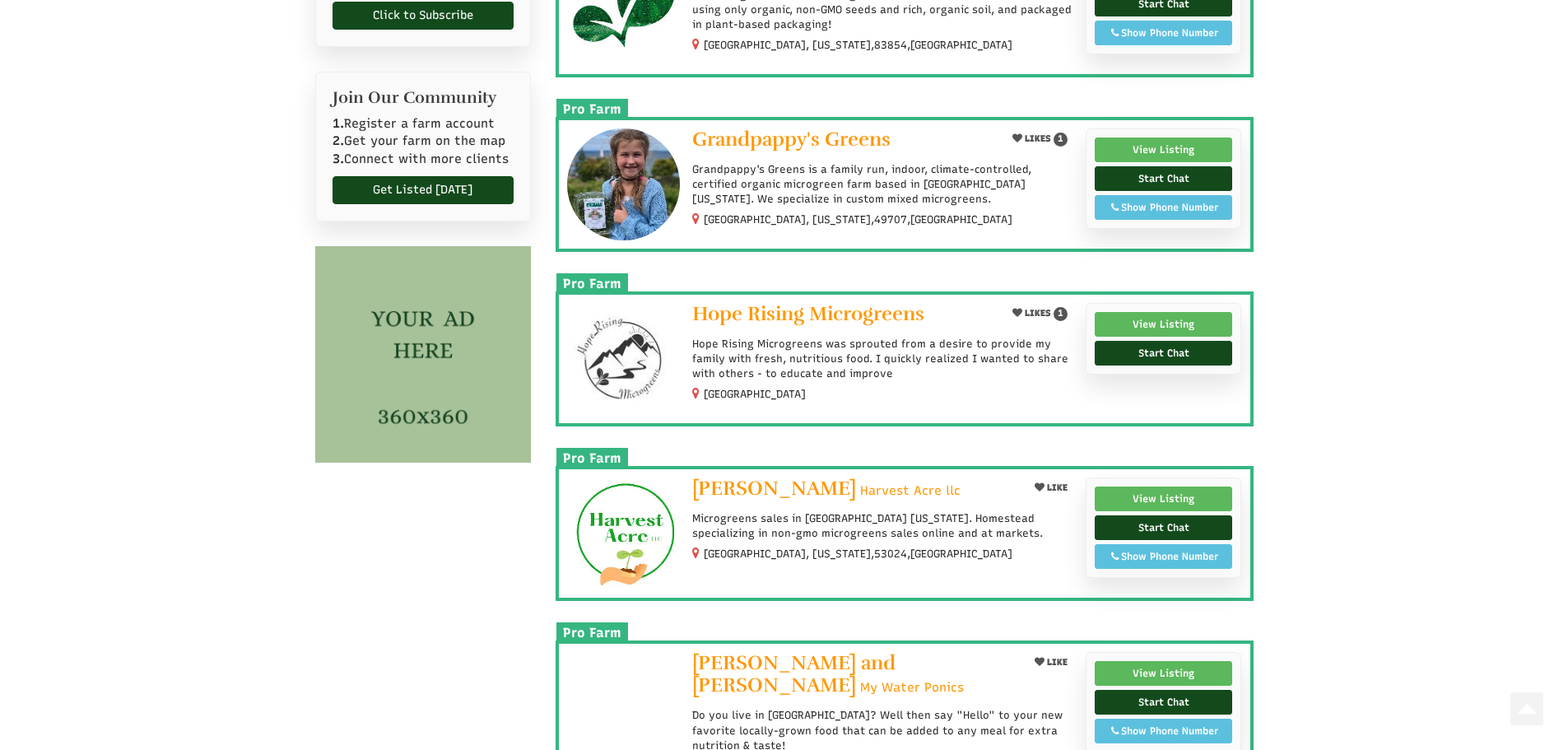
scroll to position [1481, 0]
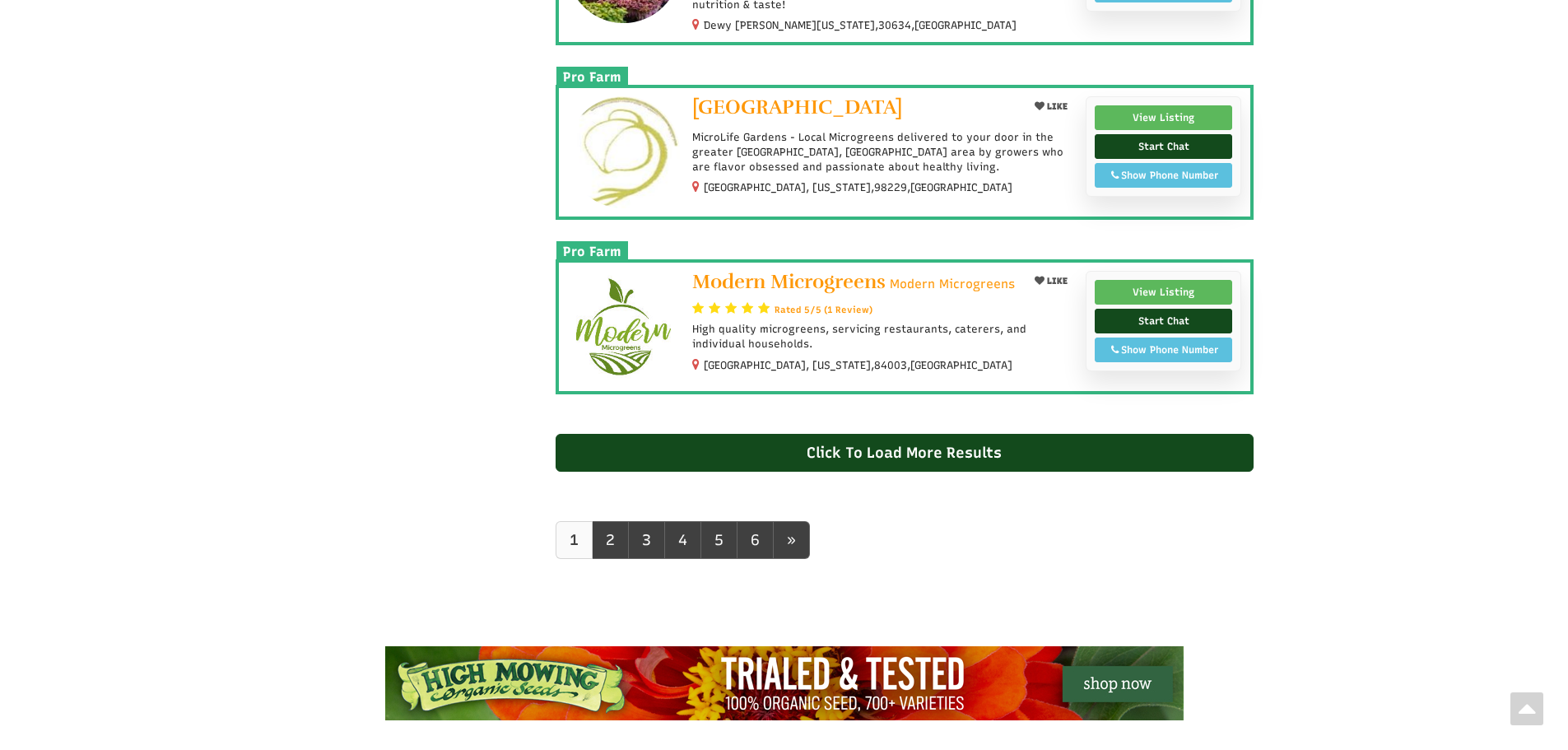
select select "Language Translate Widget"
click at [790, 542] on span "»" at bounding box center [792, 540] width 9 height 18
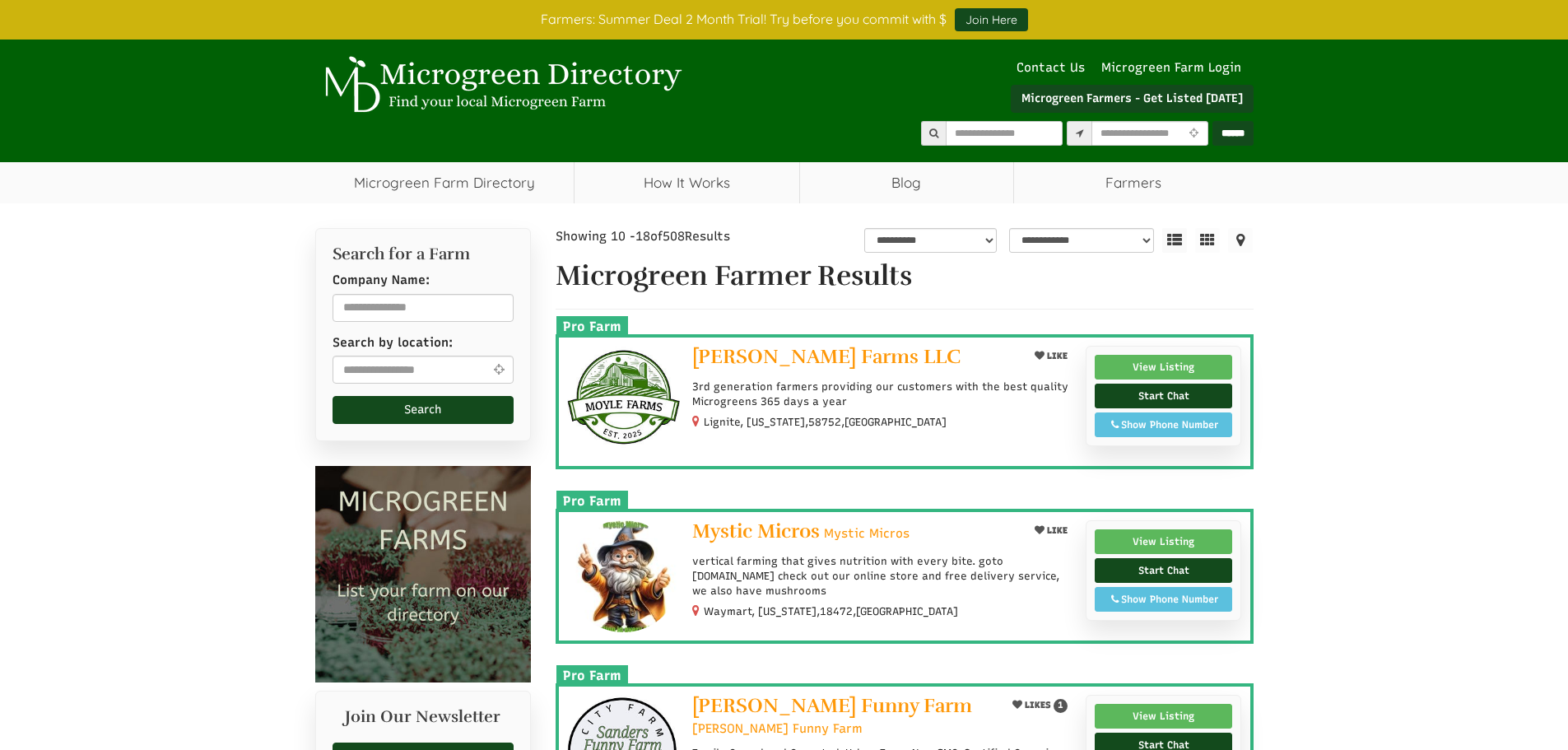
select select "Language Translate Widget"
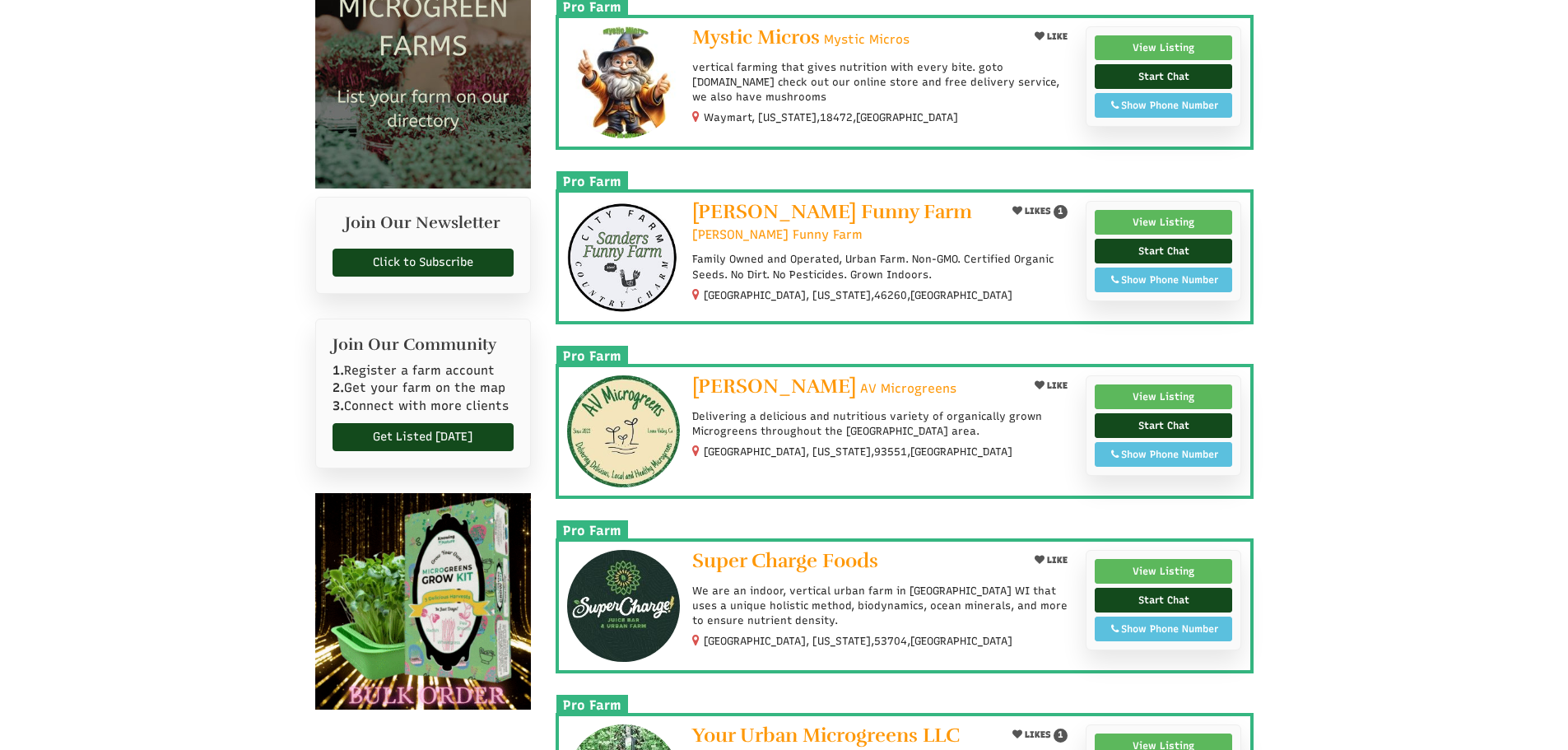
scroll to position [658, 0]
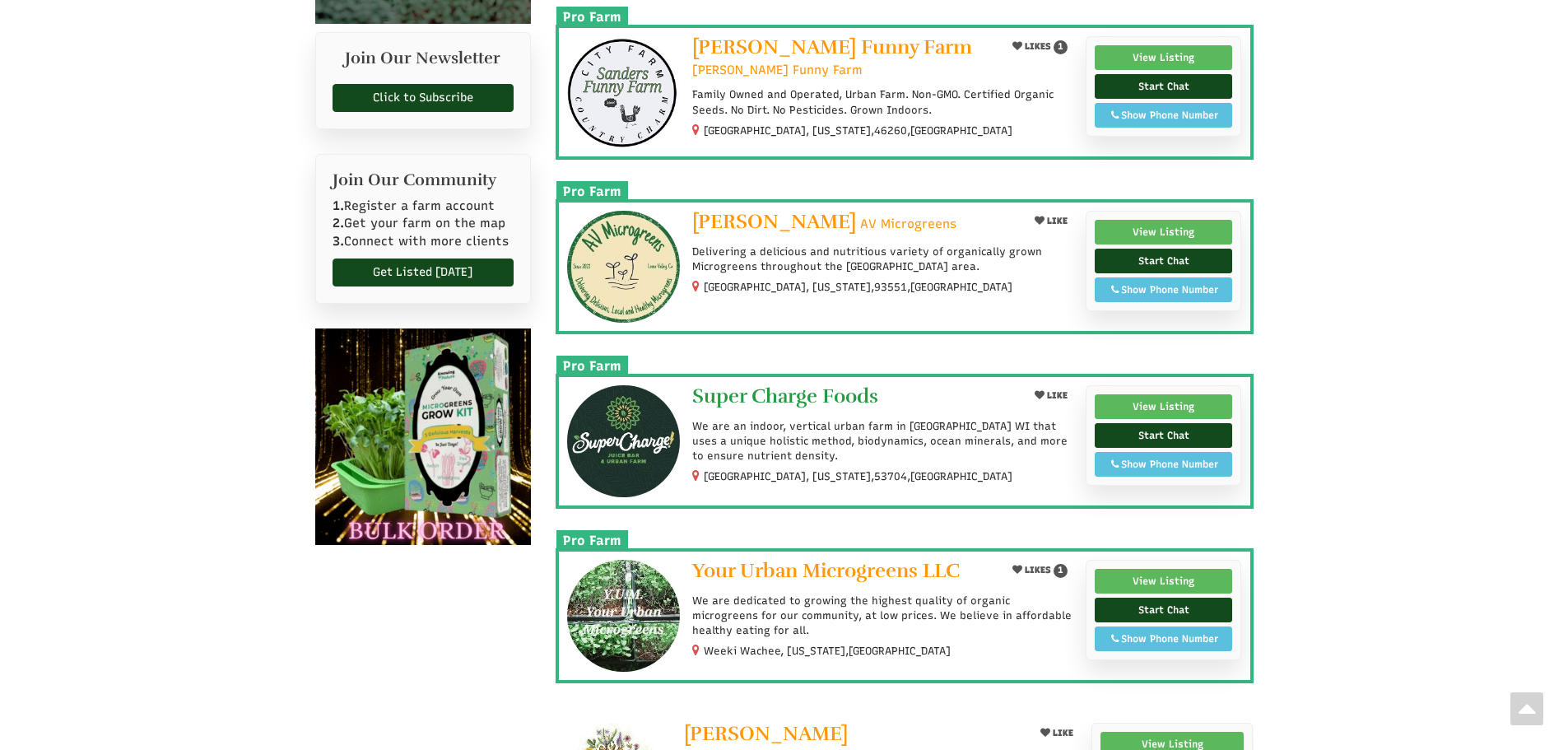
click at [793, 390] on span "Super Charge Foods" at bounding box center [785, 395] width 186 height 24
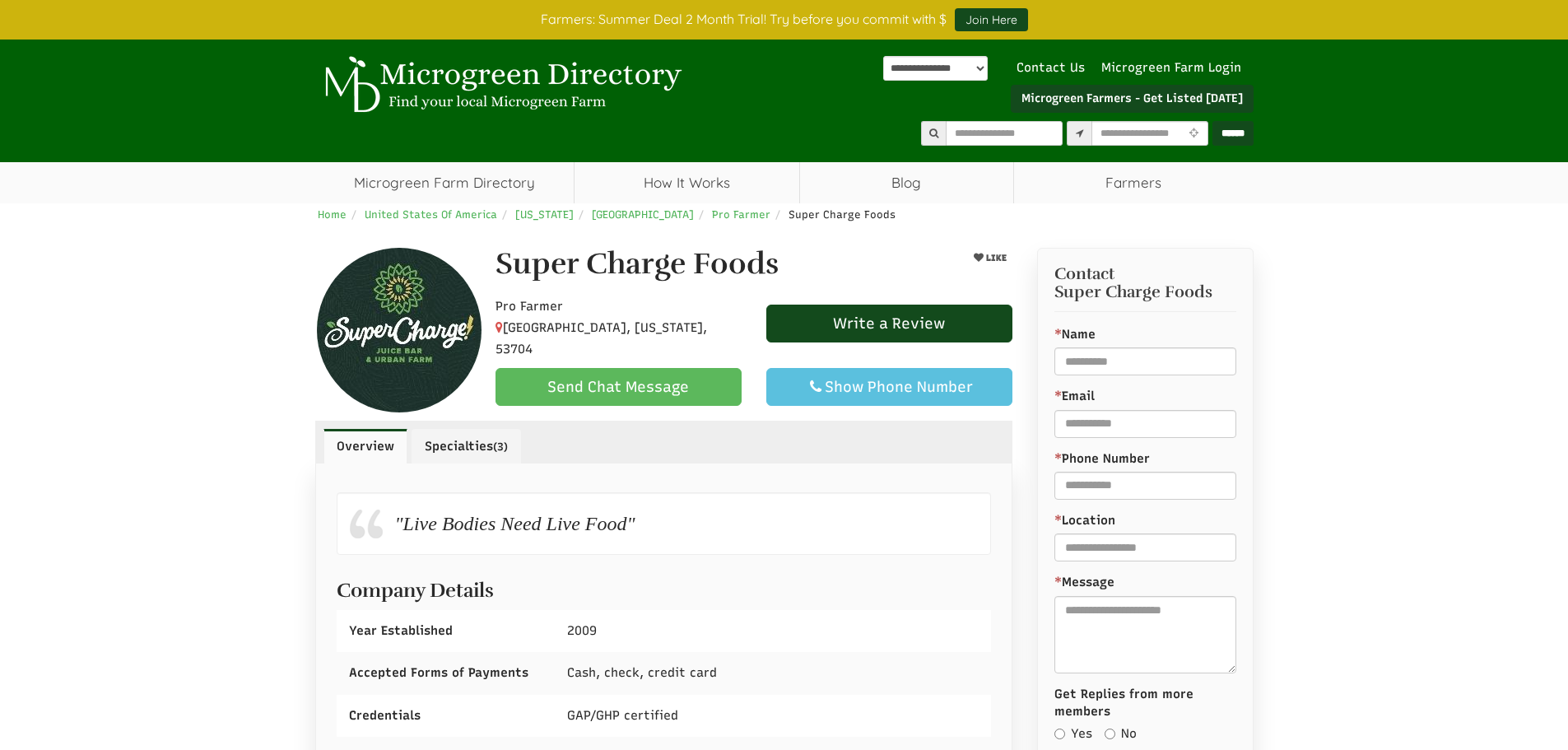
scroll to position [411, 0]
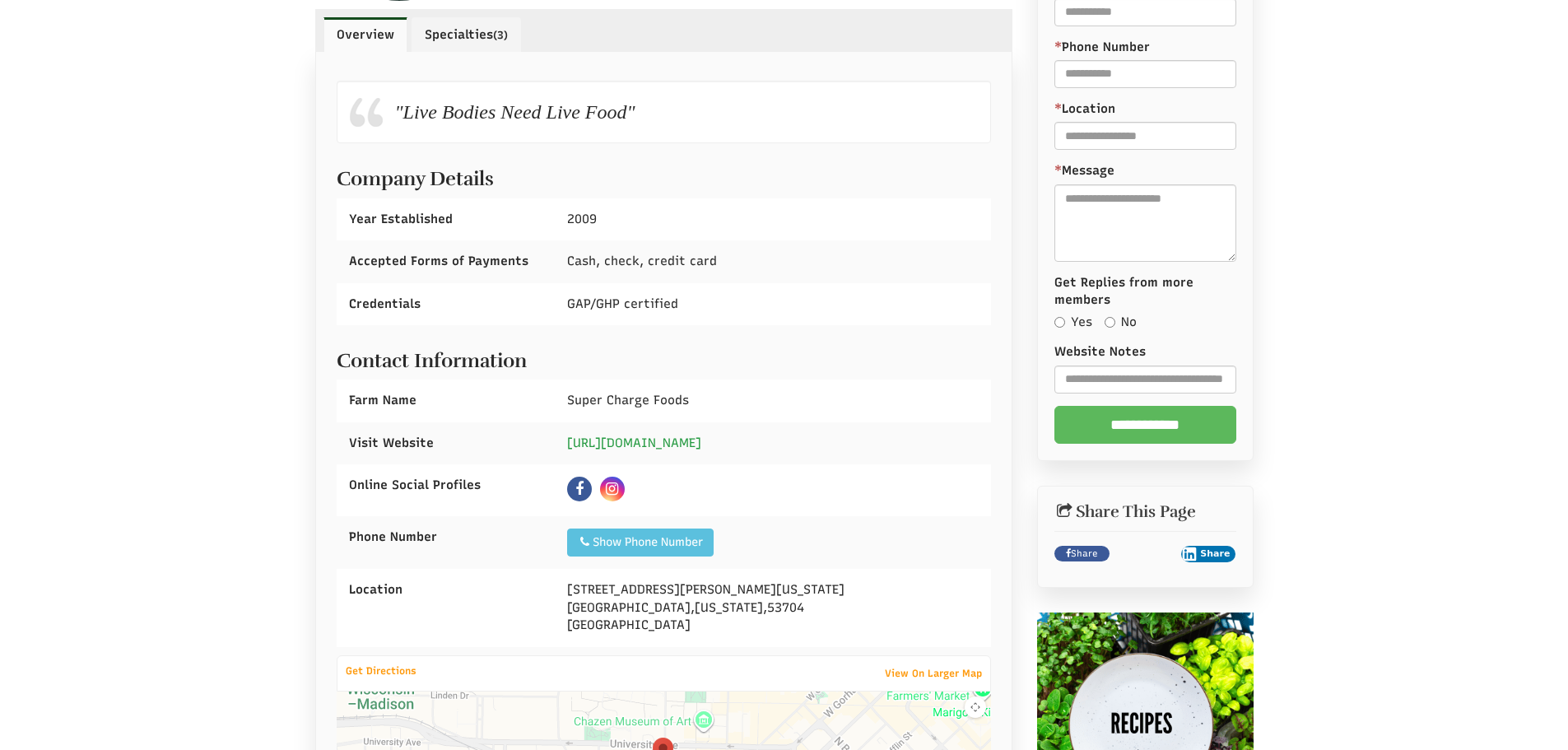
click at [674, 440] on link "[URL][DOMAIN_NAME]" at bounding box center [634, 443] width 134 height 14
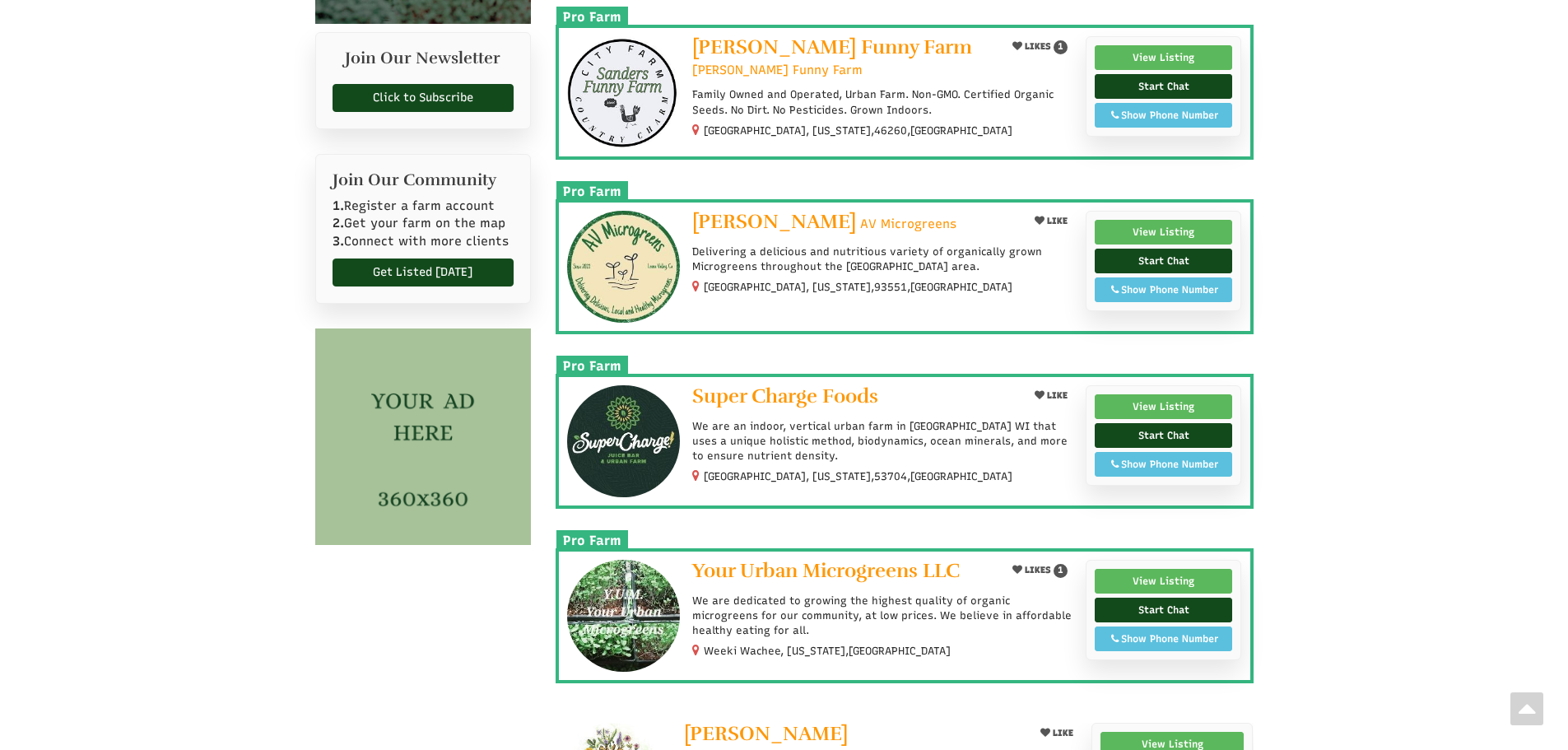
scroll to position [823, 0]
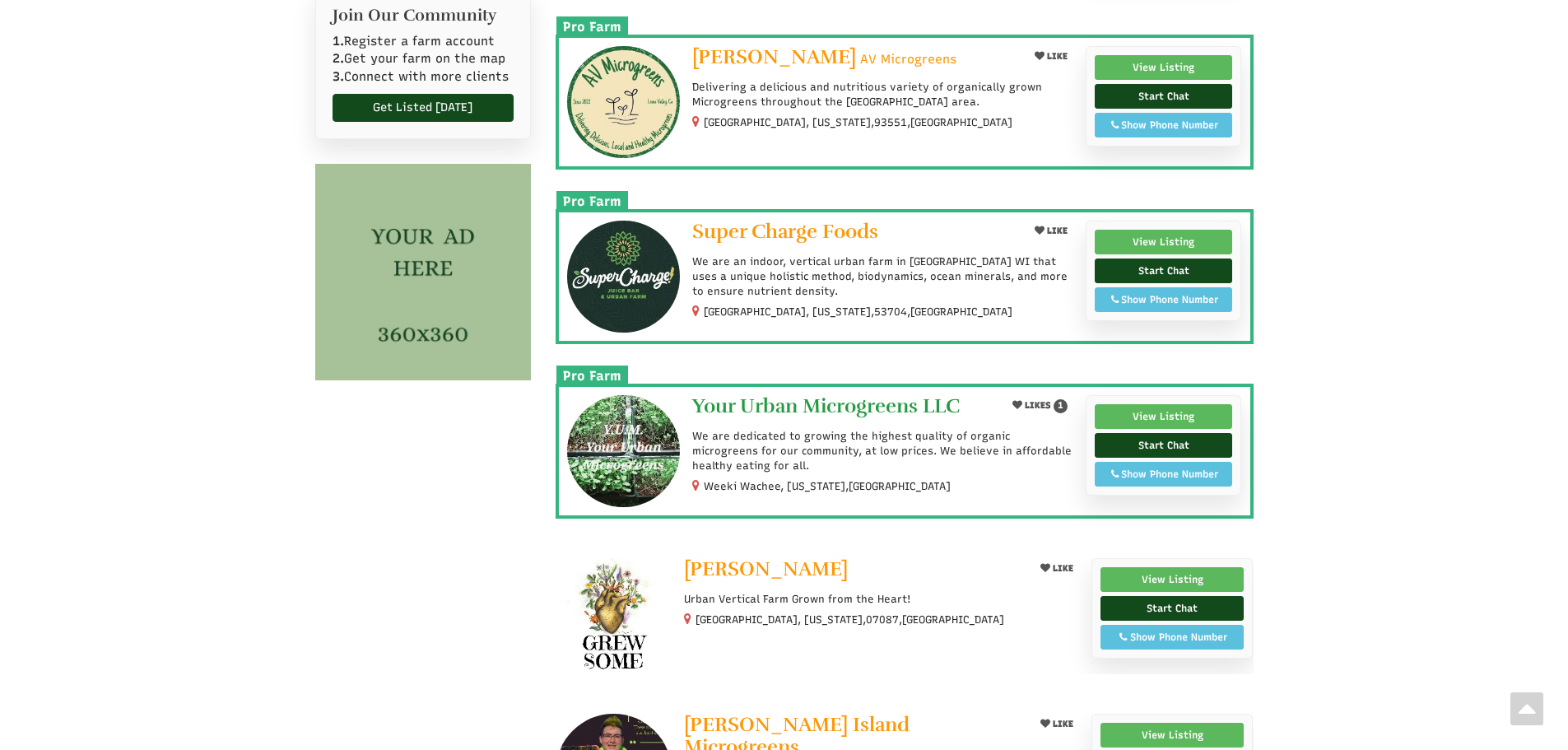
click at [858, 407] on span "Your Urban Microgreens LLC" at bounding box center [826, 405] width 268 height 24
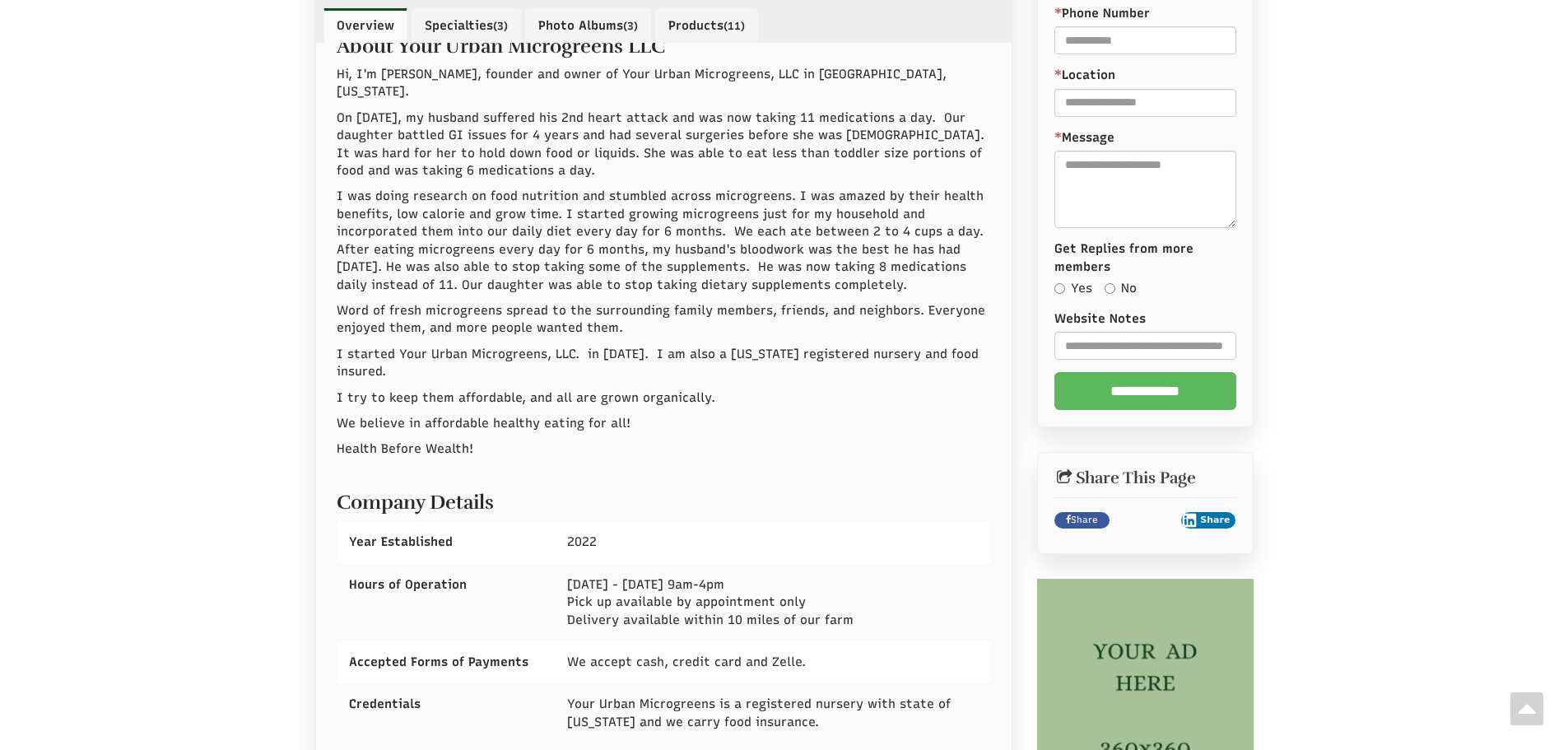
scroll to position [988, 0]
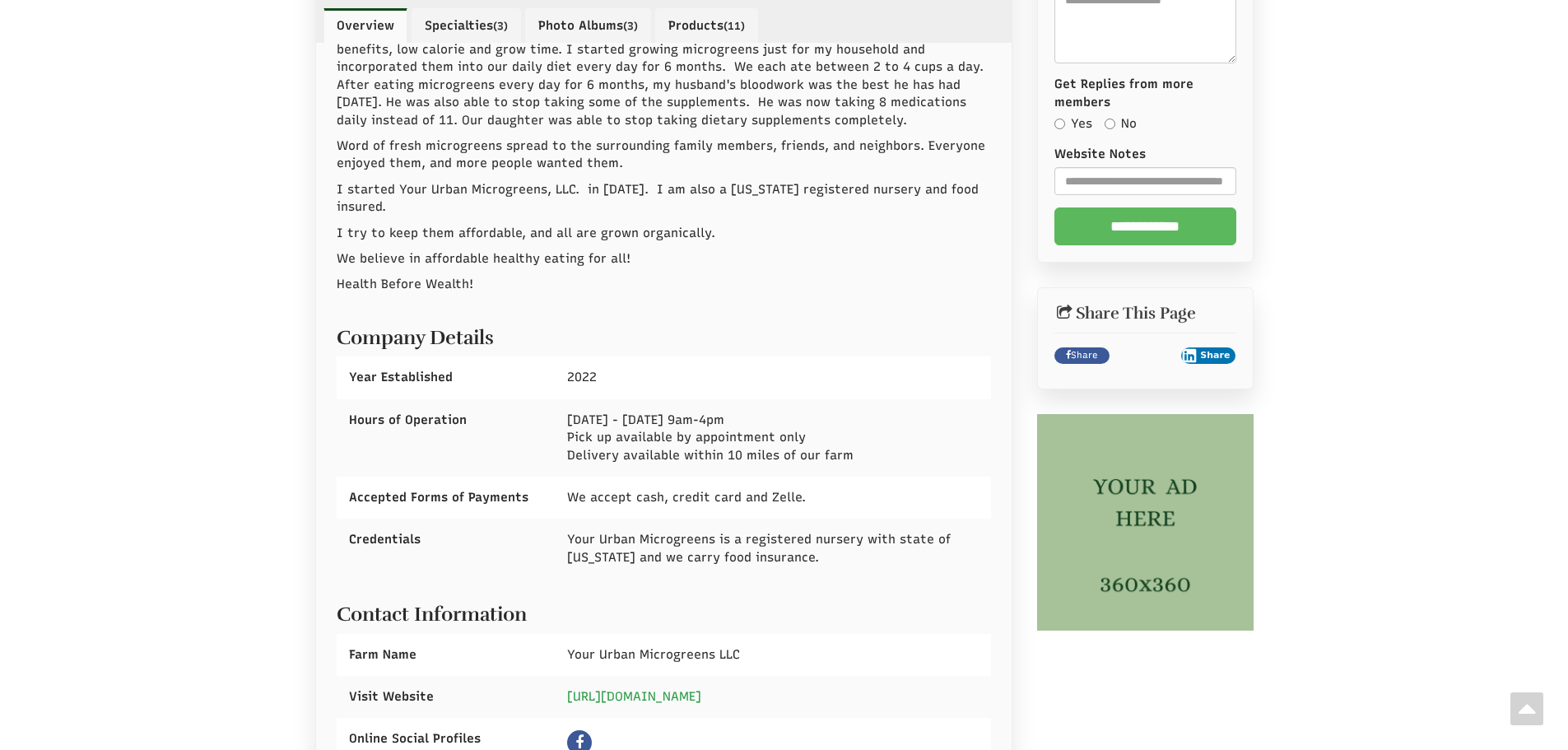
click at [701, 689] on link "https://yoururbanmicrogreens.com/" at bounding box center [634, 696] width 134 height 14
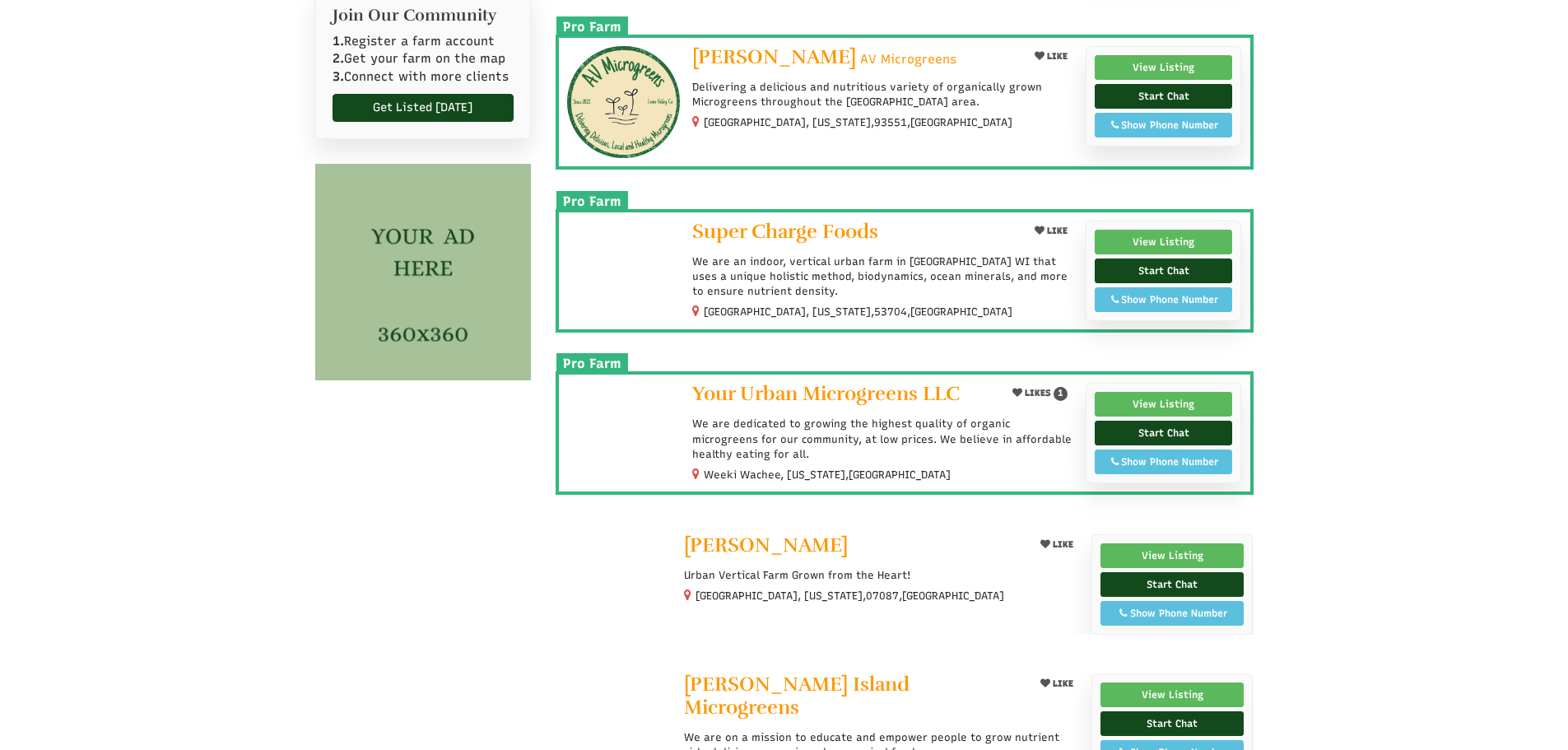
select select "Language Translate Widget"
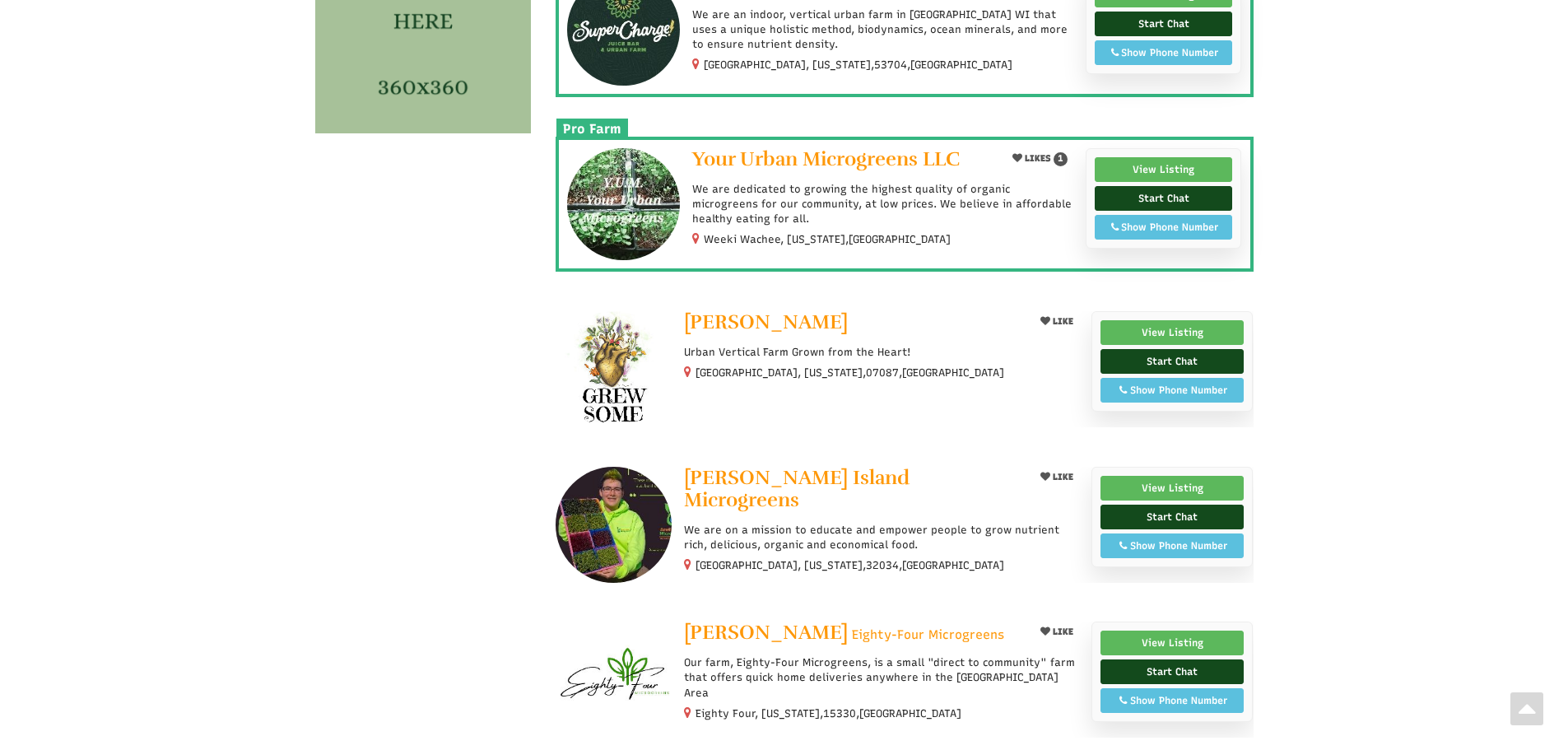
scroll to position [1152, 0]
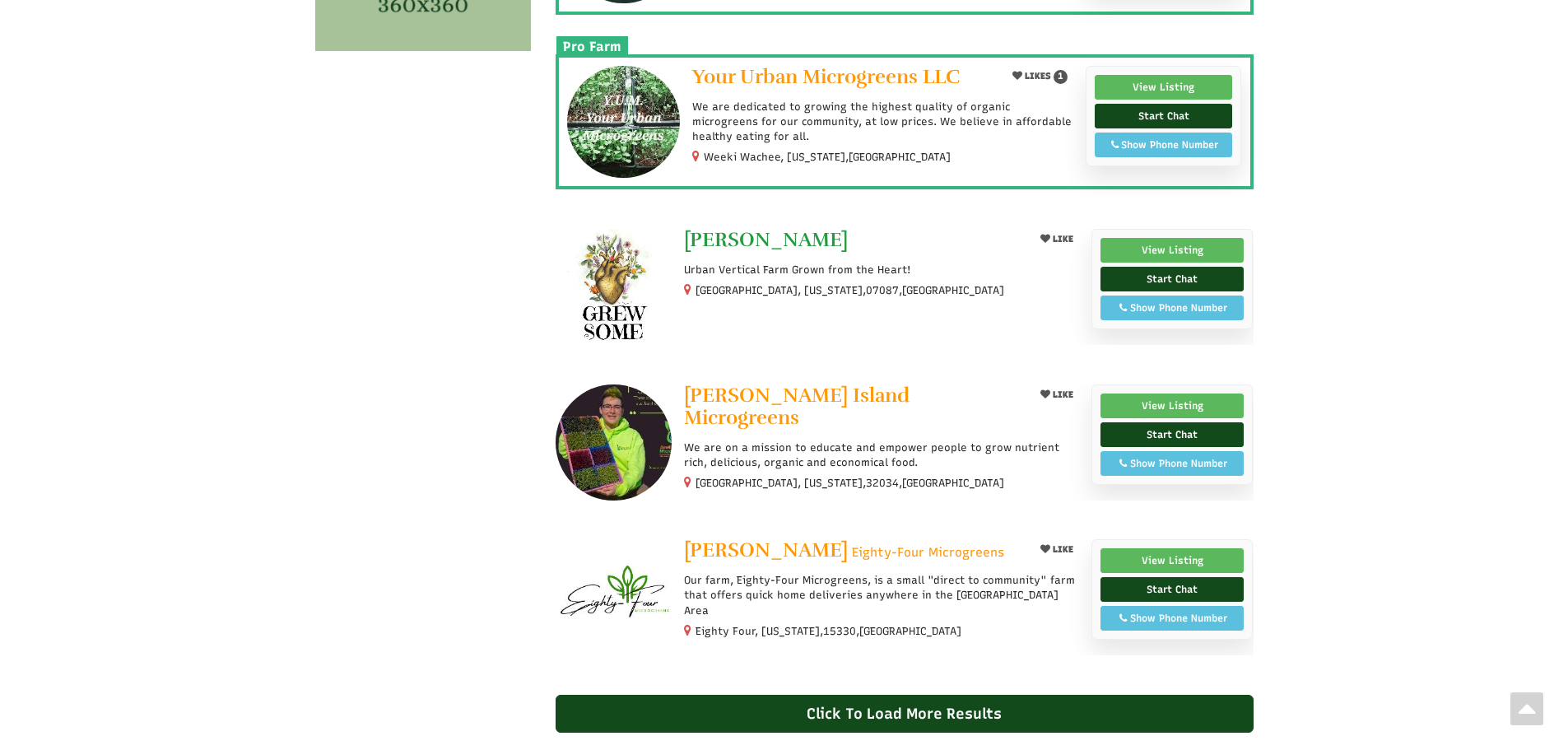
click at [747, 242] on span "Alecia Noelle" at bounding box center [766, 239] width 164 height 24
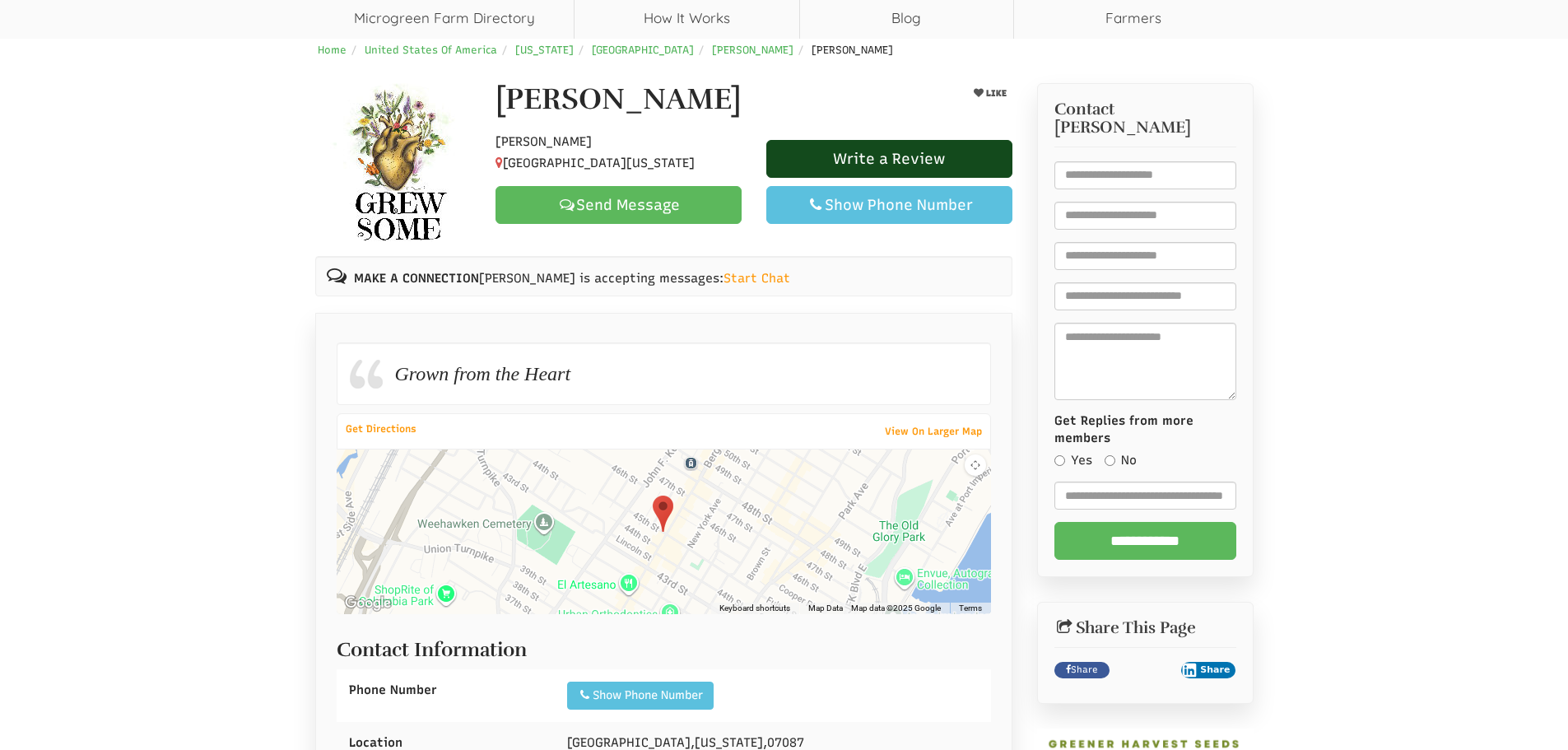
scroll to position [82, 0]
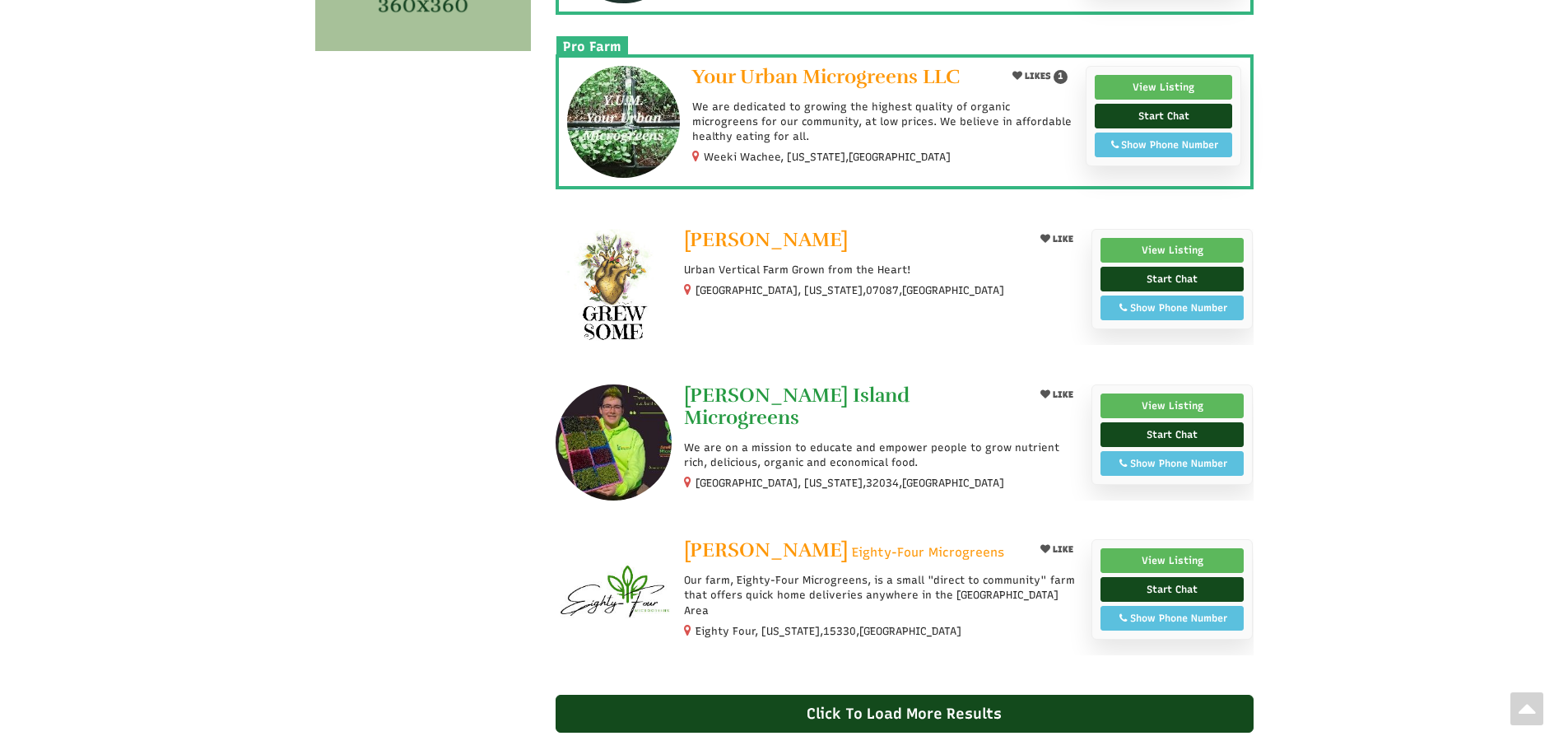
click at [802, 401] on span "[PERSON_NAME] Island Microgreens" at bounding box center [797, 407] width 225 height 47
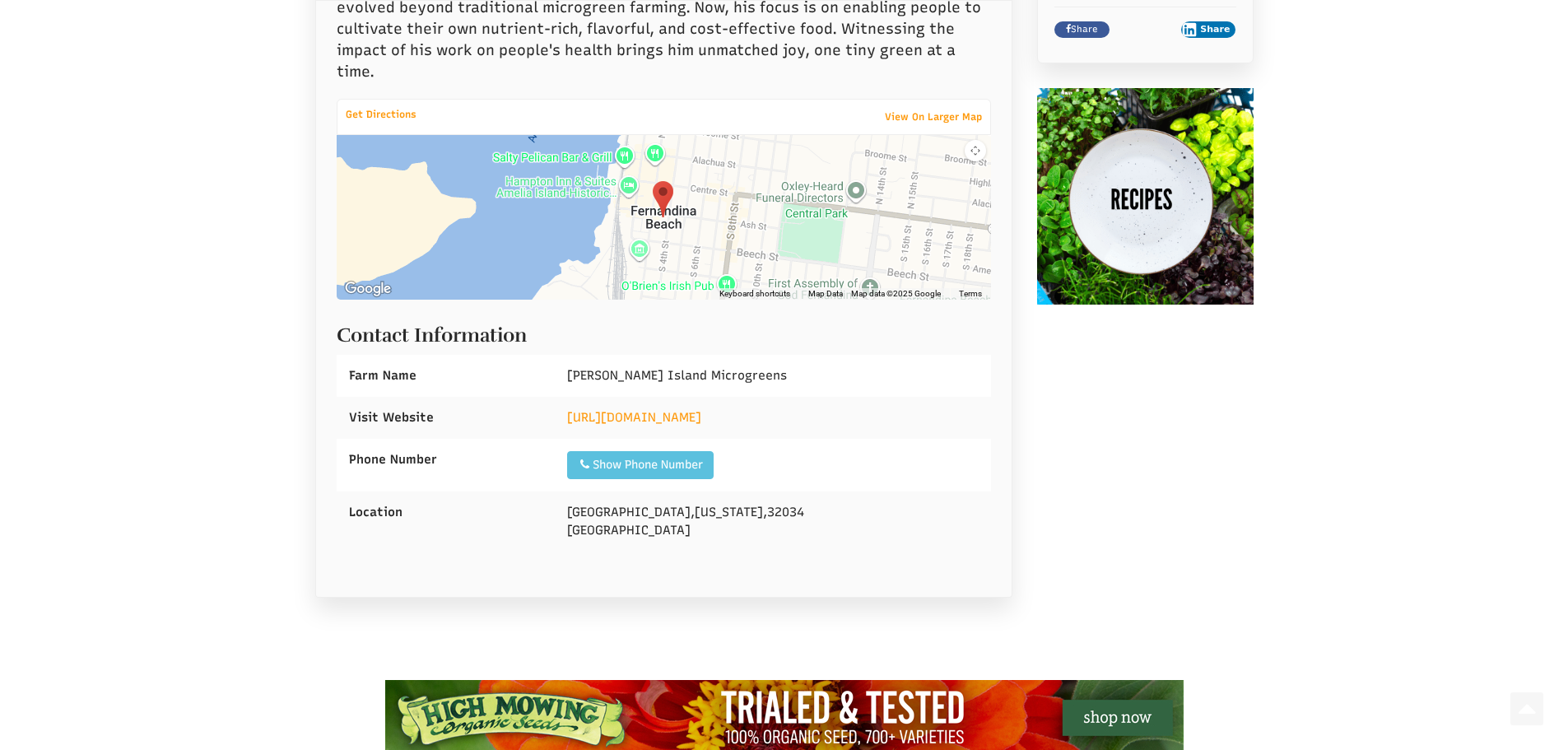
scroll to position [905, 0]
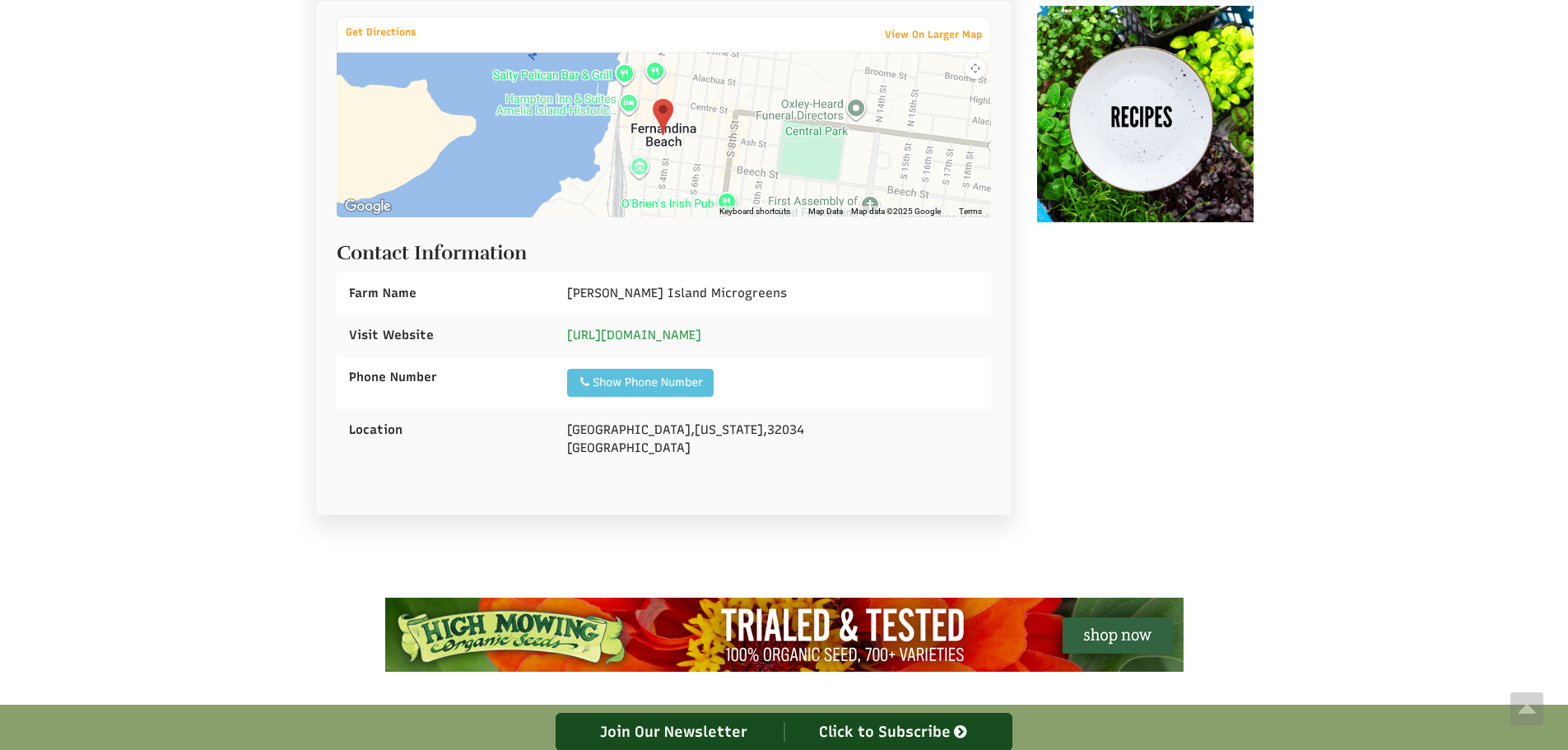
click at [680, 327] on link "[URL][DOMAIN_NAME]" at bounding box center [634, 334] width 134 height 14
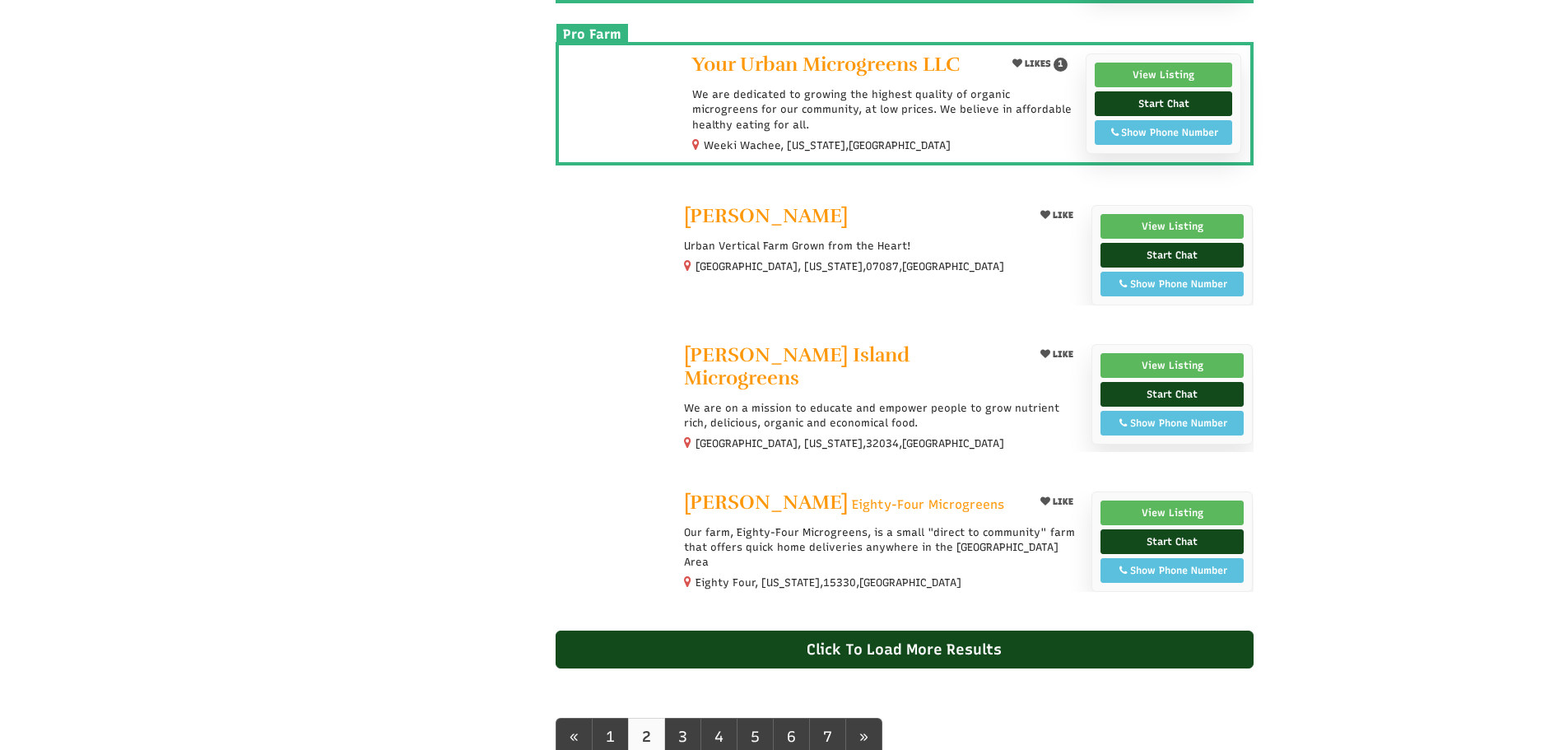
scroll to position [1152, 0]
select select "Language Translate Widget"
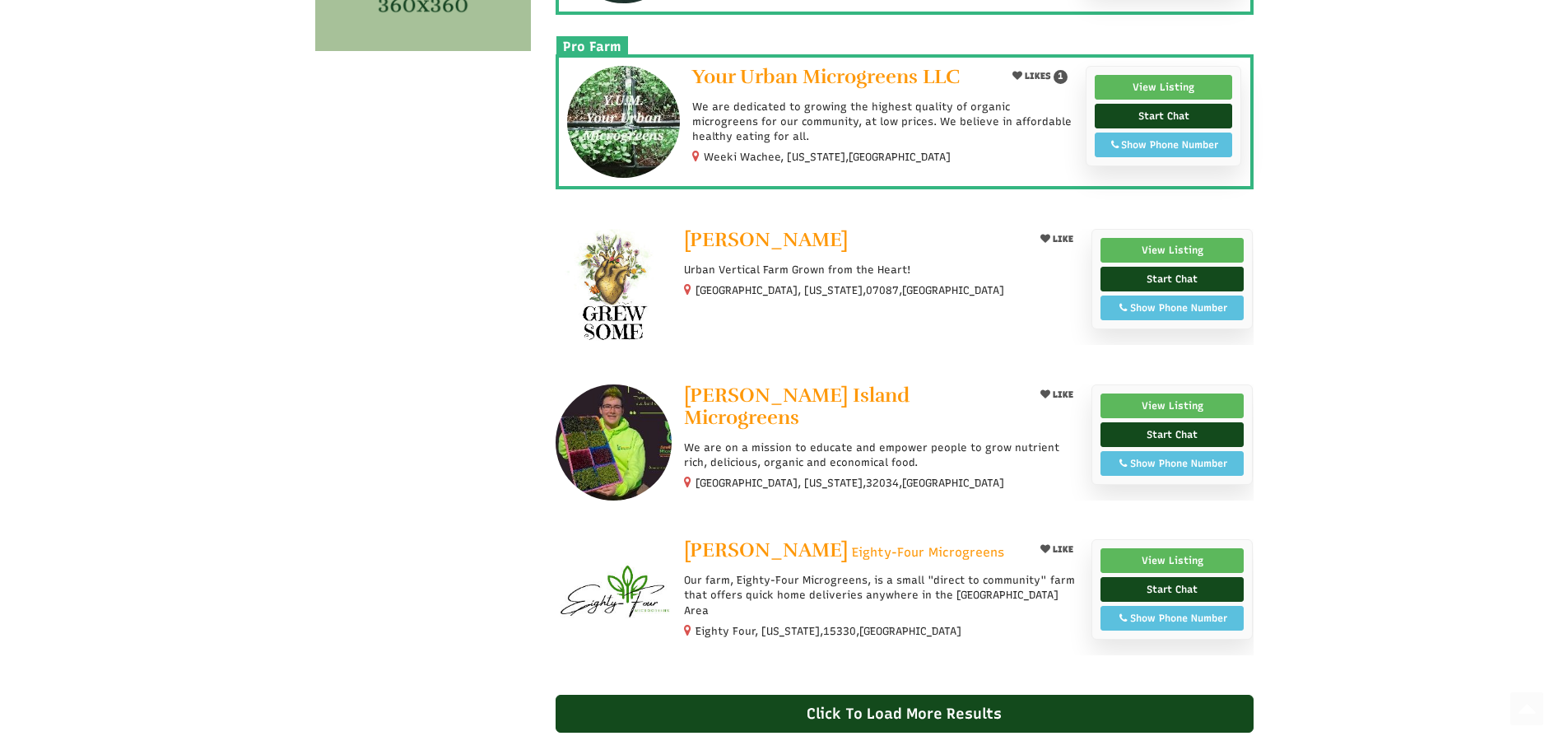
scroll to position [1317, 0]
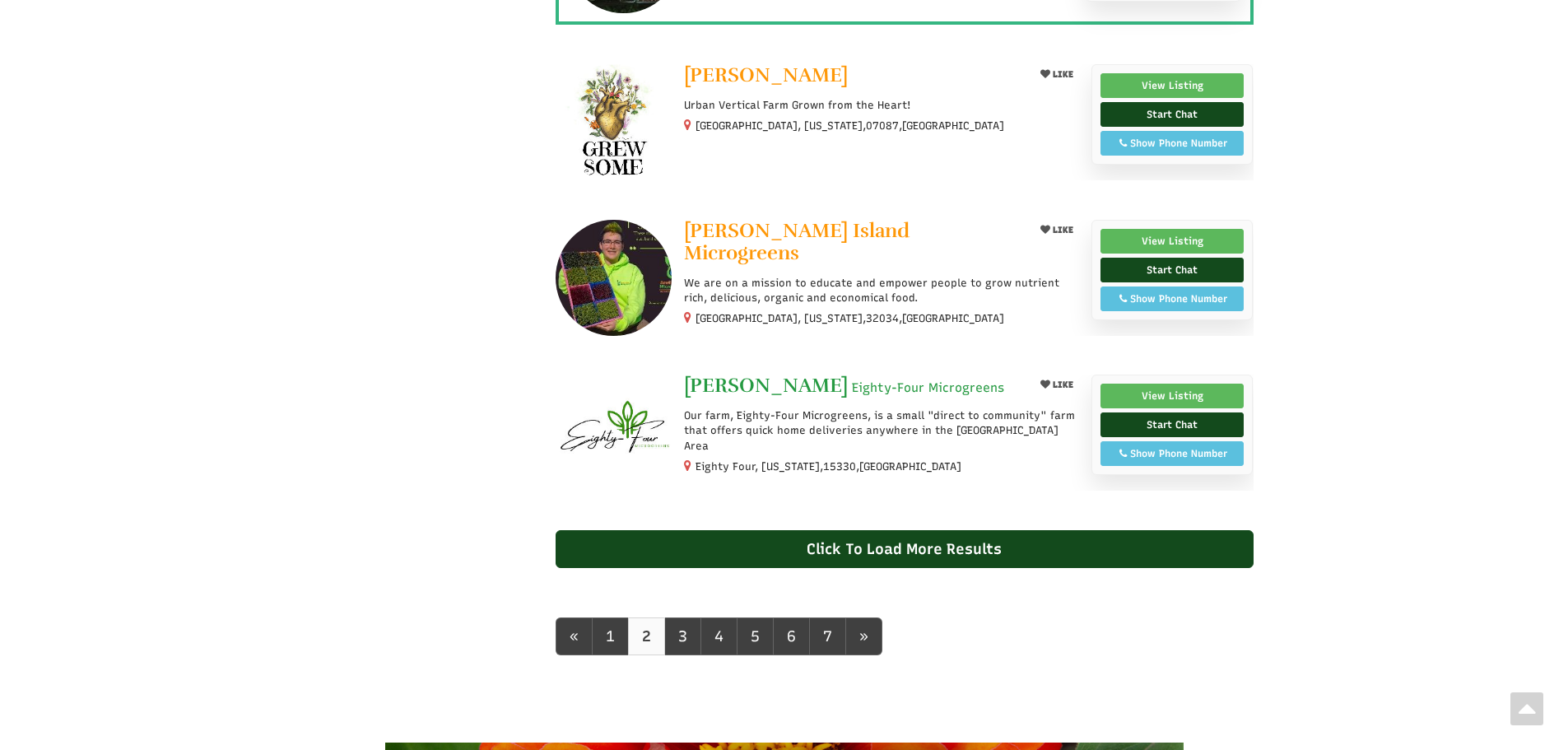
click at [809, 385] on span "[PERSON_NAME]" at bounding box center [766, 385] width 164 height 24
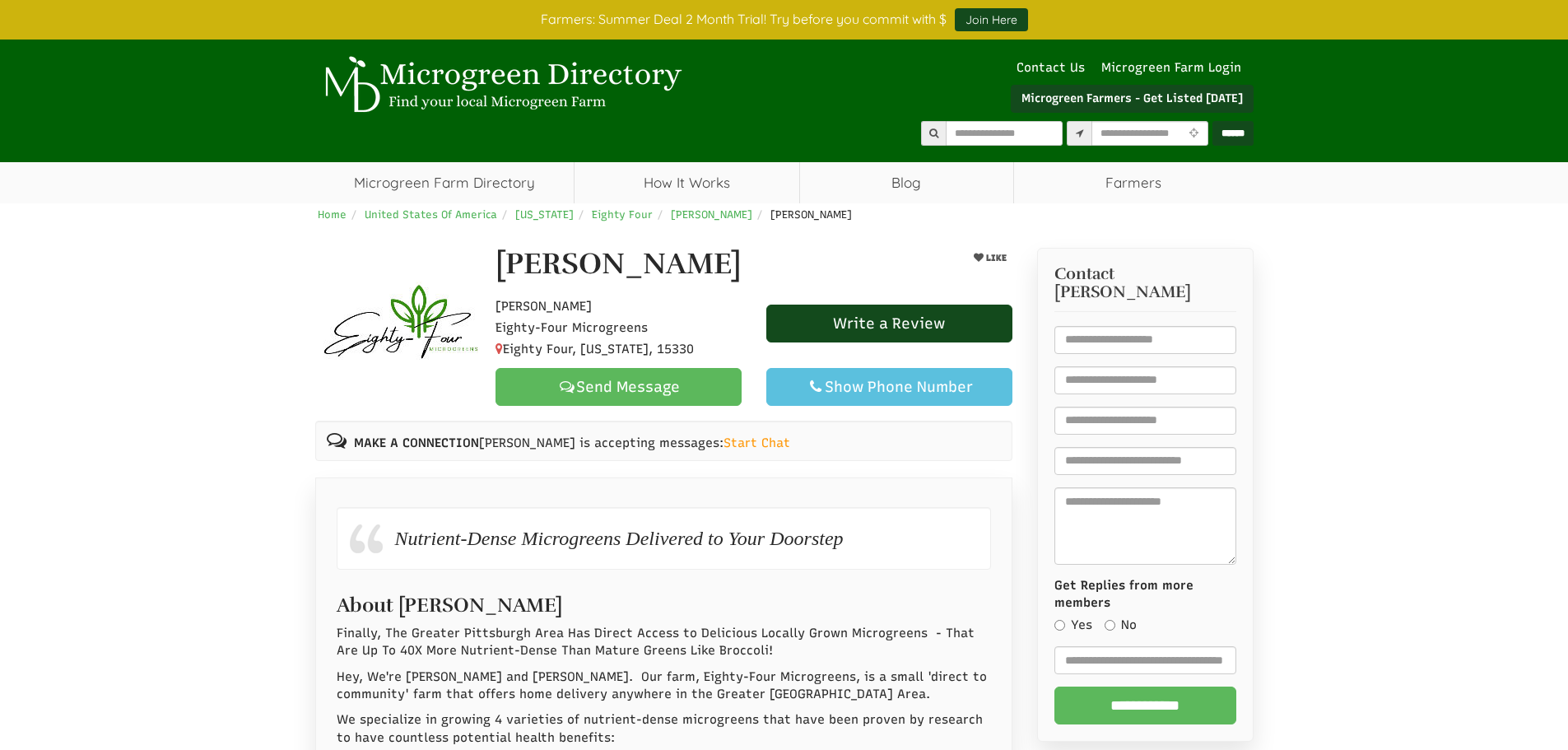
select select "Language Translate Widget"
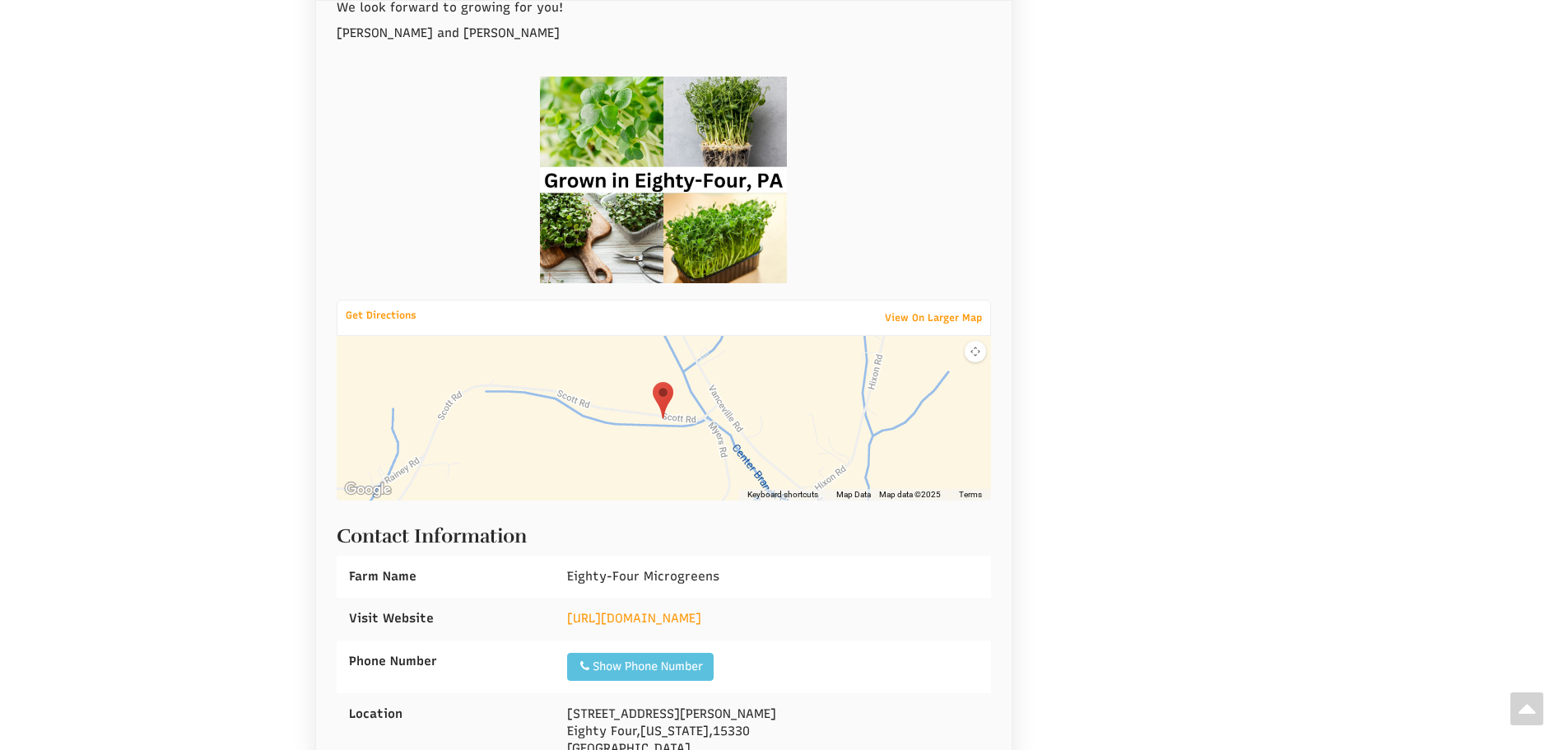
scroll to position [1399, 0]
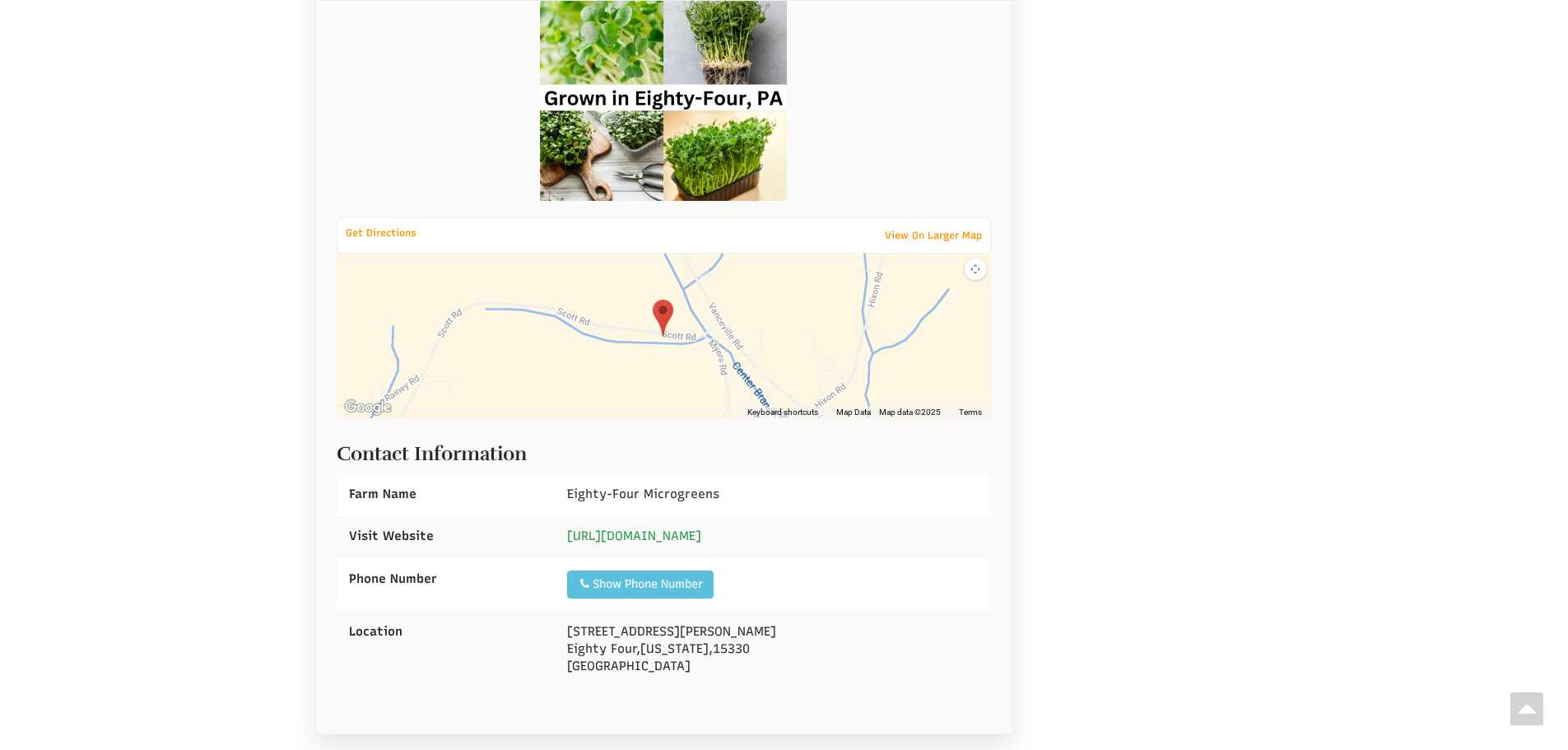
click at [648, 531] on link "https://www.eightyfourmicrogreens.com" at bounding box center [634, 535] width 134 height 14
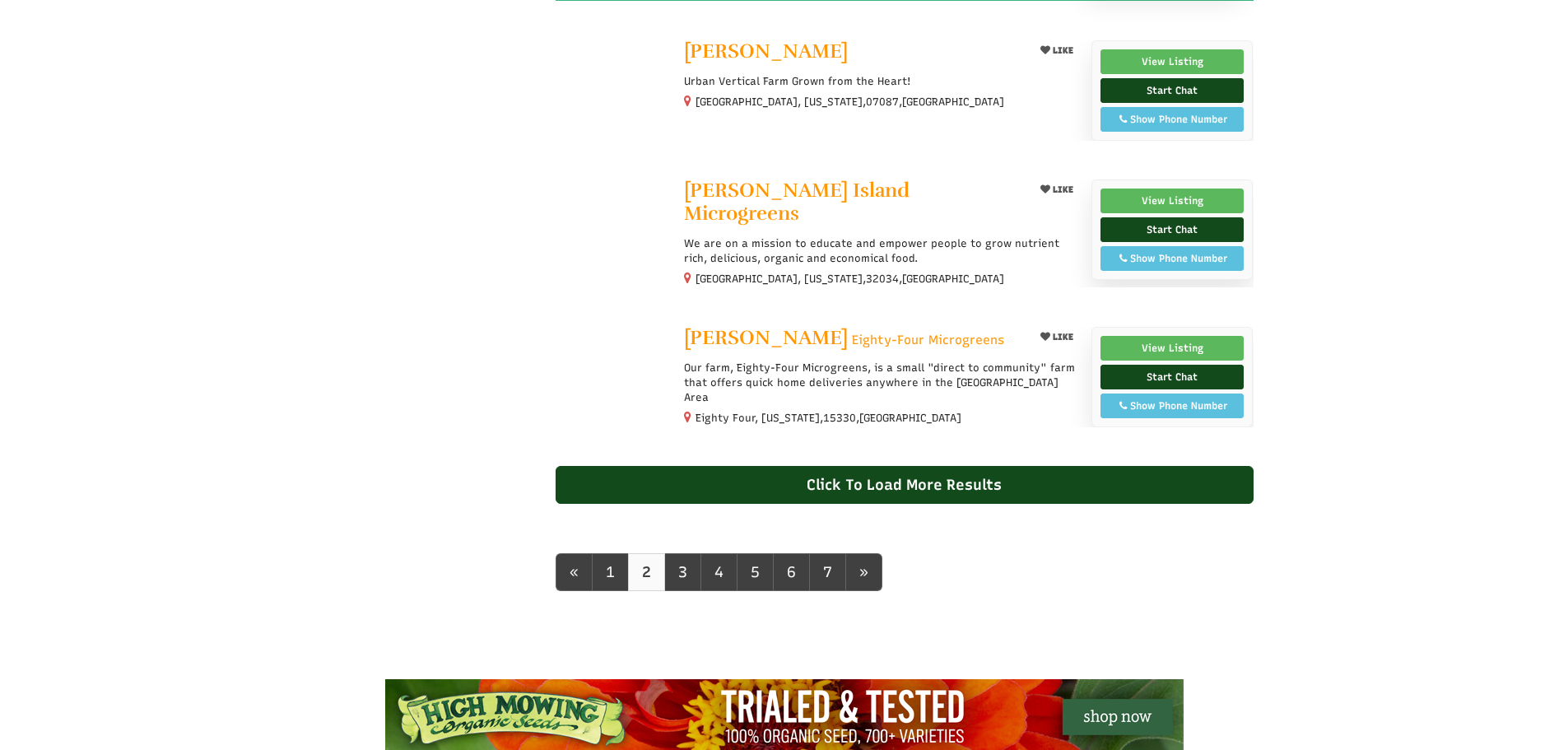
scroll to position [1329, 0]
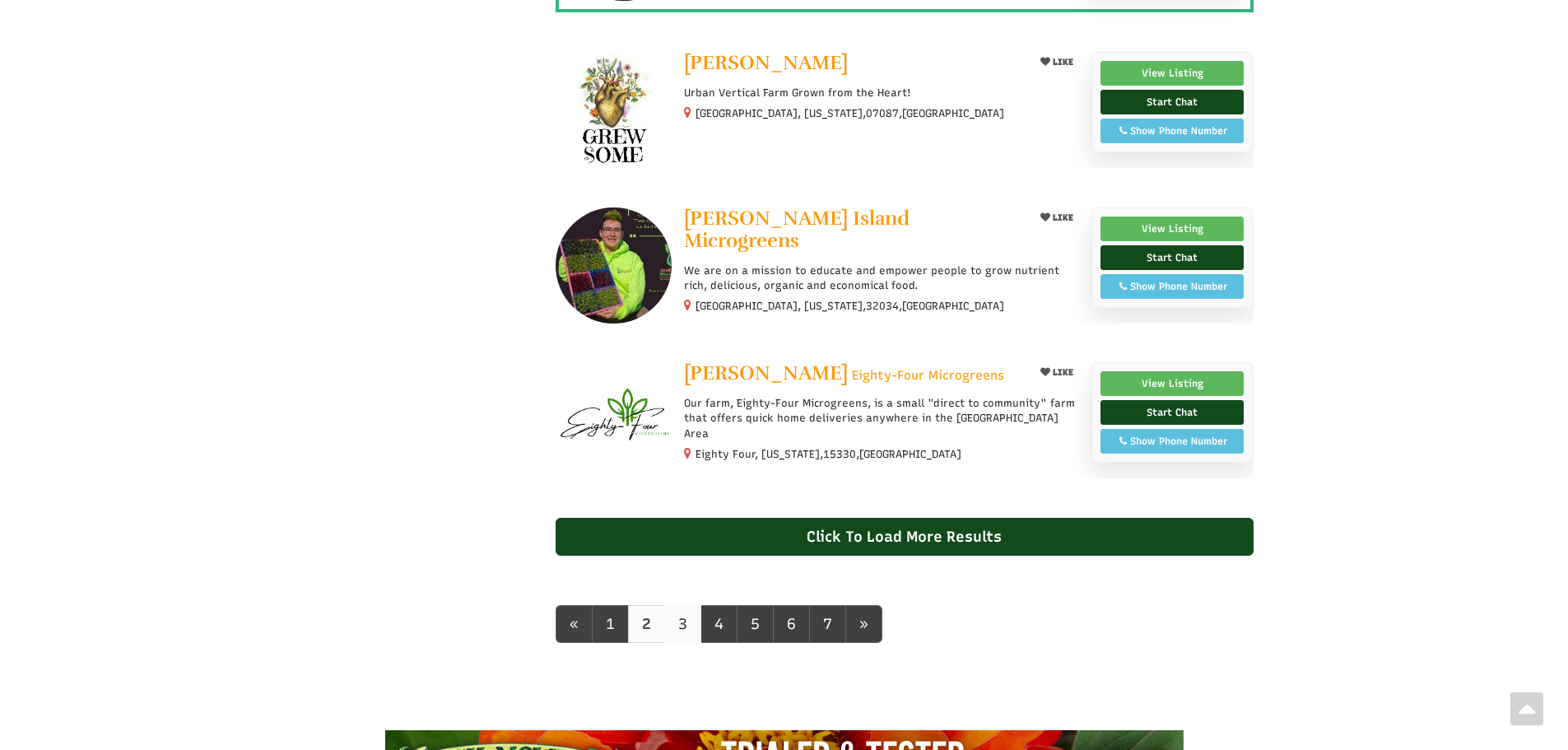
click at [674, 630] on link "3" at bounding box center [683, 624] width 37 height 38
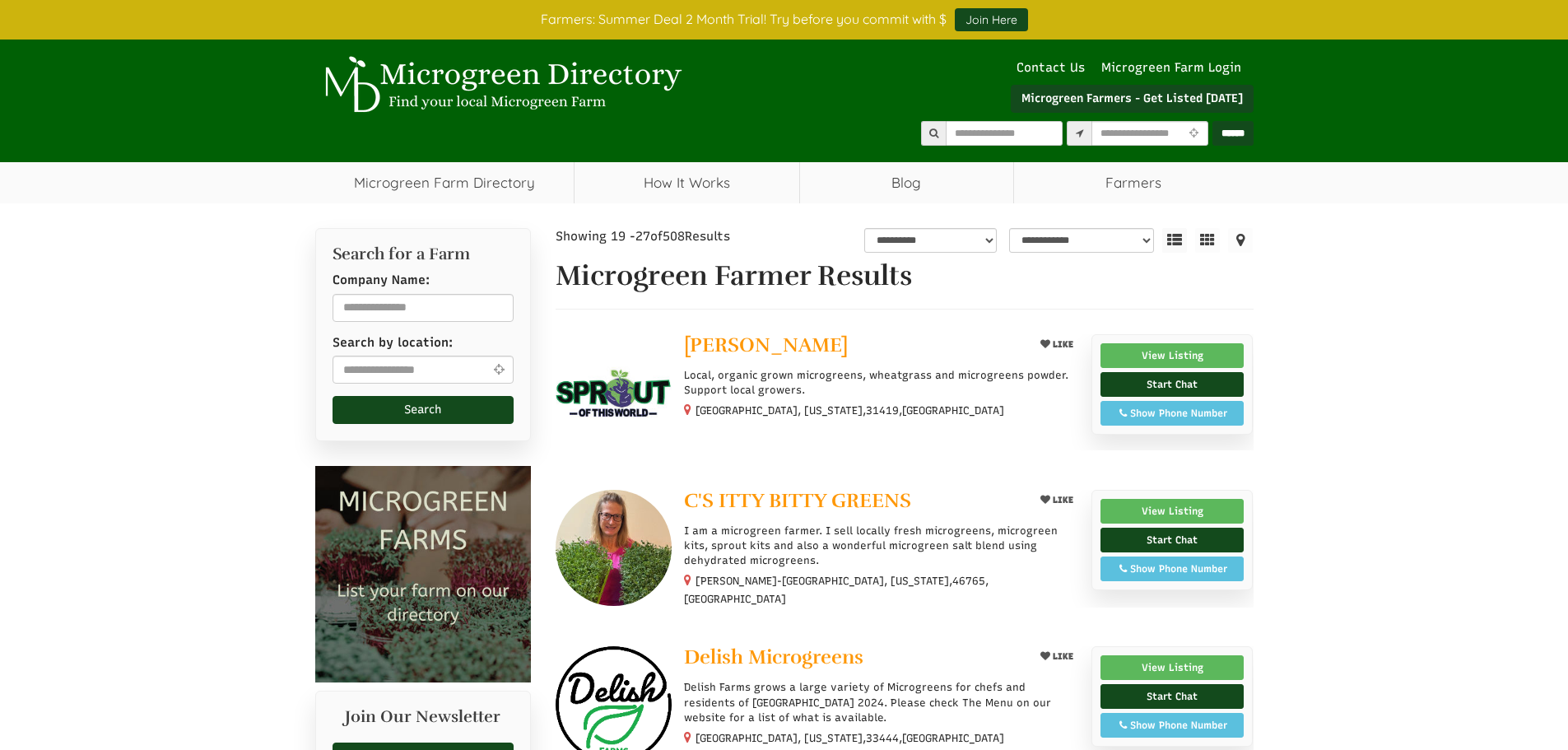
select select "Language Translate Widget"
click at [766, 343] on span "Barbara Kendrick" at bounding box center [766, 344] width 164 height 24
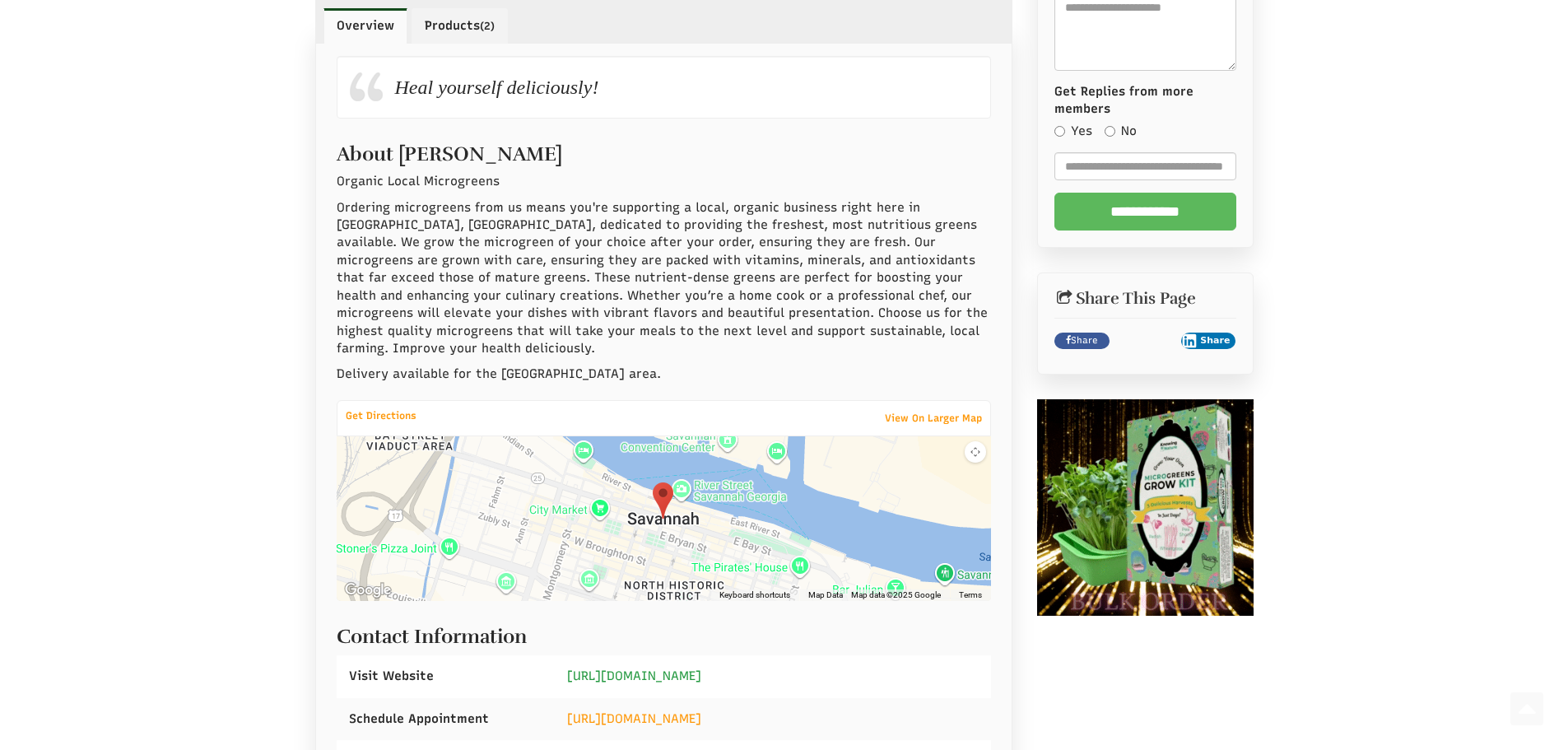
scroll to position [741, 0]
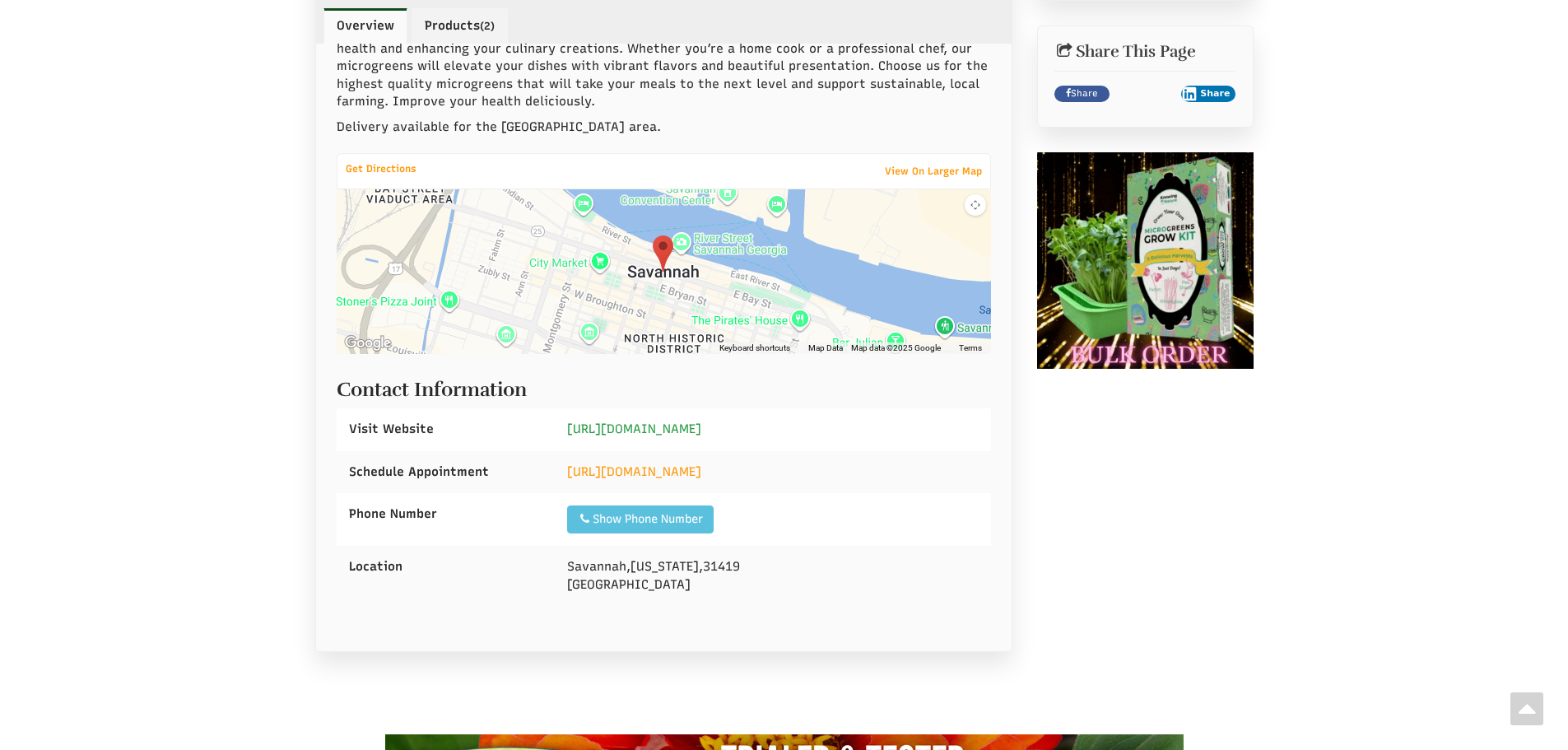
click at [652, 421] on link "[URL][DOMAIN_NAME]" at bounding box center [634, 428] width 134 height 14
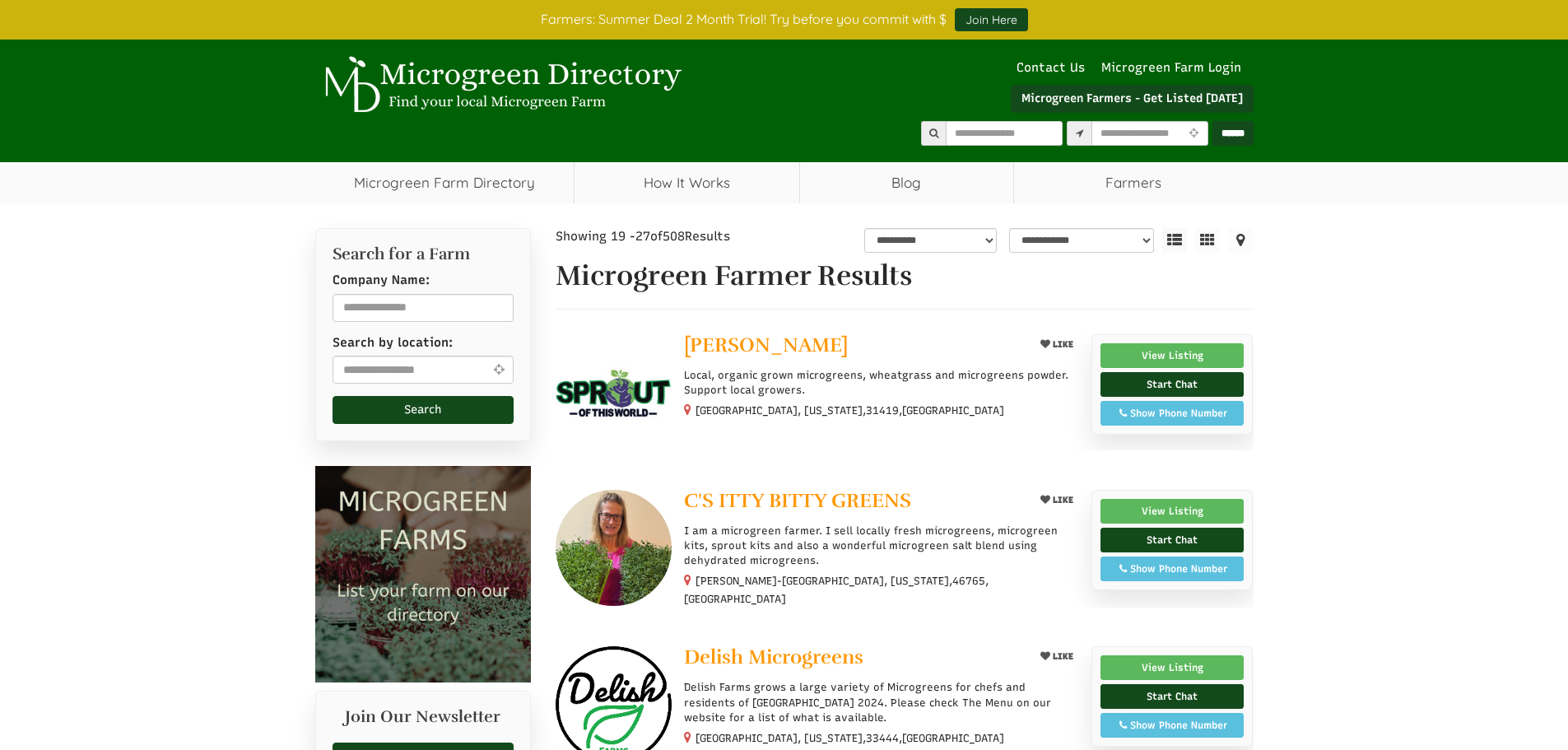
select select "Language Translate Widget"
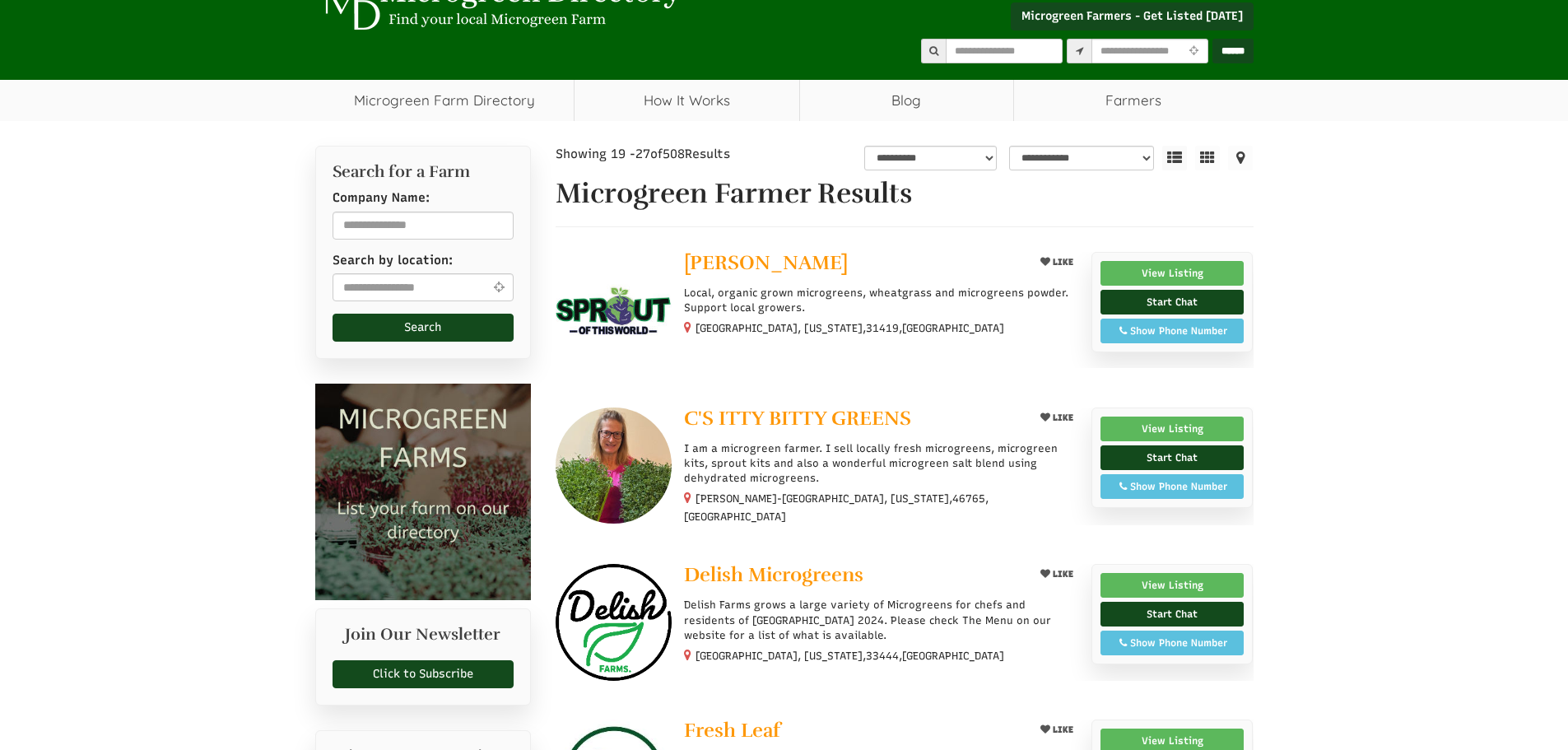
scroll to position [247, 0]
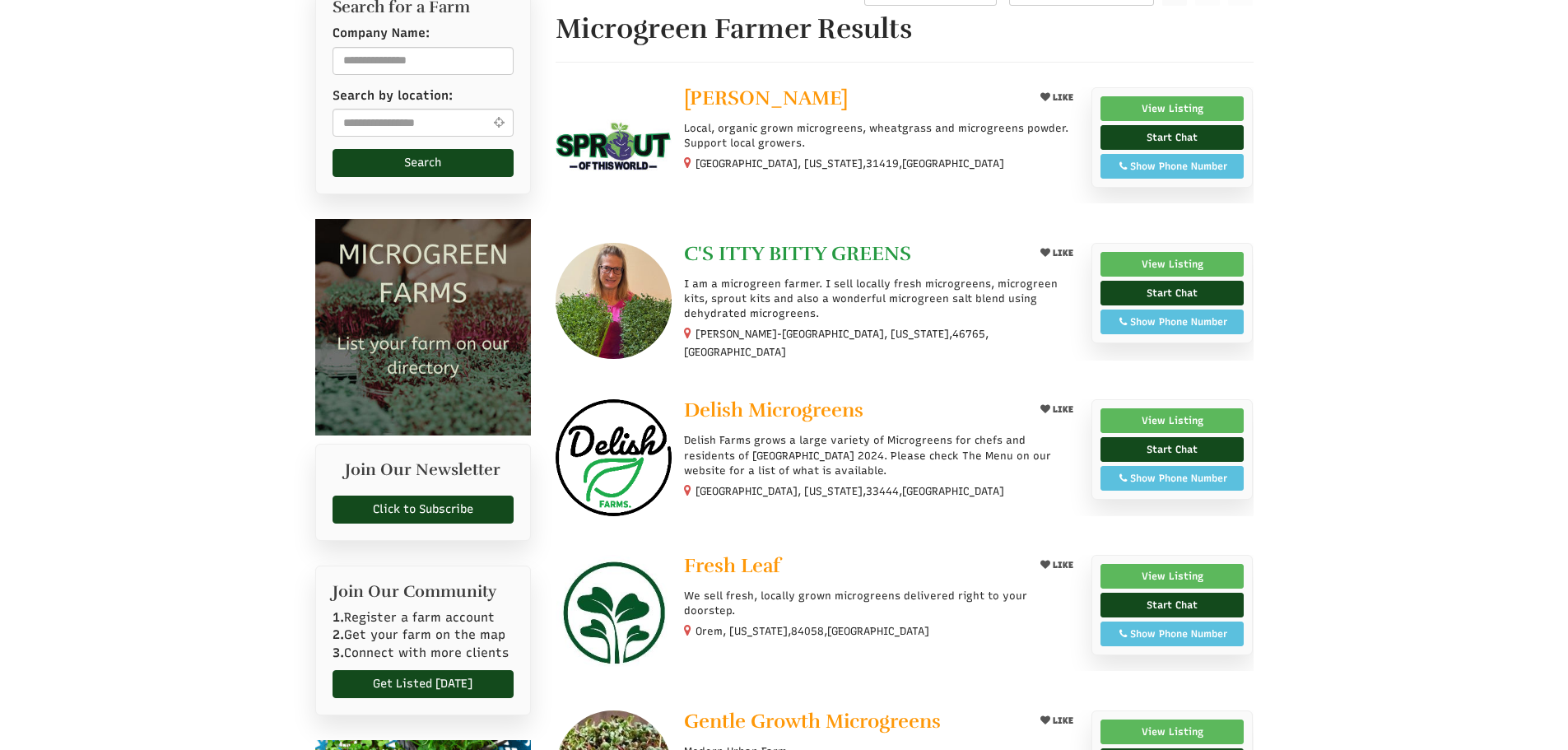
click at [771, 252] on span "C'S ITTY BITTY GREENS" at bounding box center [798, 253] width 227 height 24
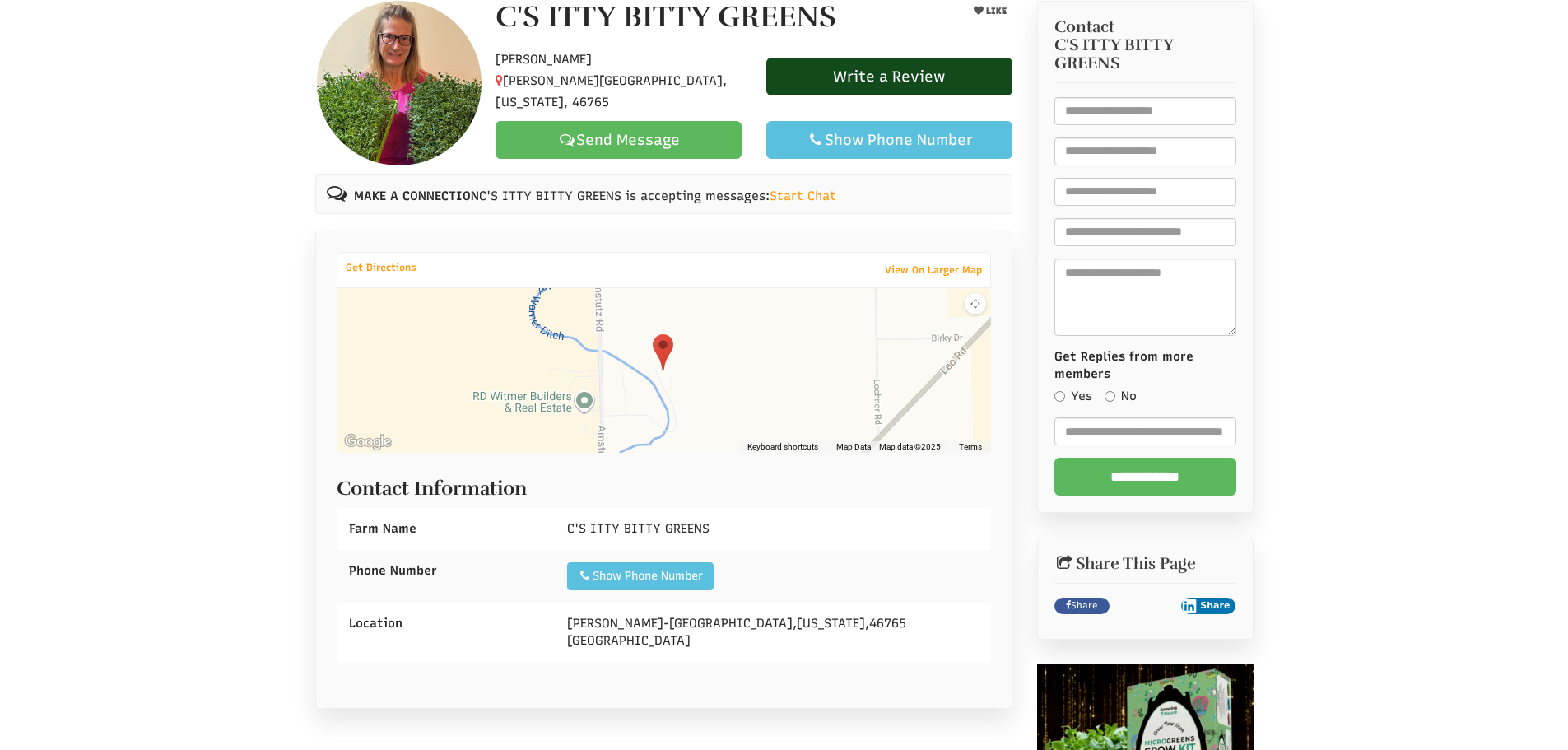
scroll to position [494, 0]
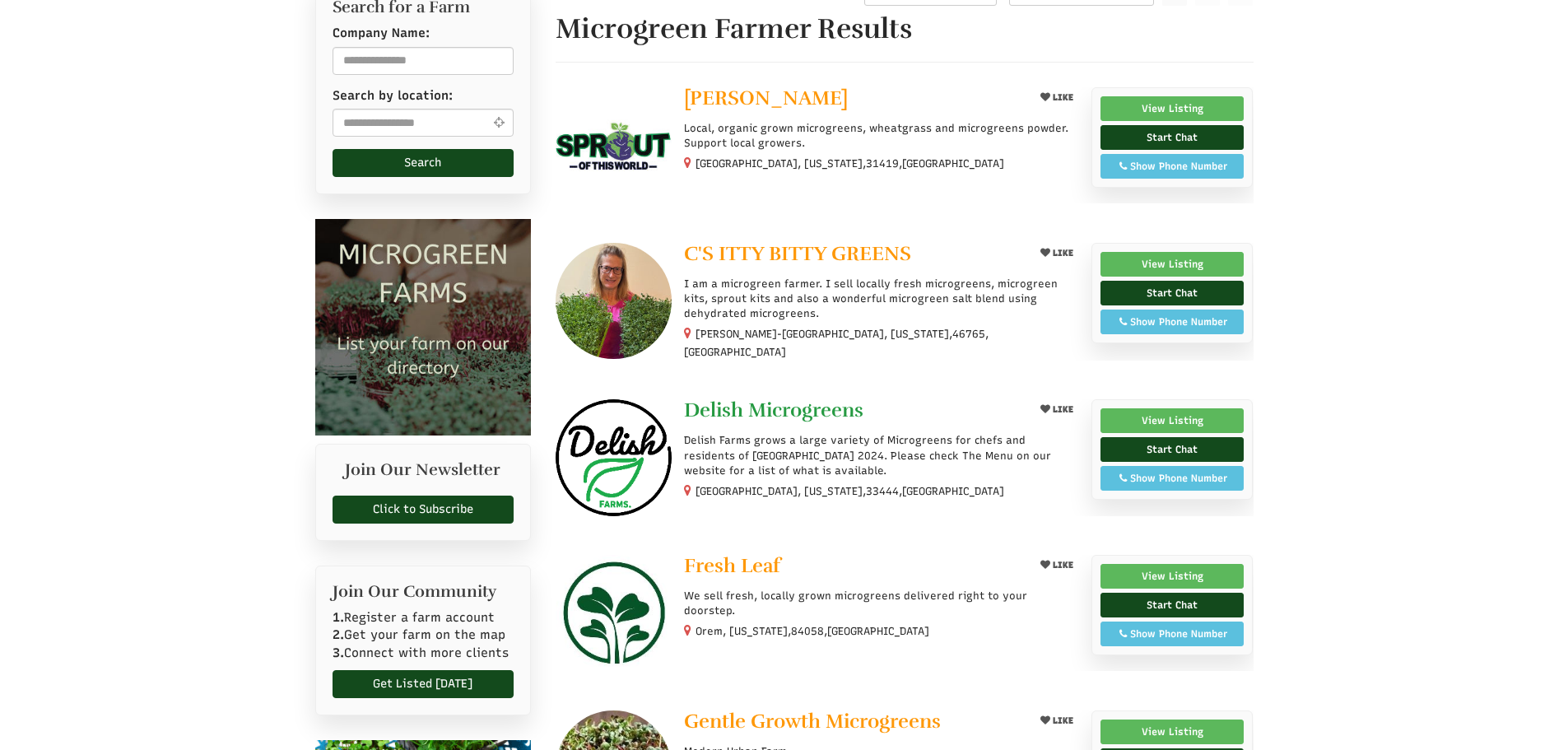
click at [775, 402] on span "Delish Microgreens" at bounding box center [774, 409] width 179 height 24
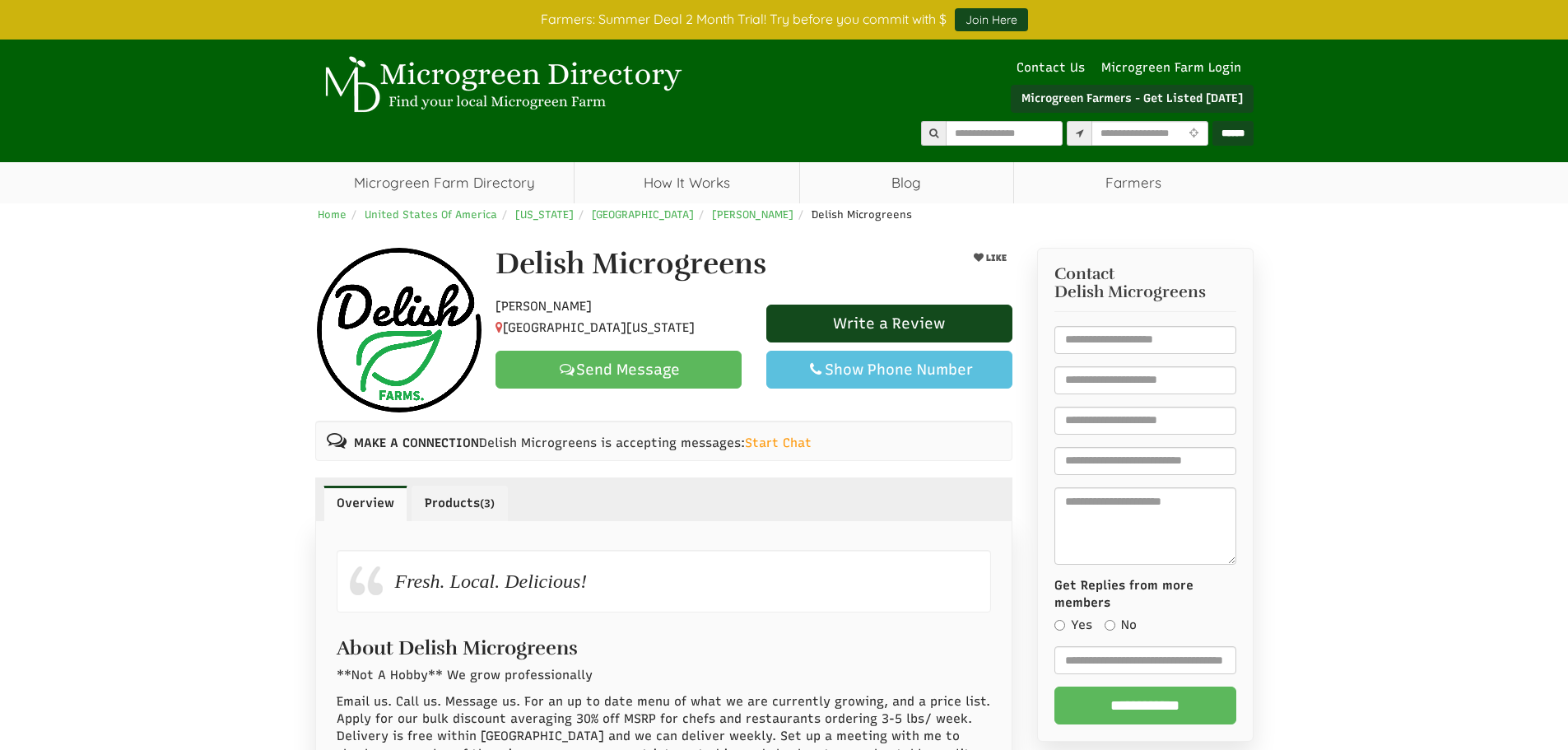
select select "Language Translate Widget"
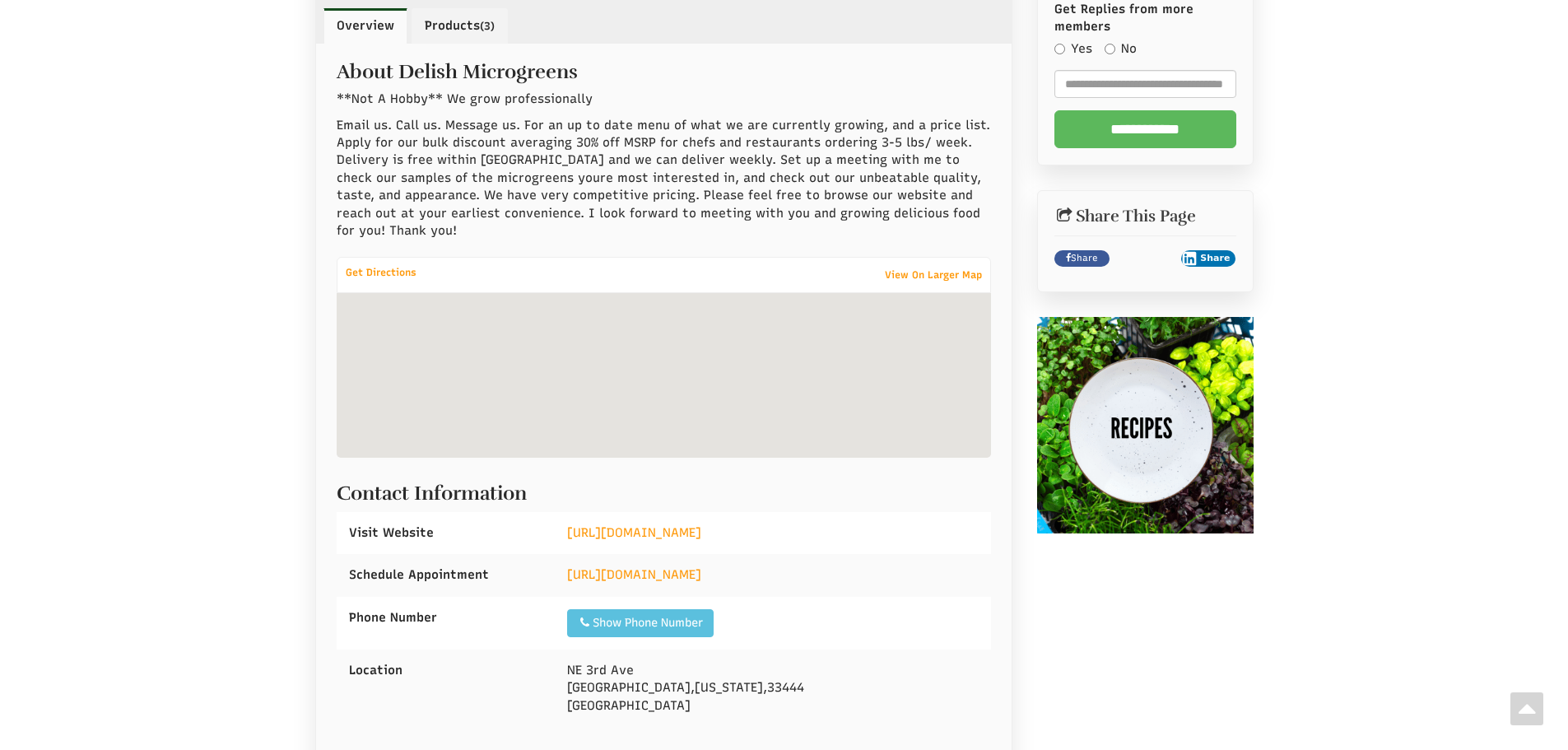
scroll to position [823, 0]
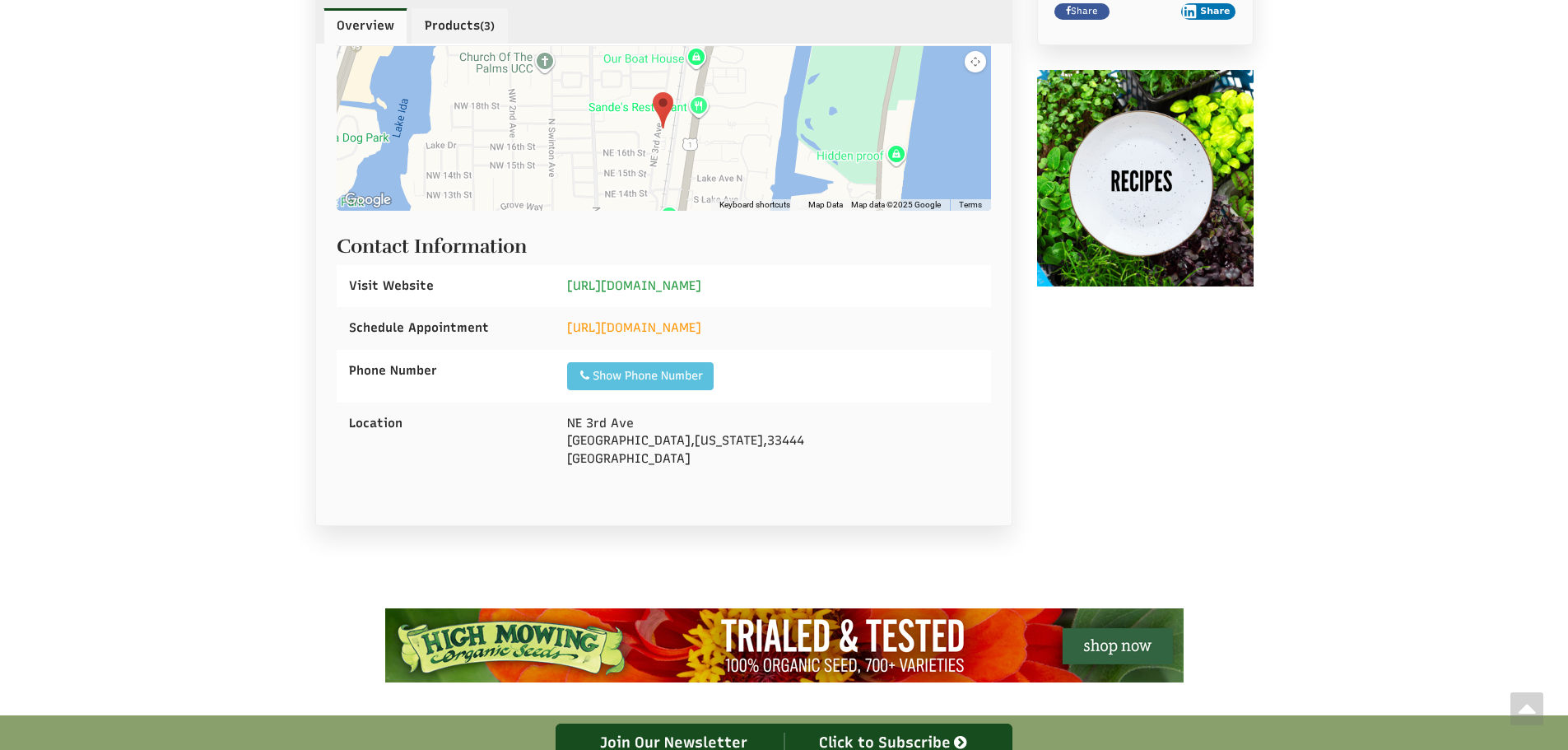
click at [690, 288] on link "https://www.delishmicrogreens.com" at bounding box center [634, 286] width 134 height 14
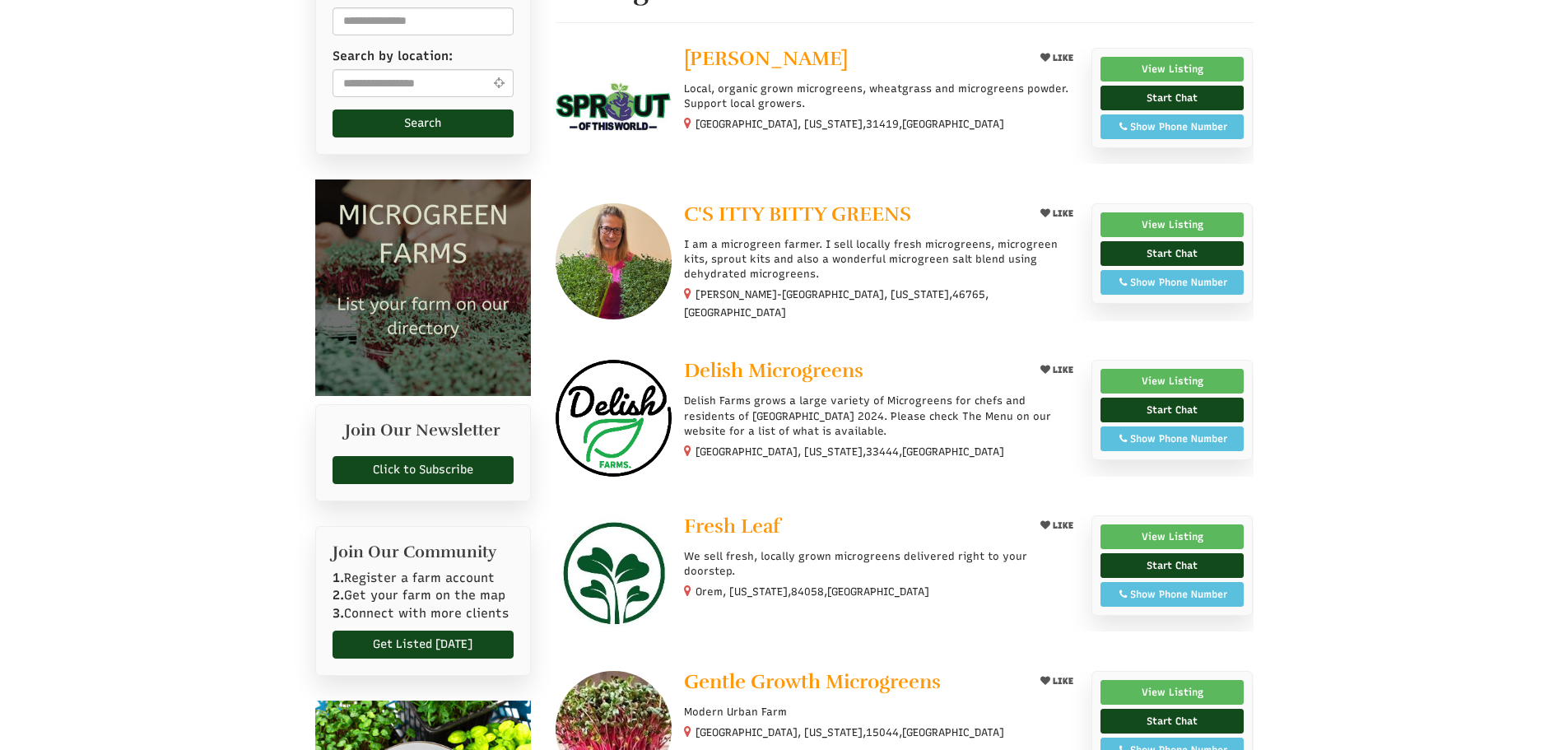
scroll to position [247, 0]
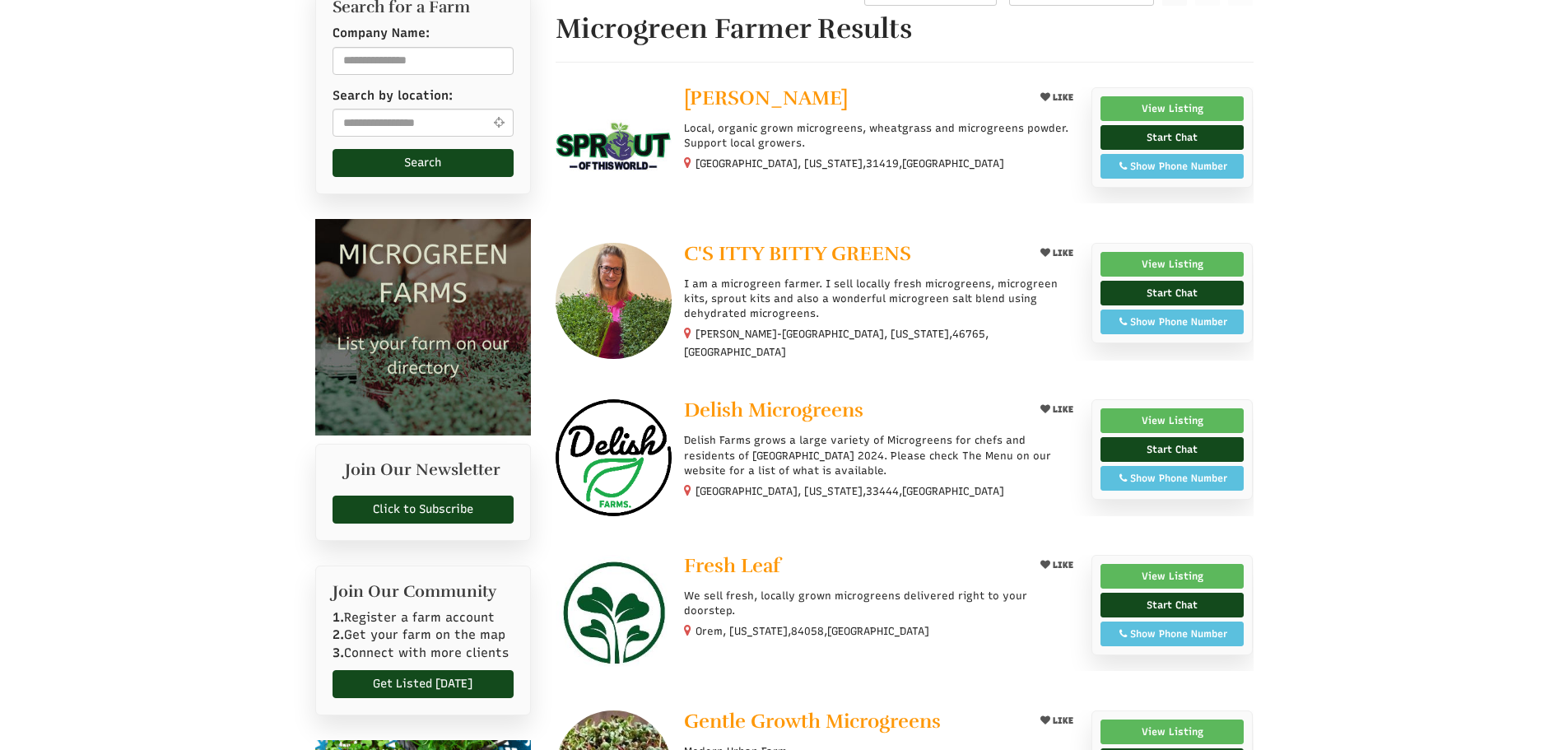
select select "Language Translate Widget"
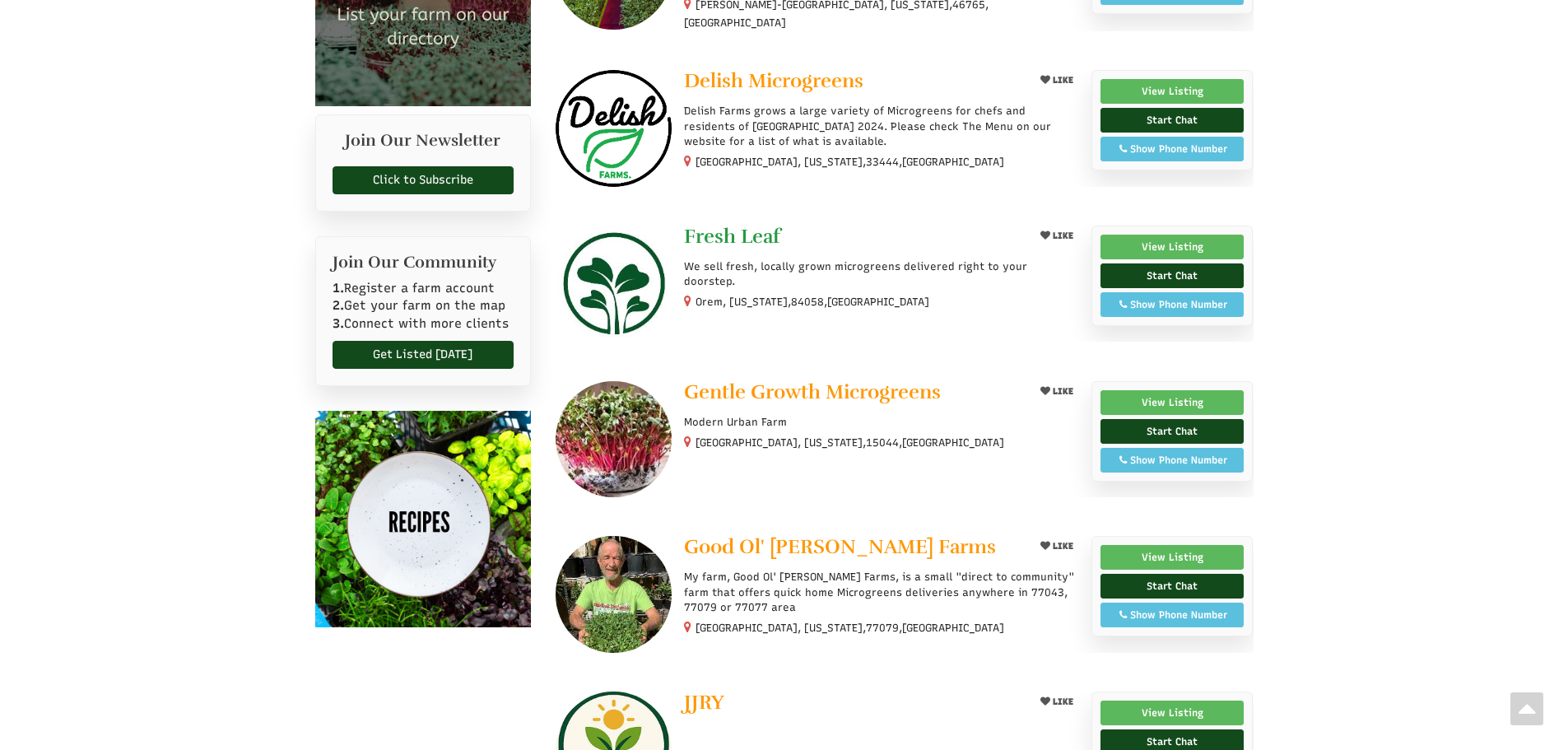
click at [741, 224] on span "Fresh Leaf" at bounding box center [732, 235] width 96 height 24
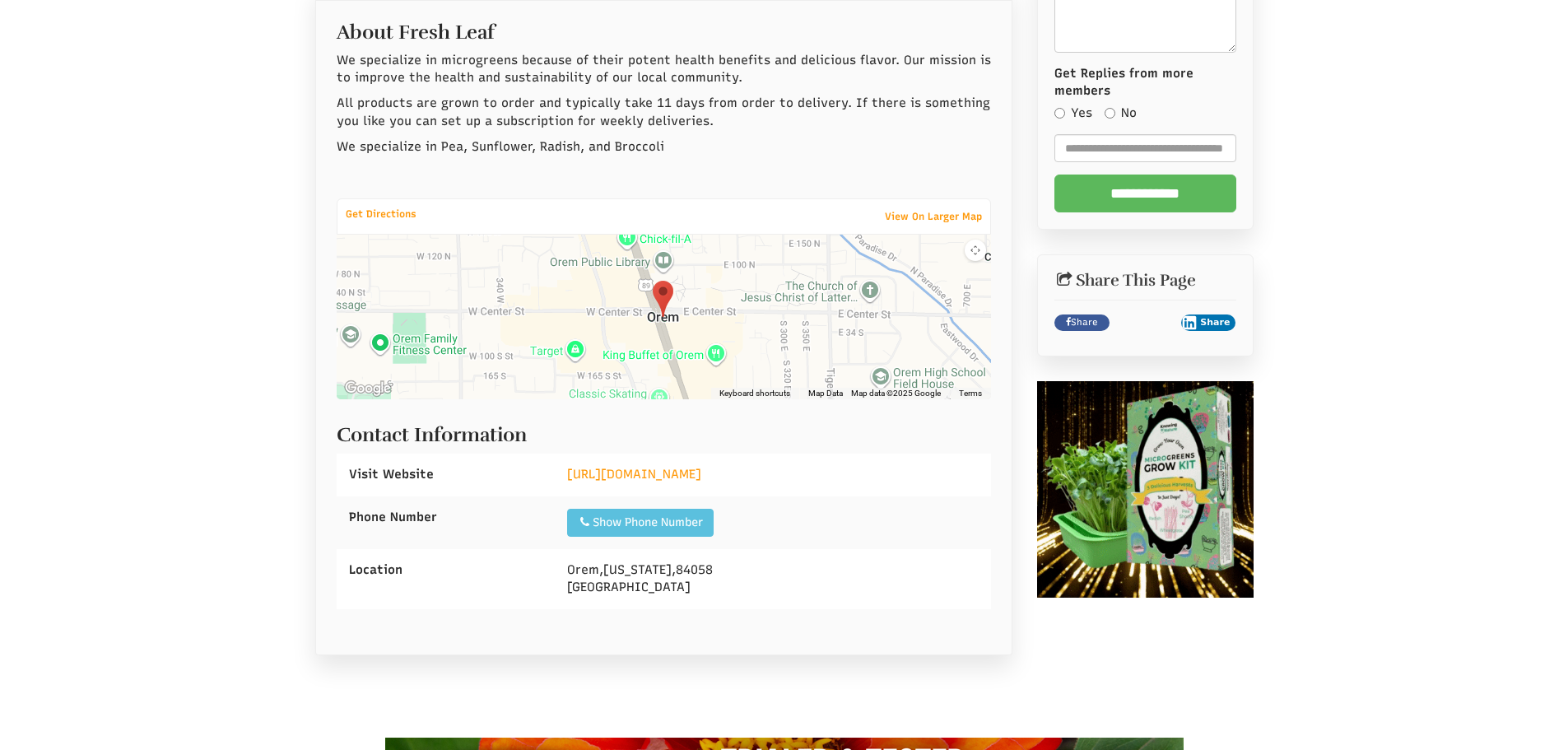
scroll to position [576, 0]
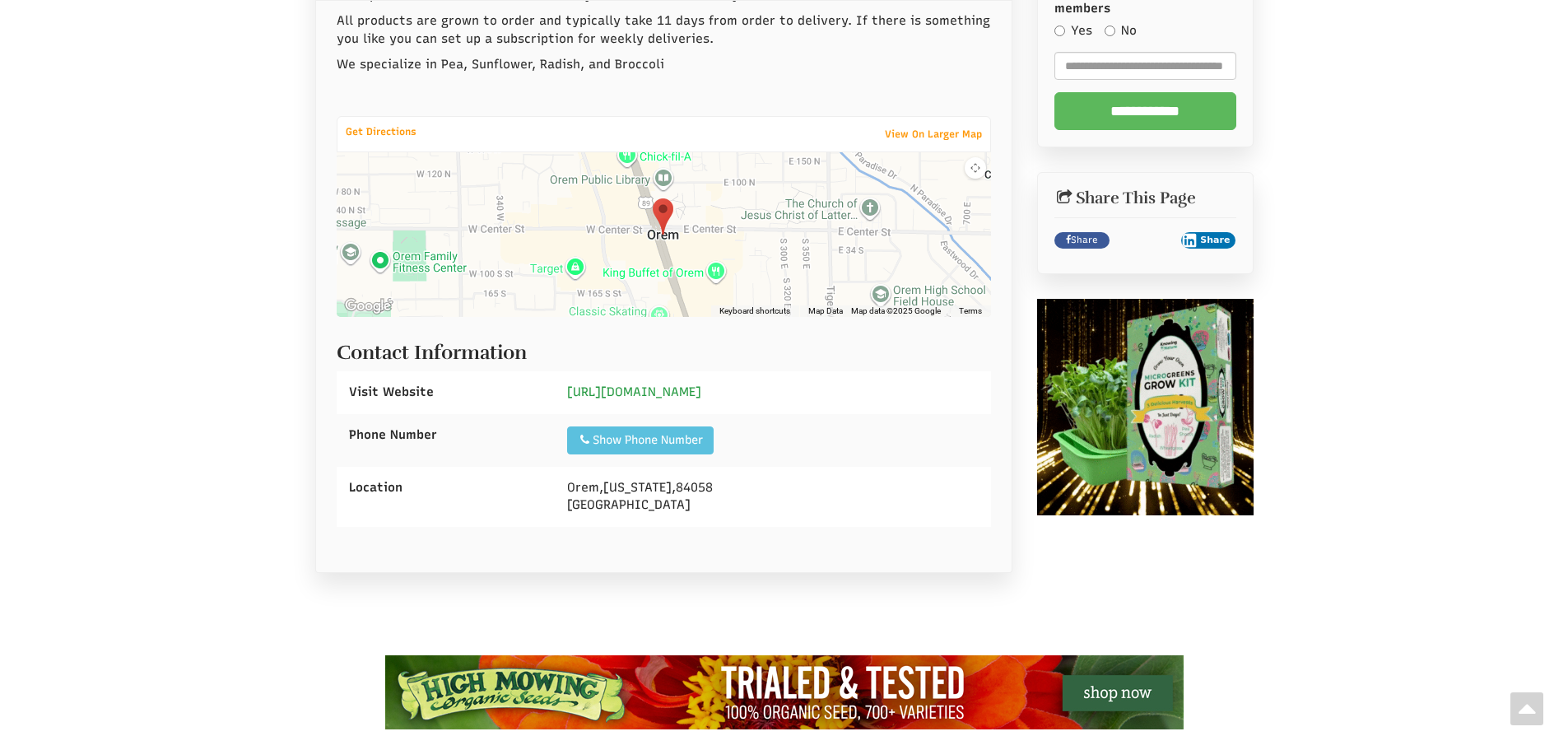
click at [689, 389] on link "https://www.freshleafut.com/" at bounding box center [634, 391] width 134 height 14
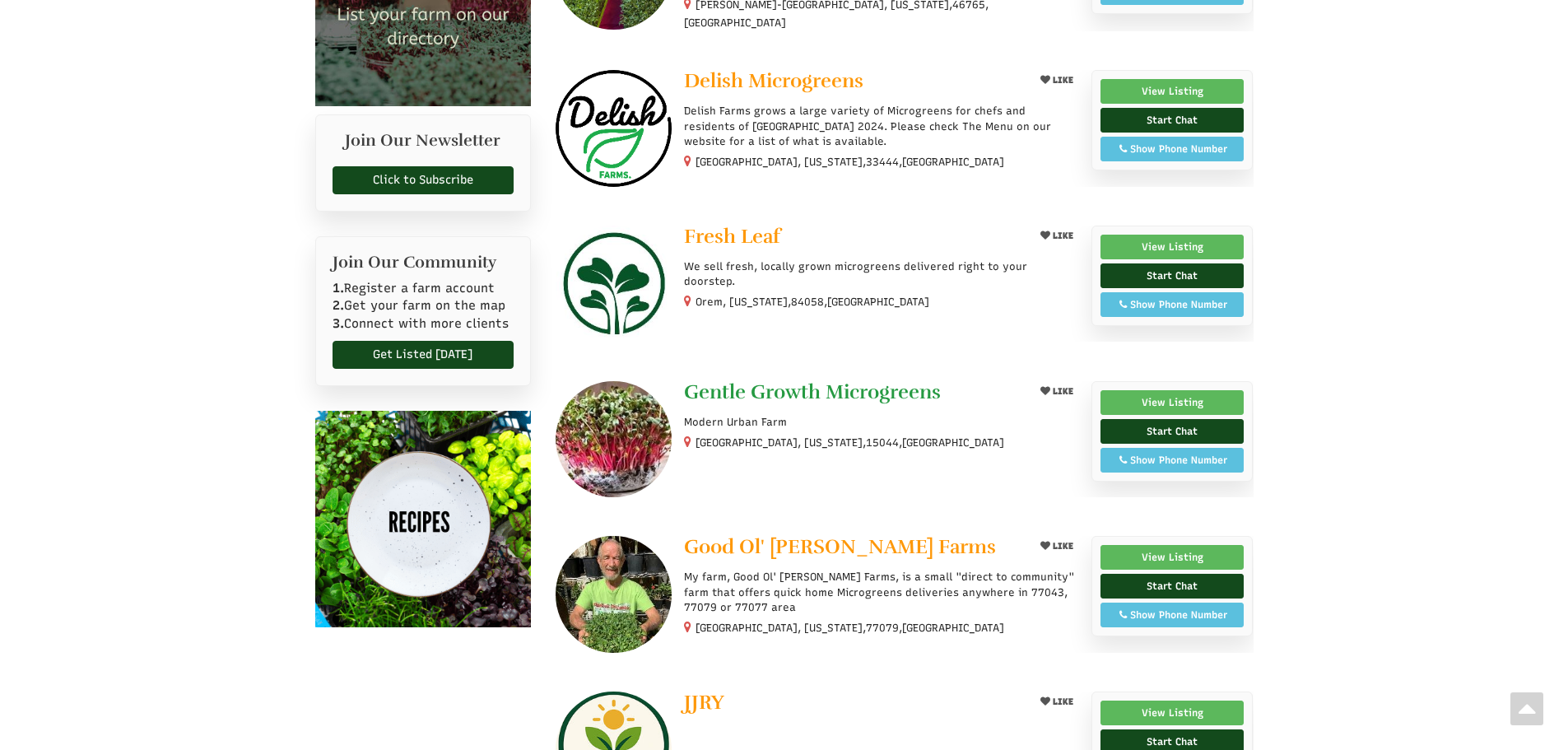
click at [782, 386] on span "Gentle Growth Microgreens" at bounding box center [812, 391] width 257 height 24
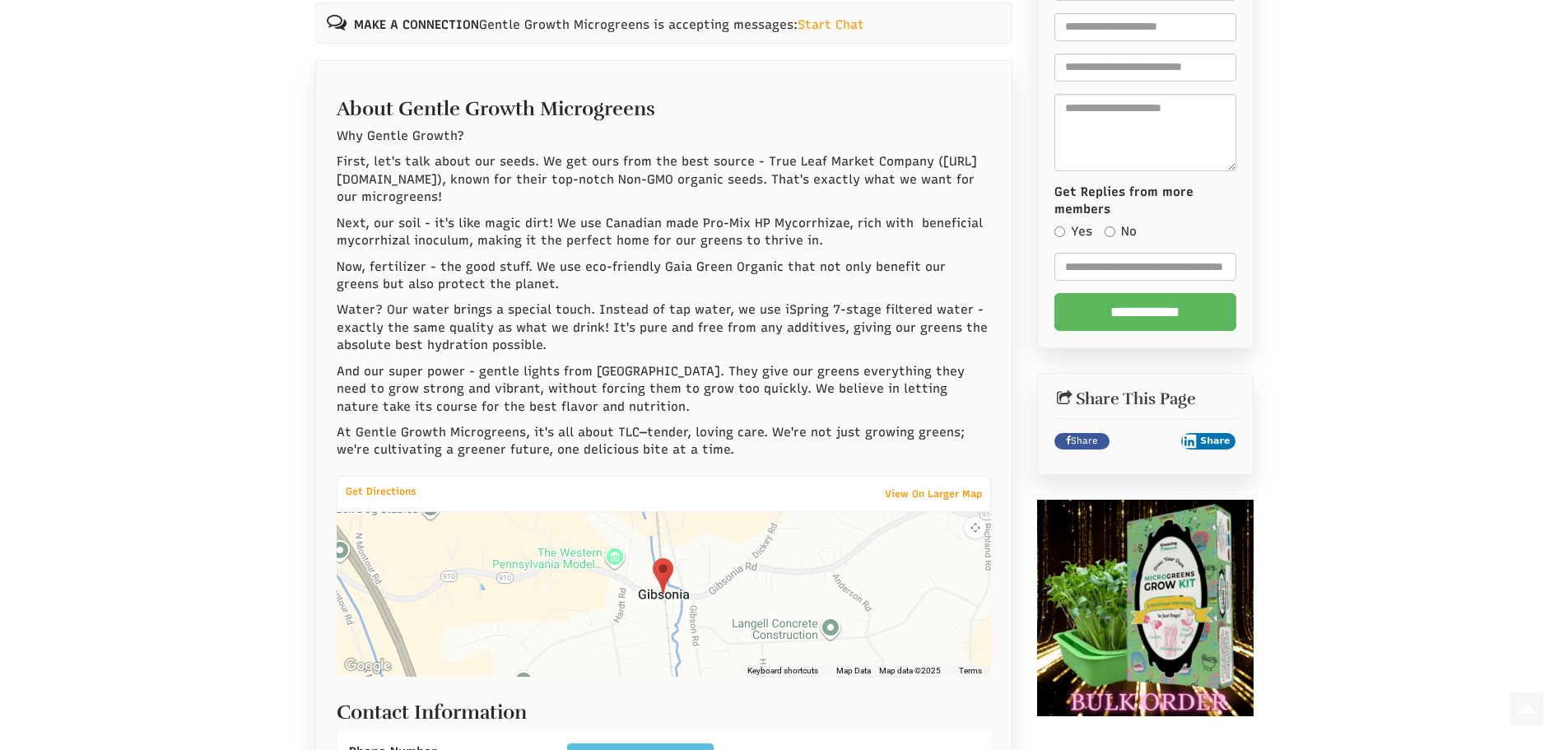
scroll to position [329, 0]
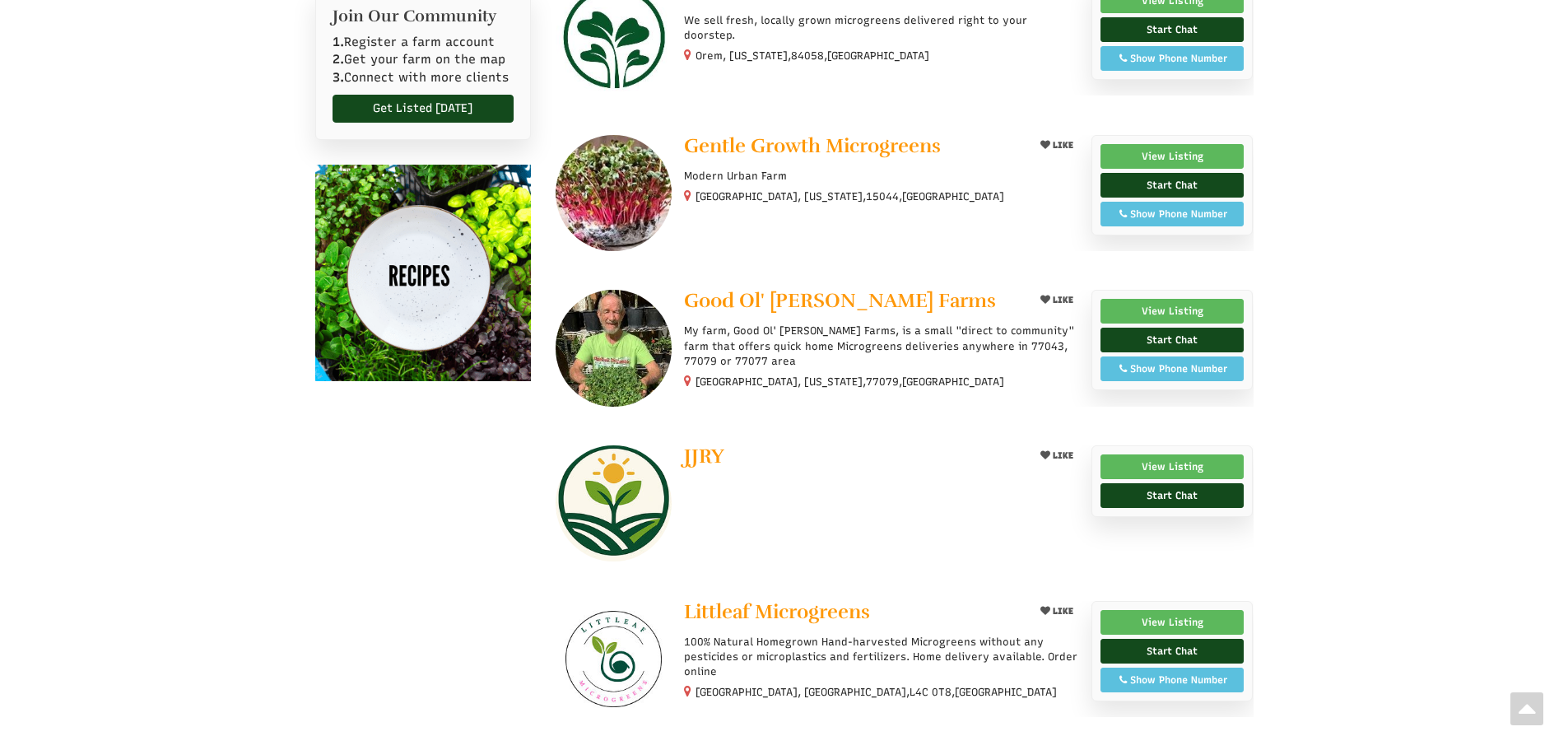
scroll to position [904, 0]
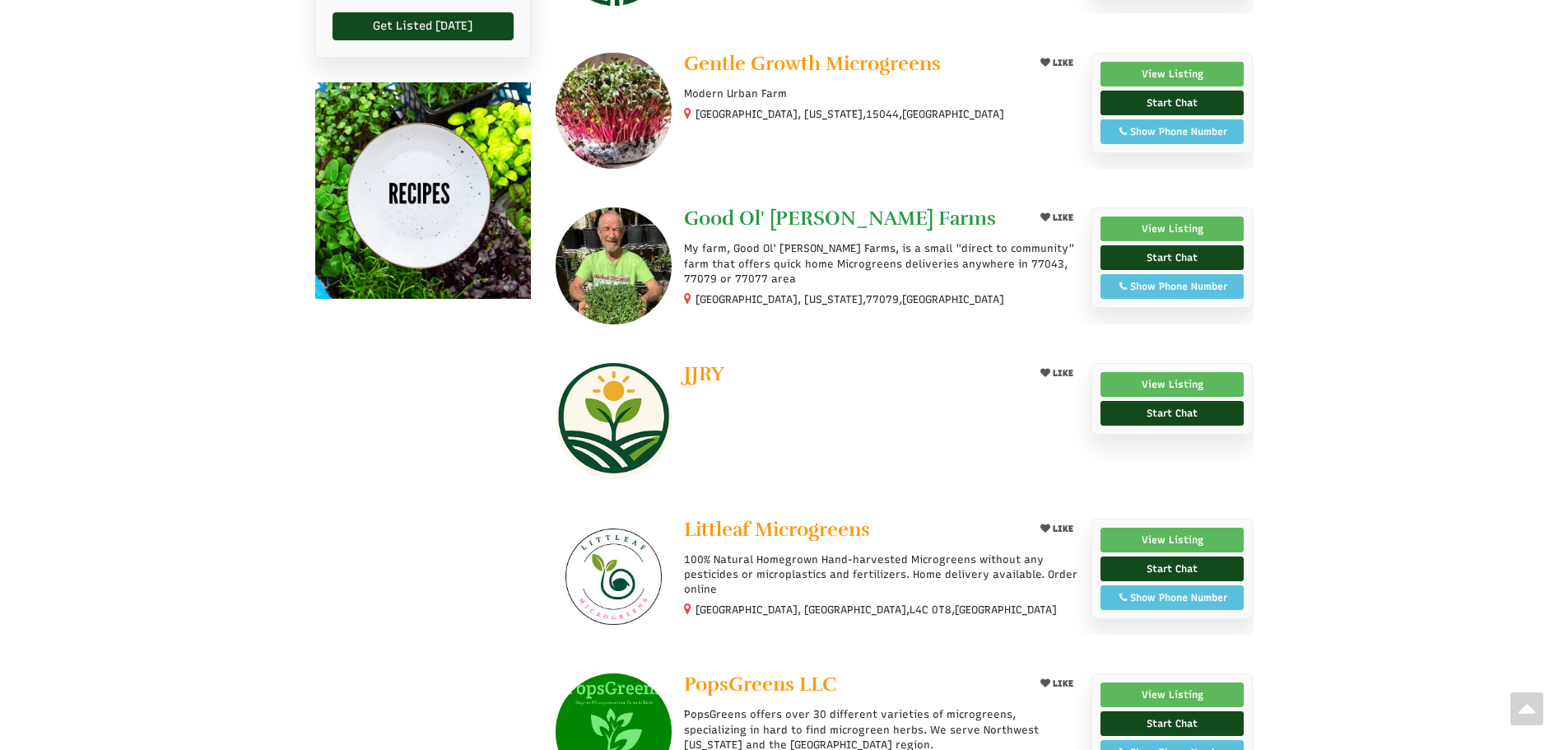
click at [761, 219] on span "Good Ol' [PERSON_NAME] Farms" at bounding box center [840, 217] width 312 height 24
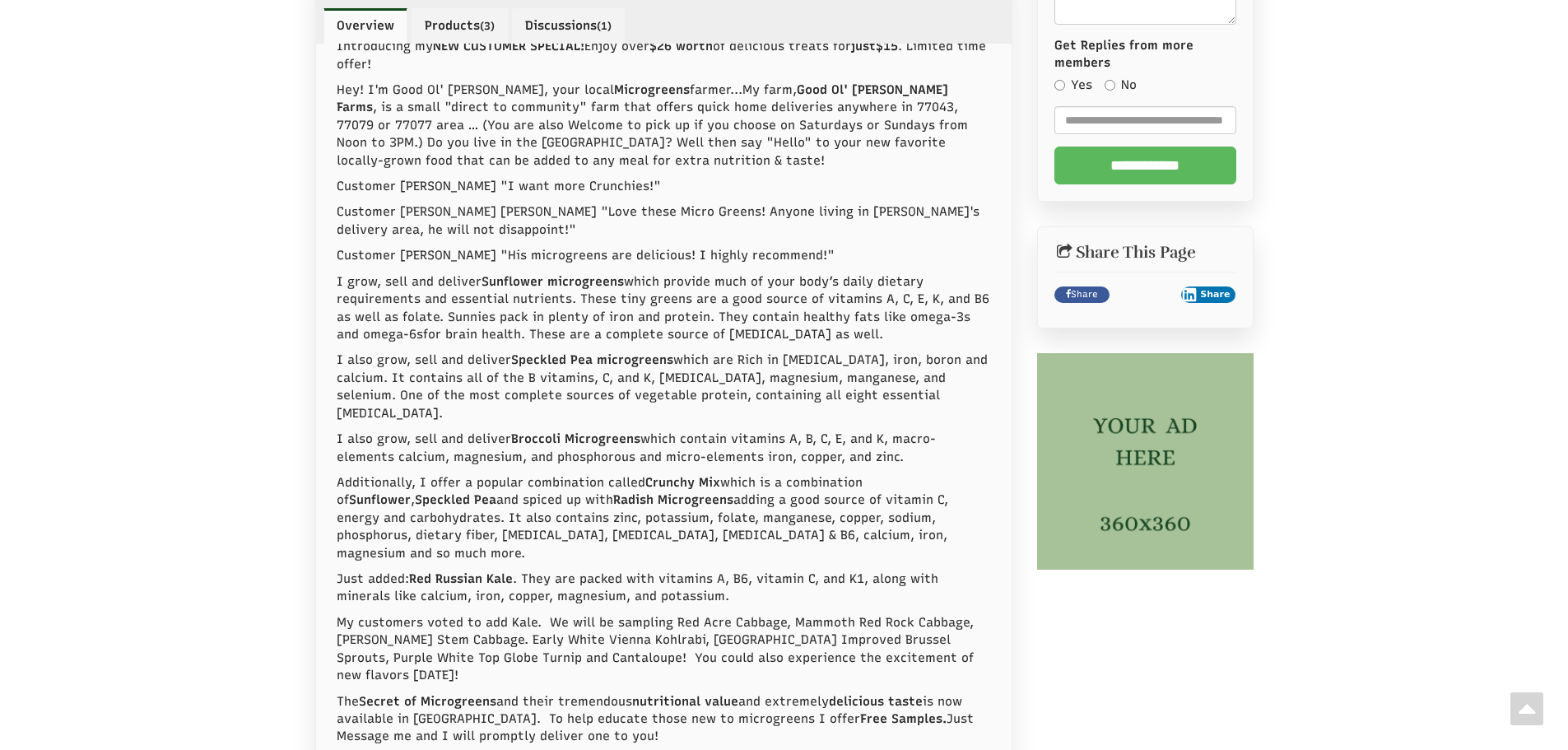
scroll to position [988, 0]
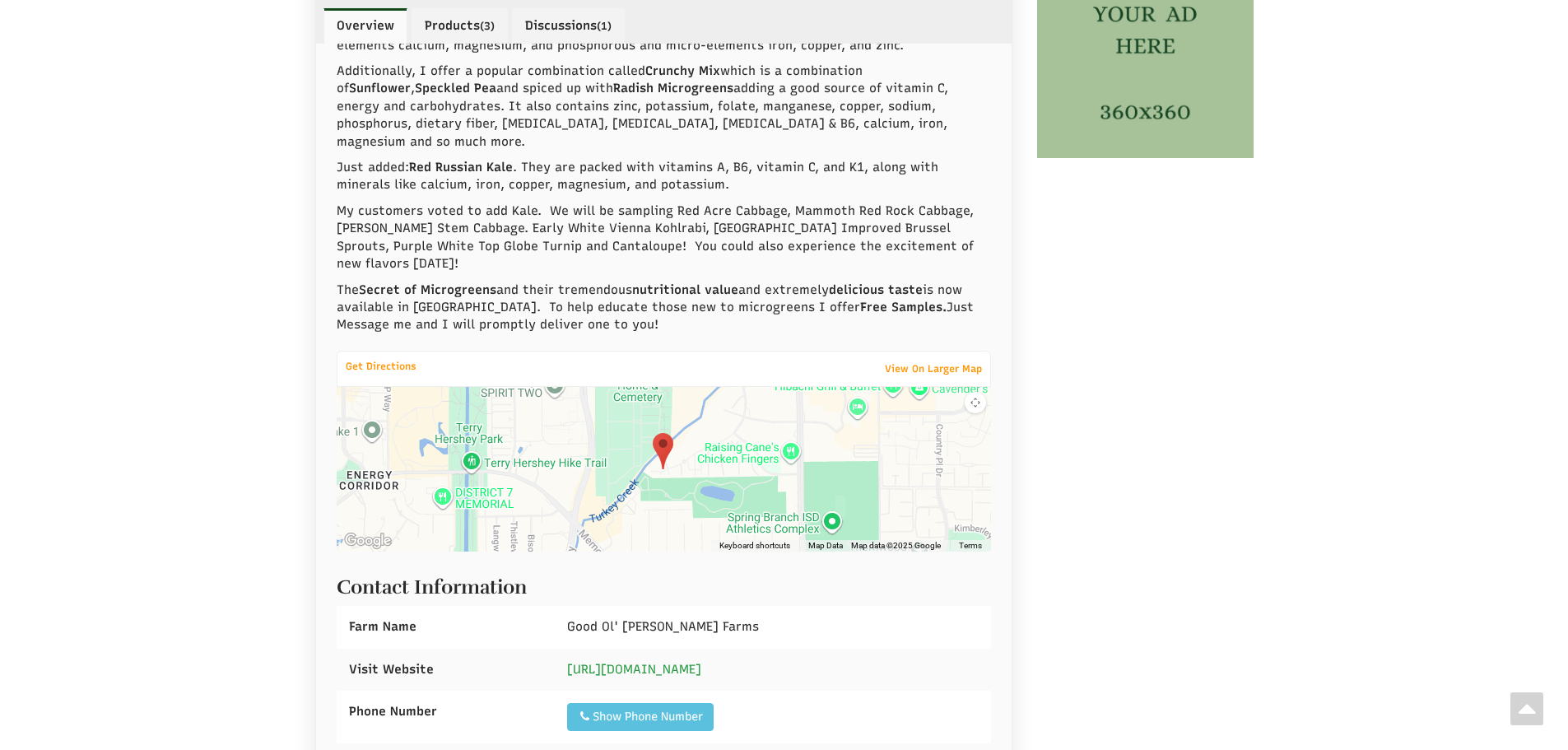
click at [691, 662] on link "https://goodoljimfarms.com/" at bounding box center [634, 669] width 134 height 14
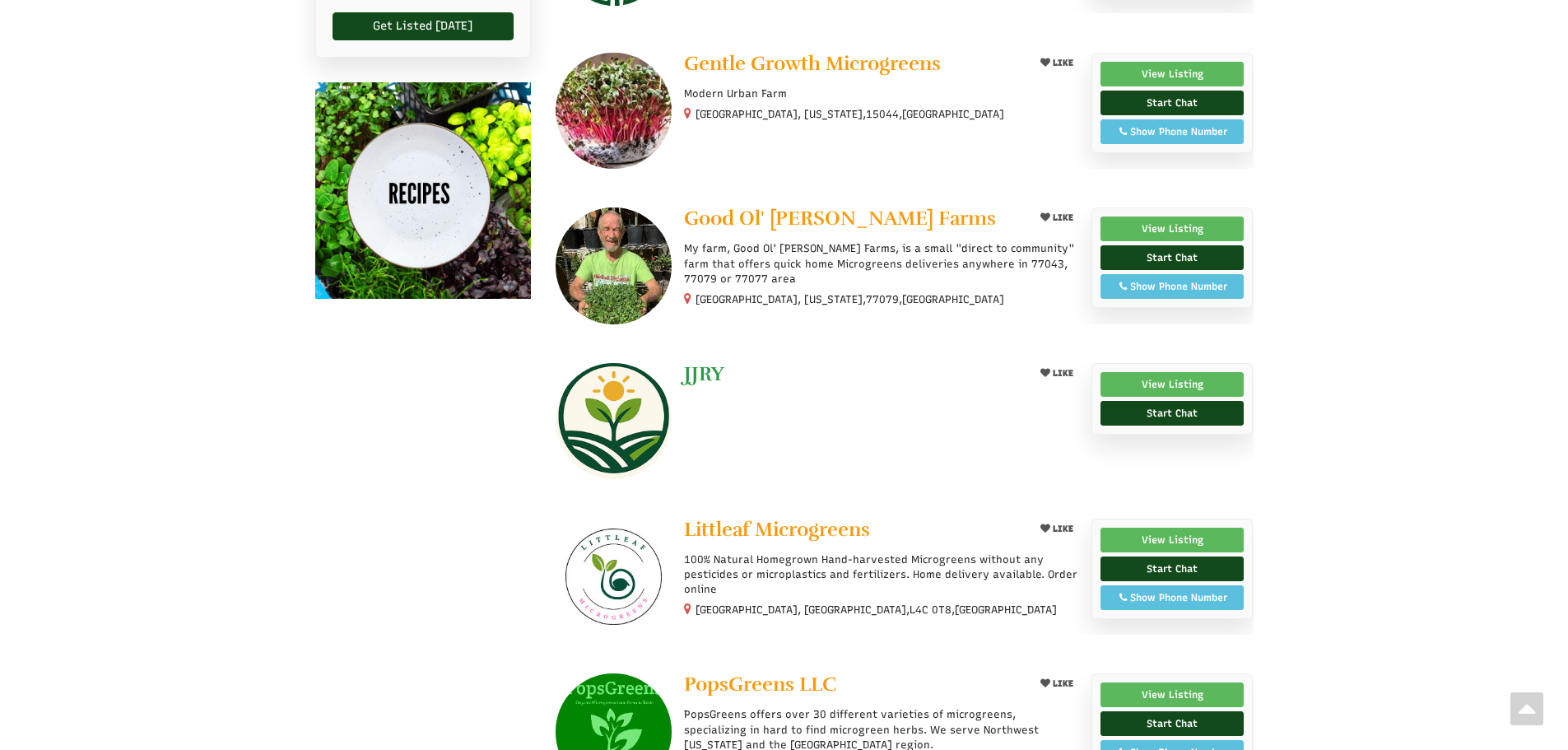
click at [702, 370] on span "JJRY" at bounding box center [704, 373] width 41 height 24
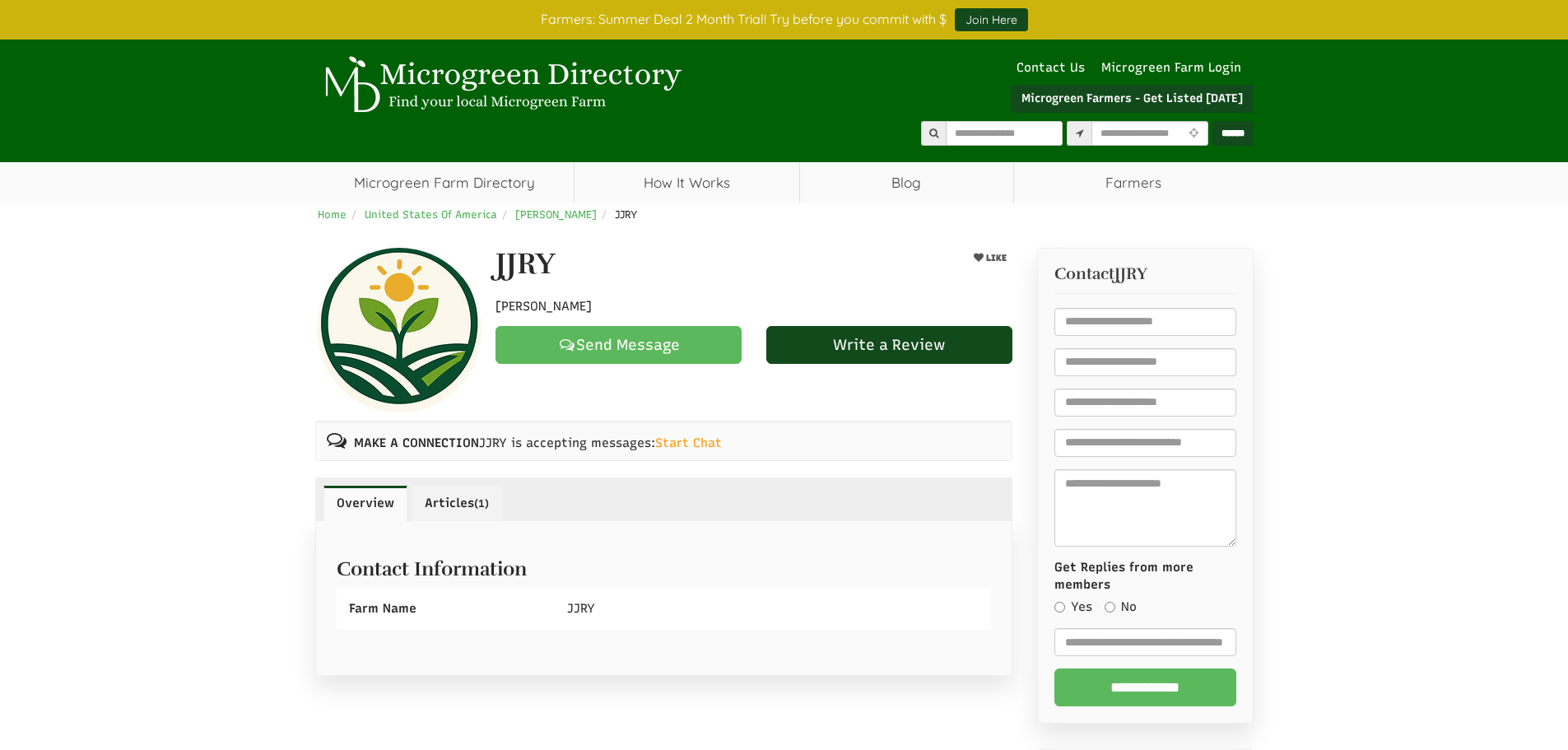
select select "Language Translate Widget"
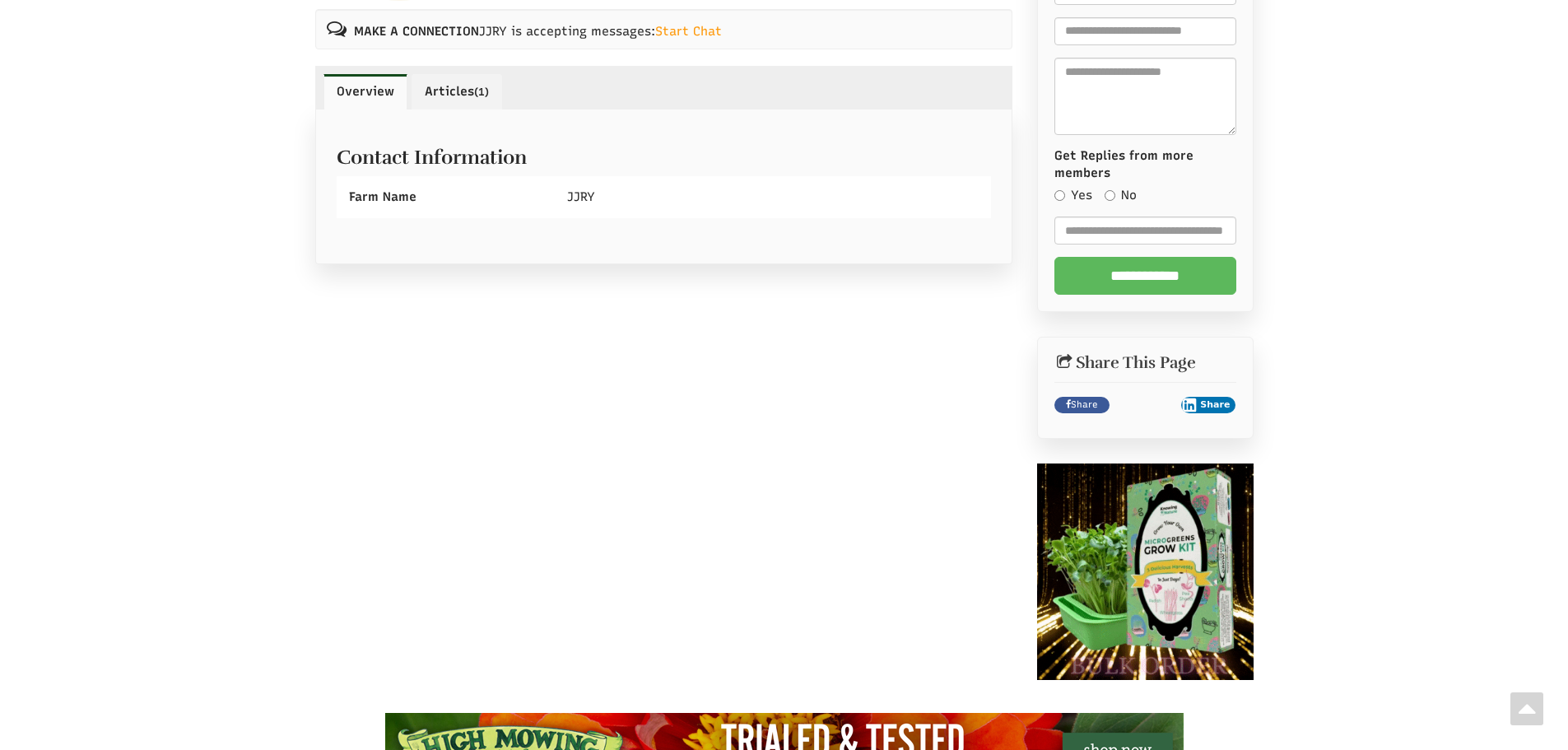
scroll to position [165, 0]
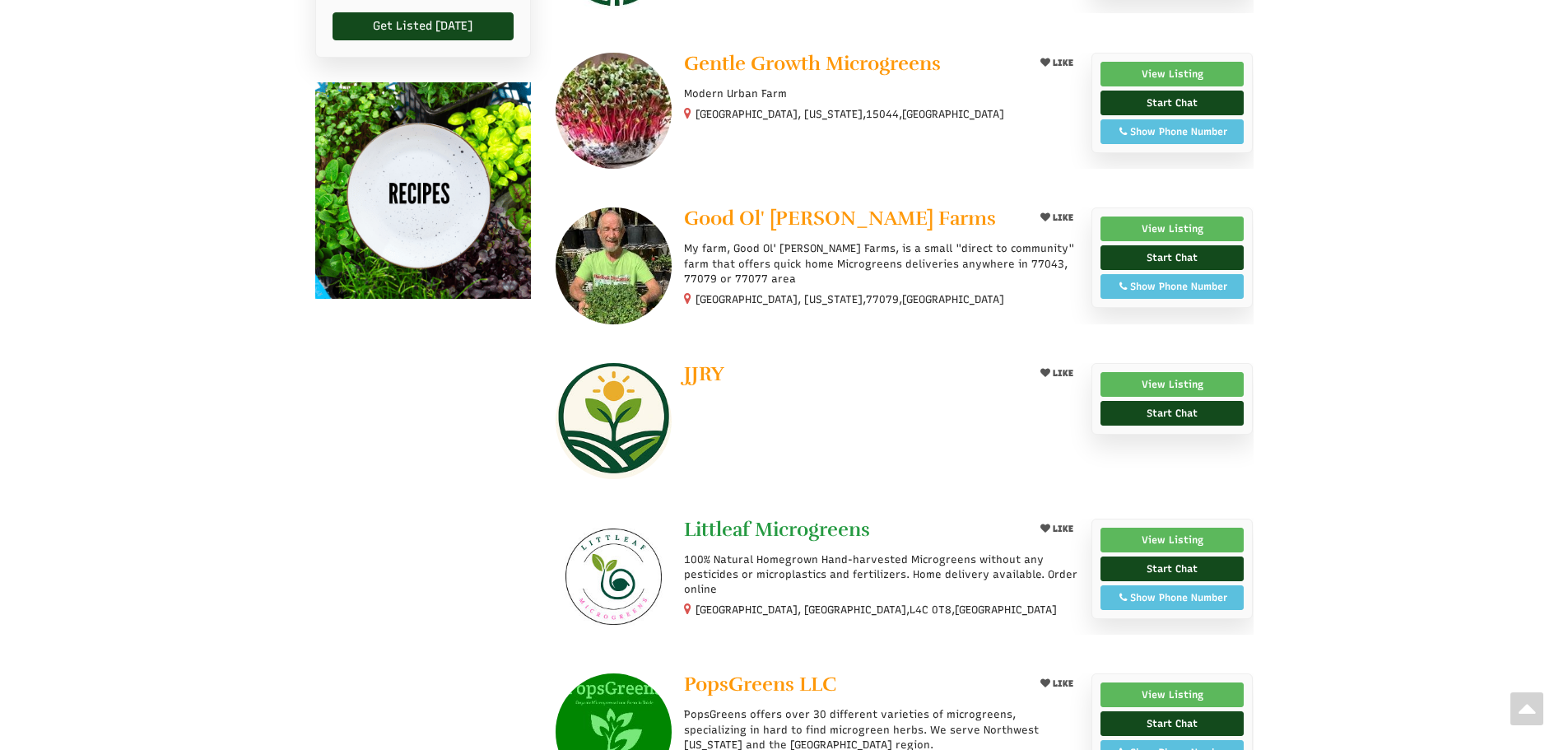
click at [772, 526] on span "Littleaf Microgreens" at bounding box center [777, 528] width 186 height 24
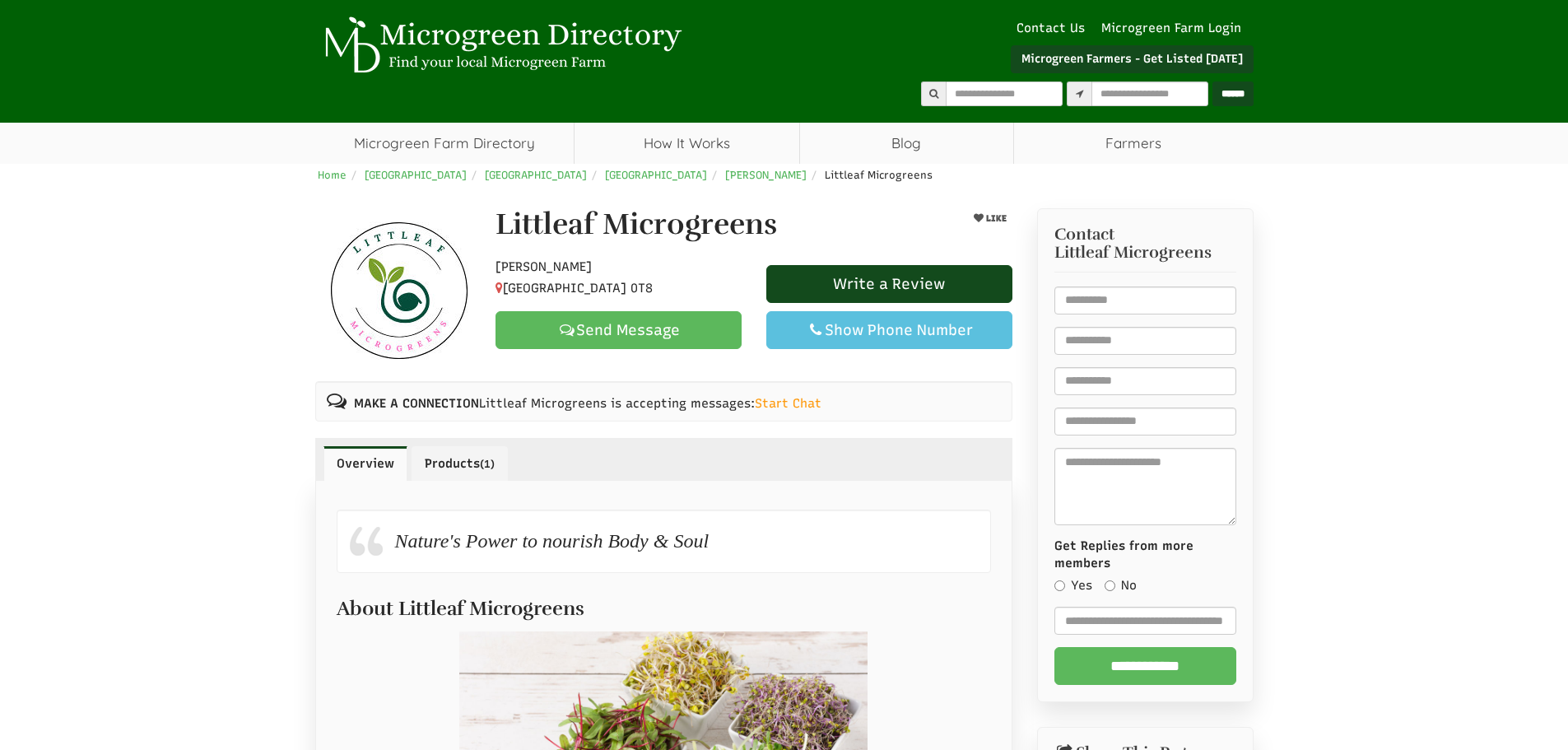
select select "Language Translate Widget"
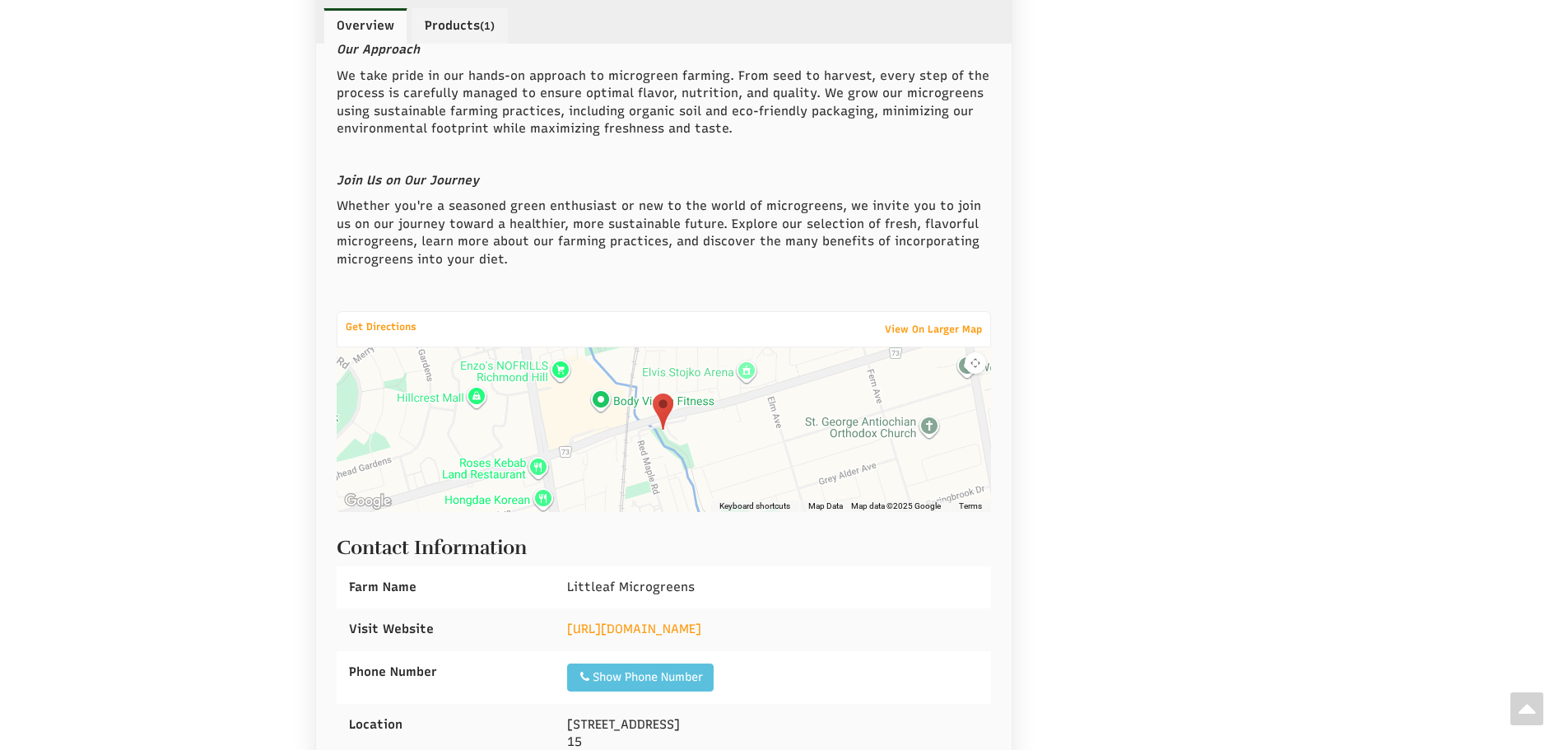
scroll to position [1481, 0]
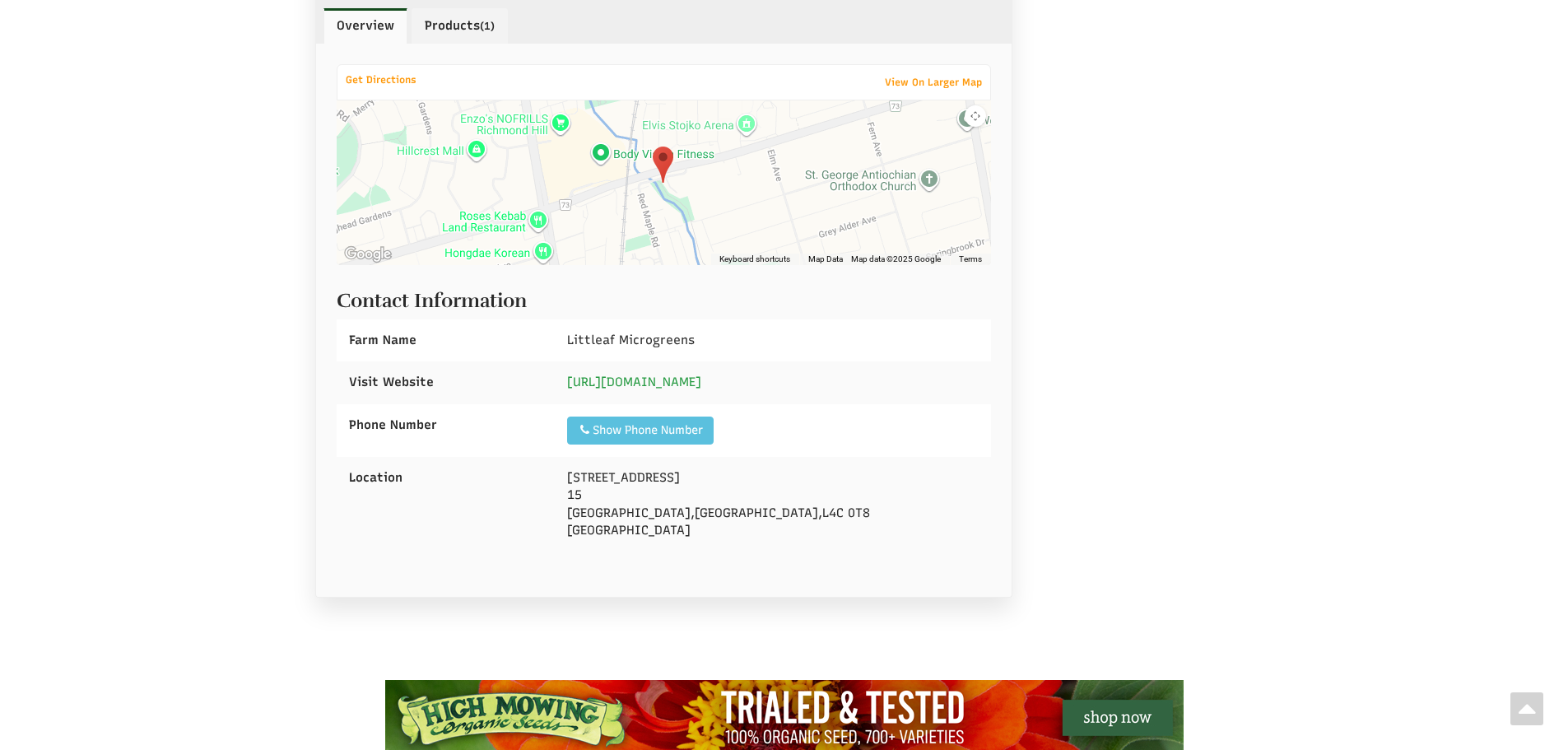
click at [699, 385] on link "https://www.littleaf.ca/" at bounding box center [634, 381] width 134 height 14
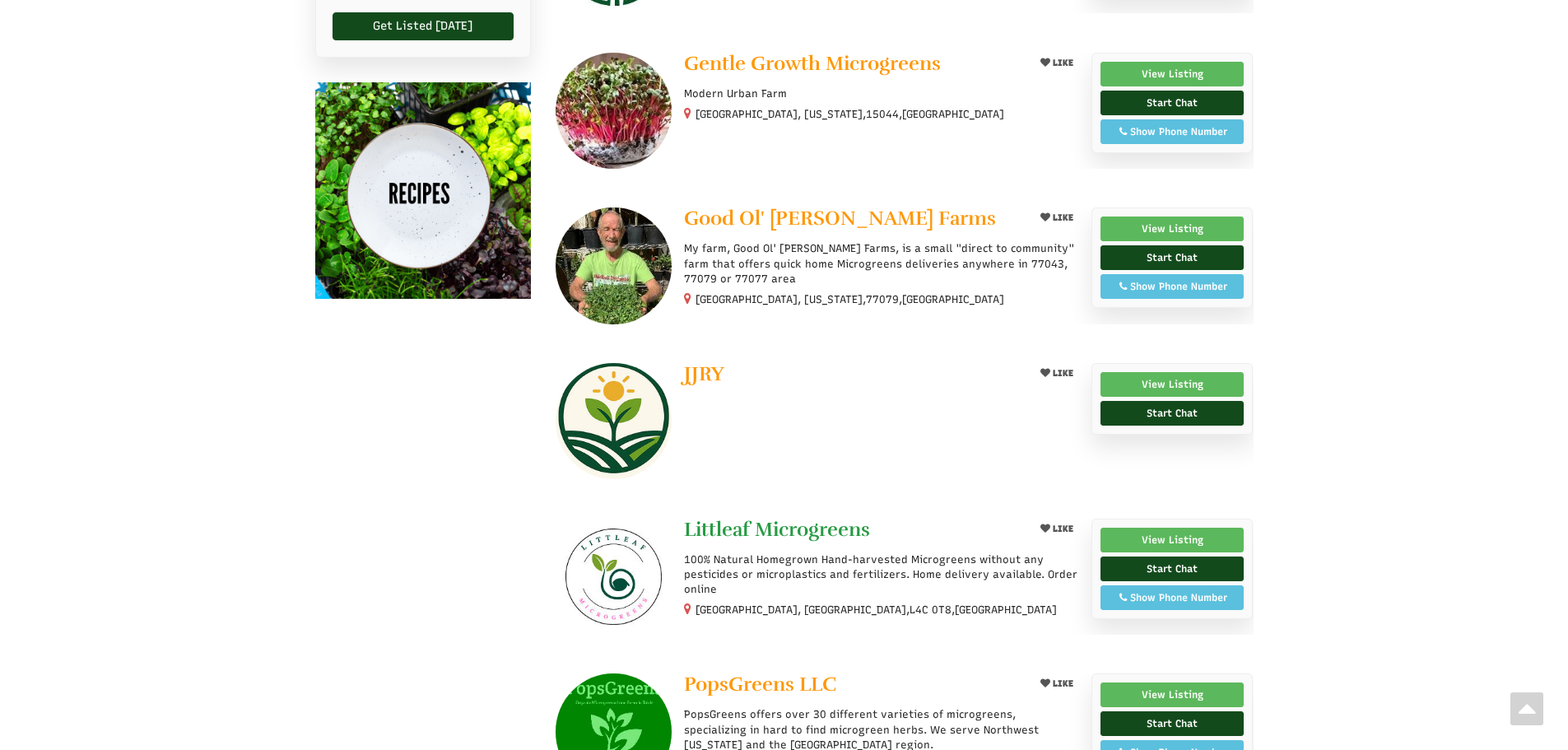
scroll to position [1234, 0]
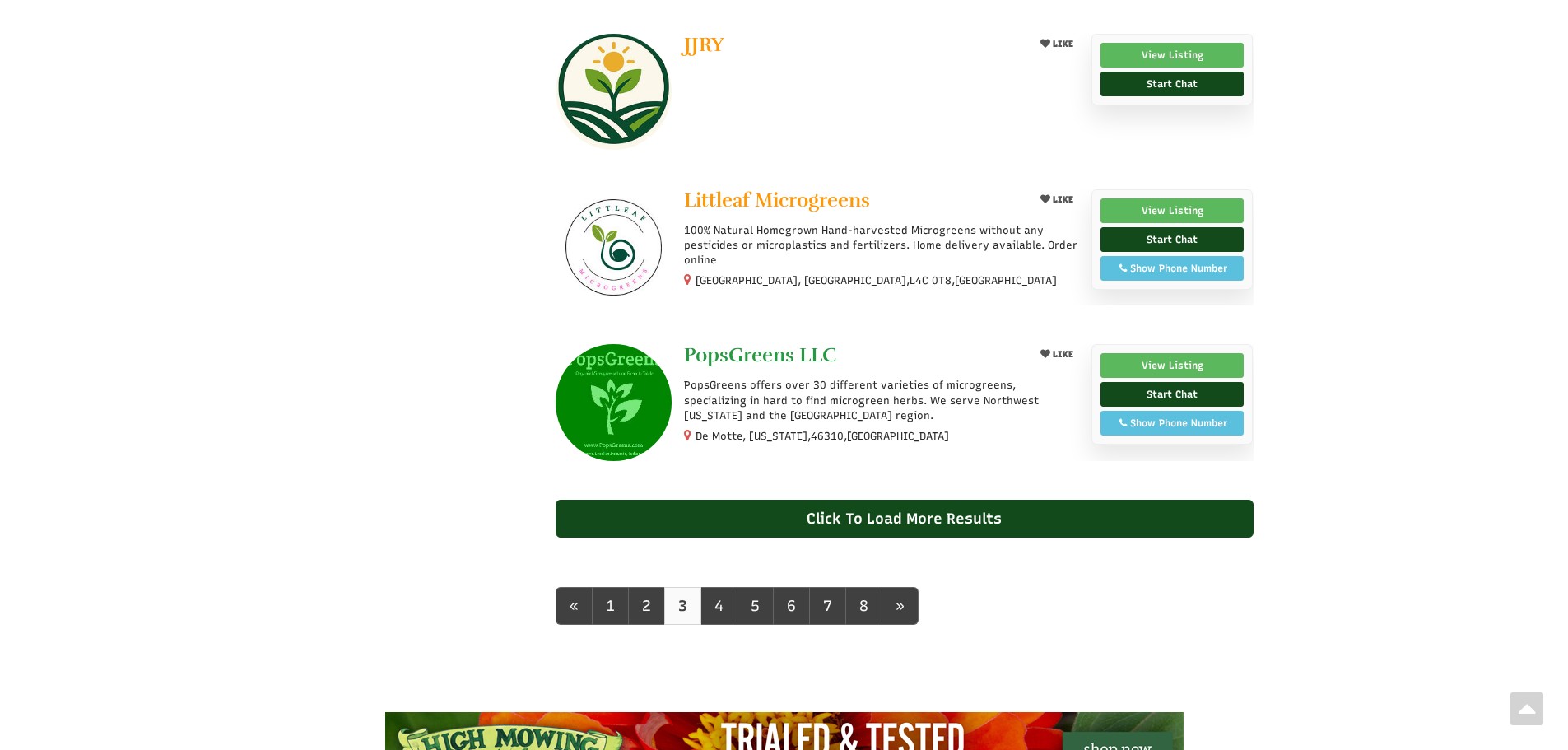
click at [776, 354] on span "PopsGreens LLC" at bounding box center [760, 354] width 152 height 24
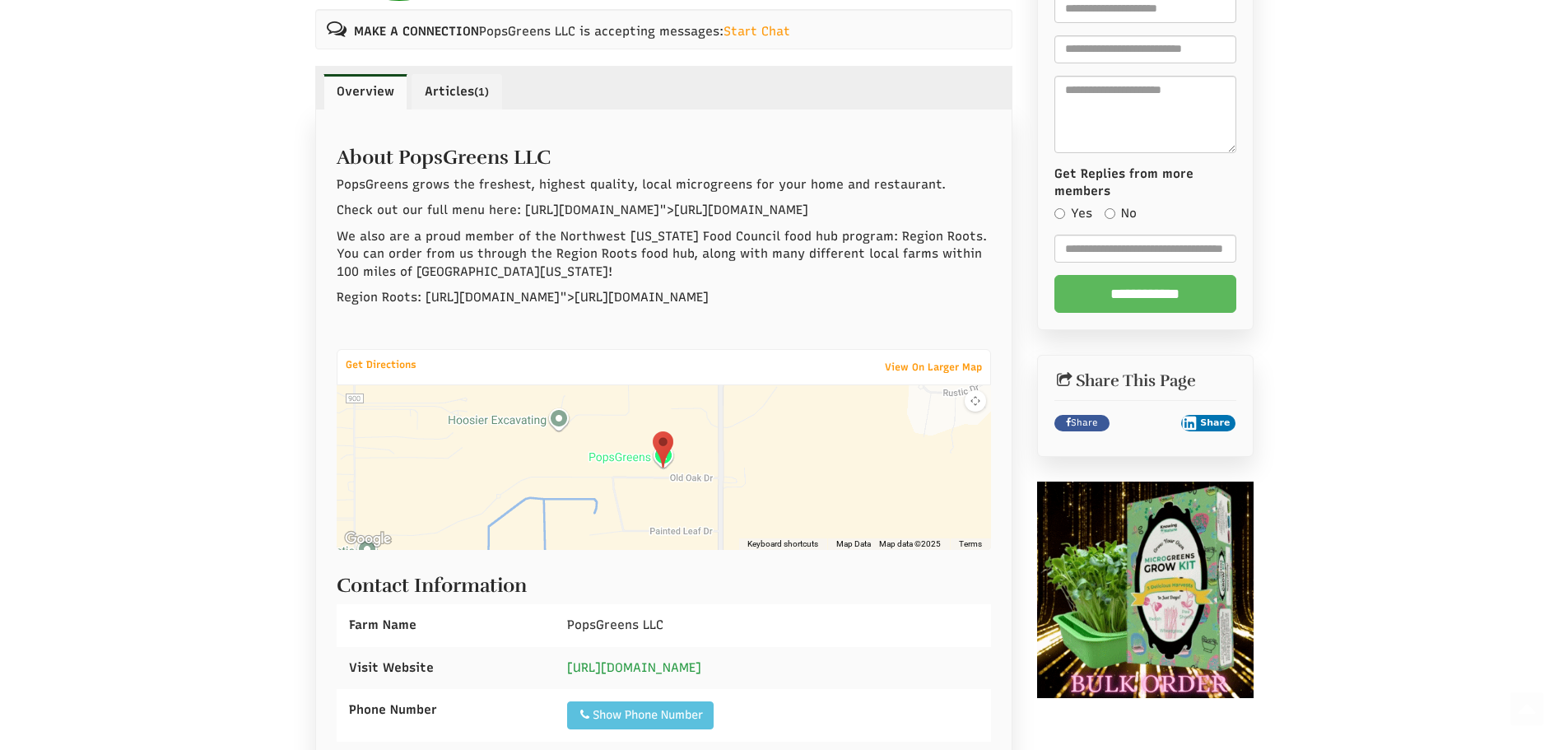
scroll to position [658, 0]
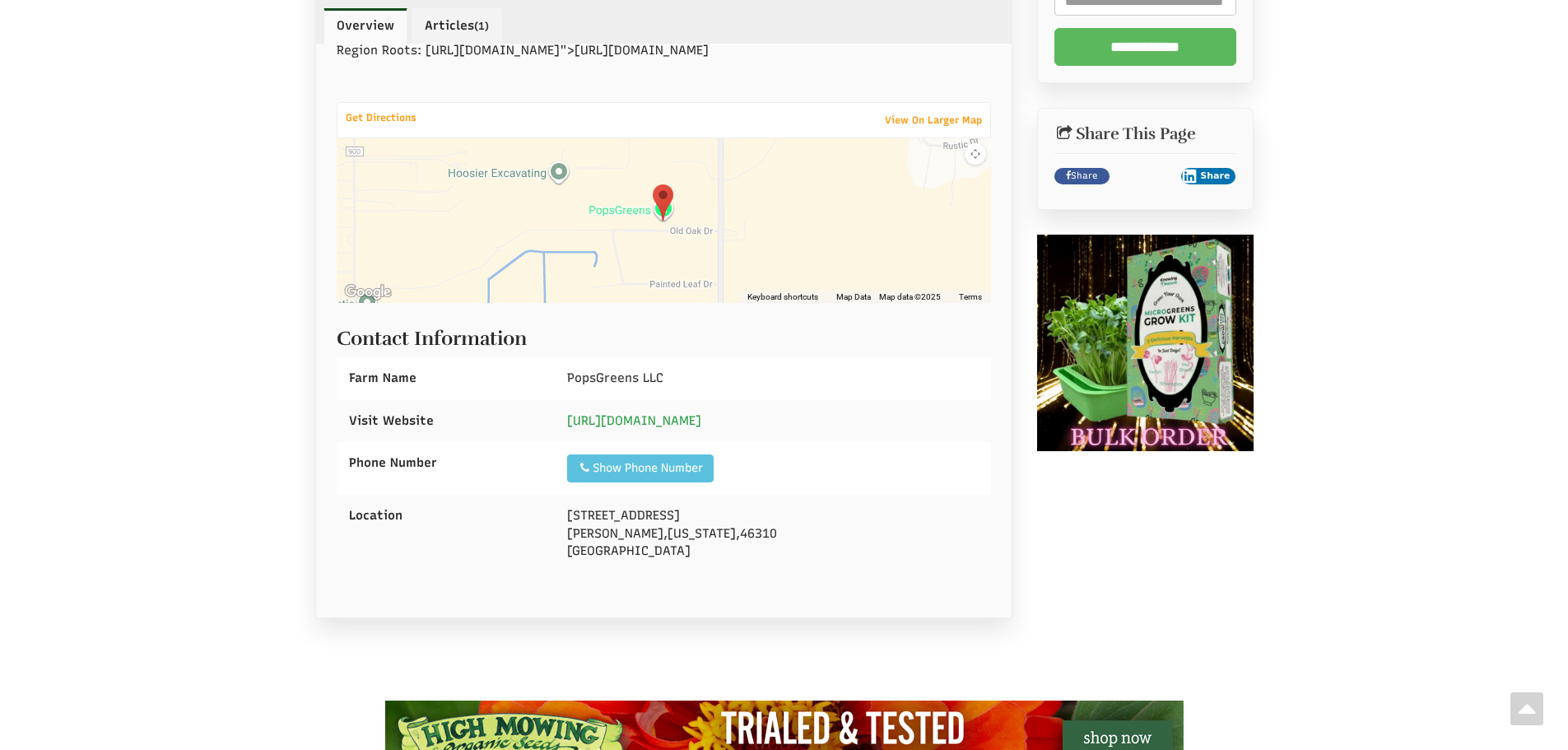
click at [683, 428] on link "[URL][DOMAIN_NAME]" at bounding box center [634, 420] width 134 height 14
